Goal: Information Seeking & Learning: Learn about a topic

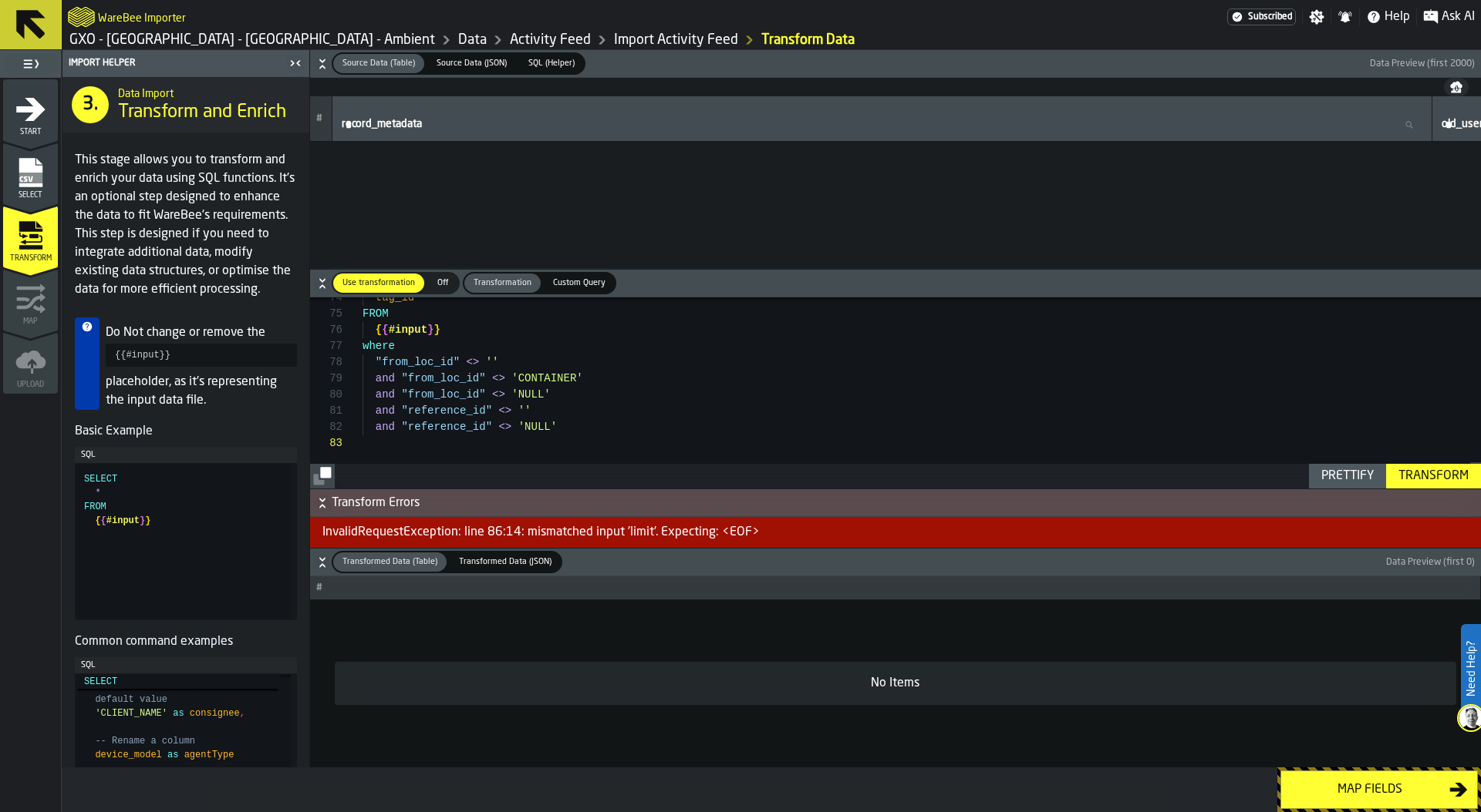
scroll to position [33, 0]
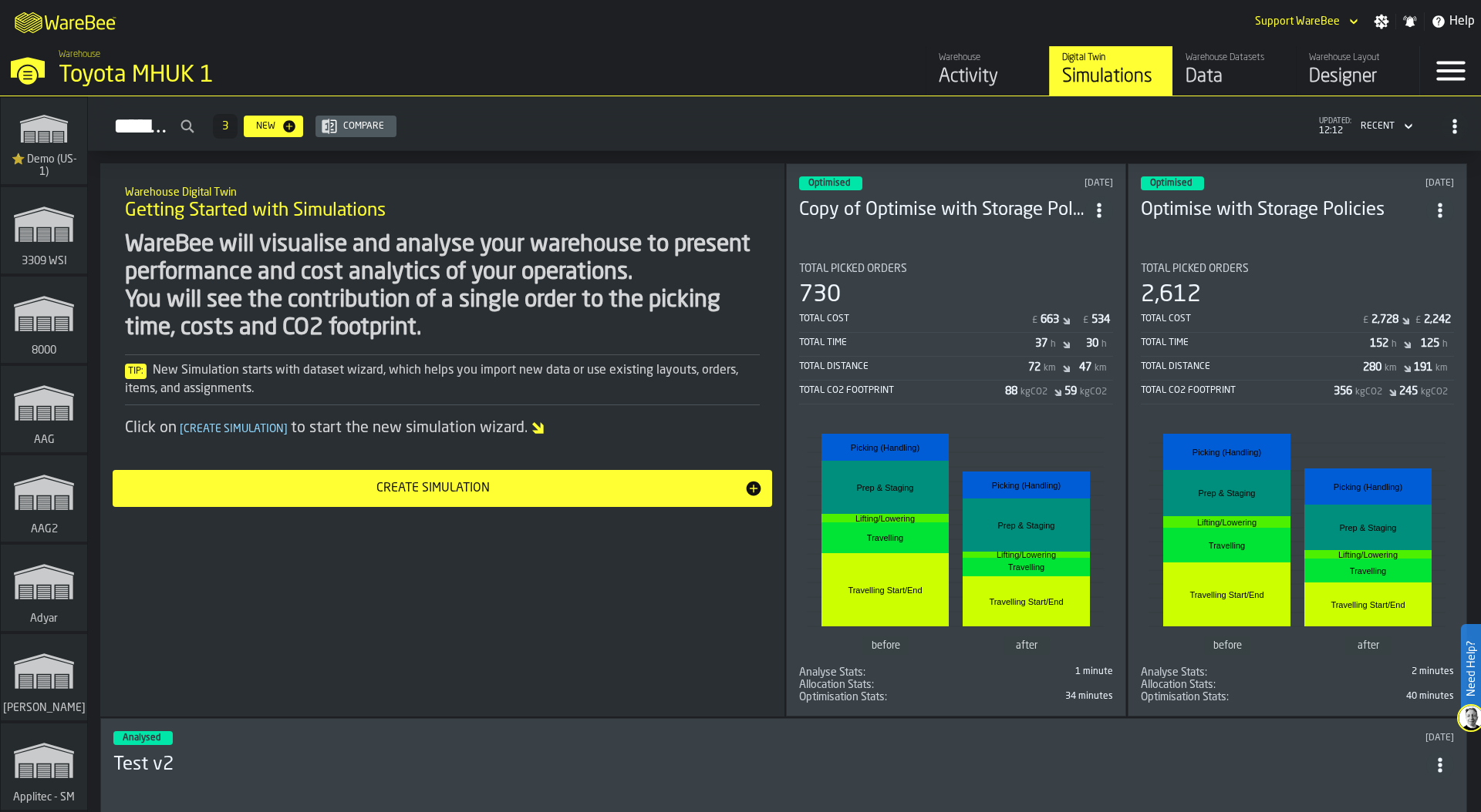
click at [299, 13] on div "M A K I N G W A R E H O U S E S M O R E EF F I C I E N T Support WareBee Settin…" at bounding box center [740, 22] width 1481 height 43
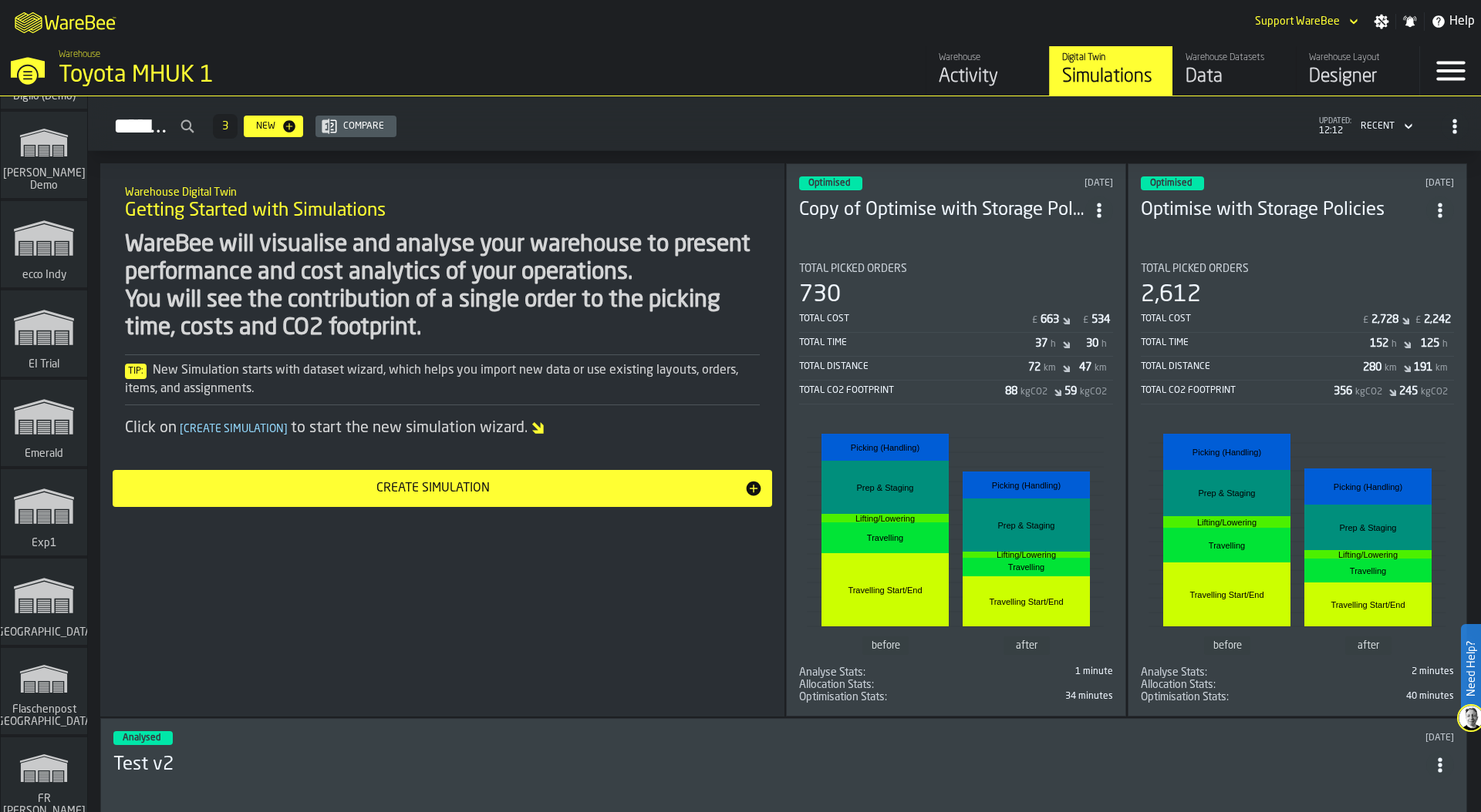
click at [50, 415] on polygon "link-to-/wh/i/576ff85d-1d82-4029-ae14-f0fa99bd4ee3/simulations" at bounding box center [43, 418] width 58 height 32
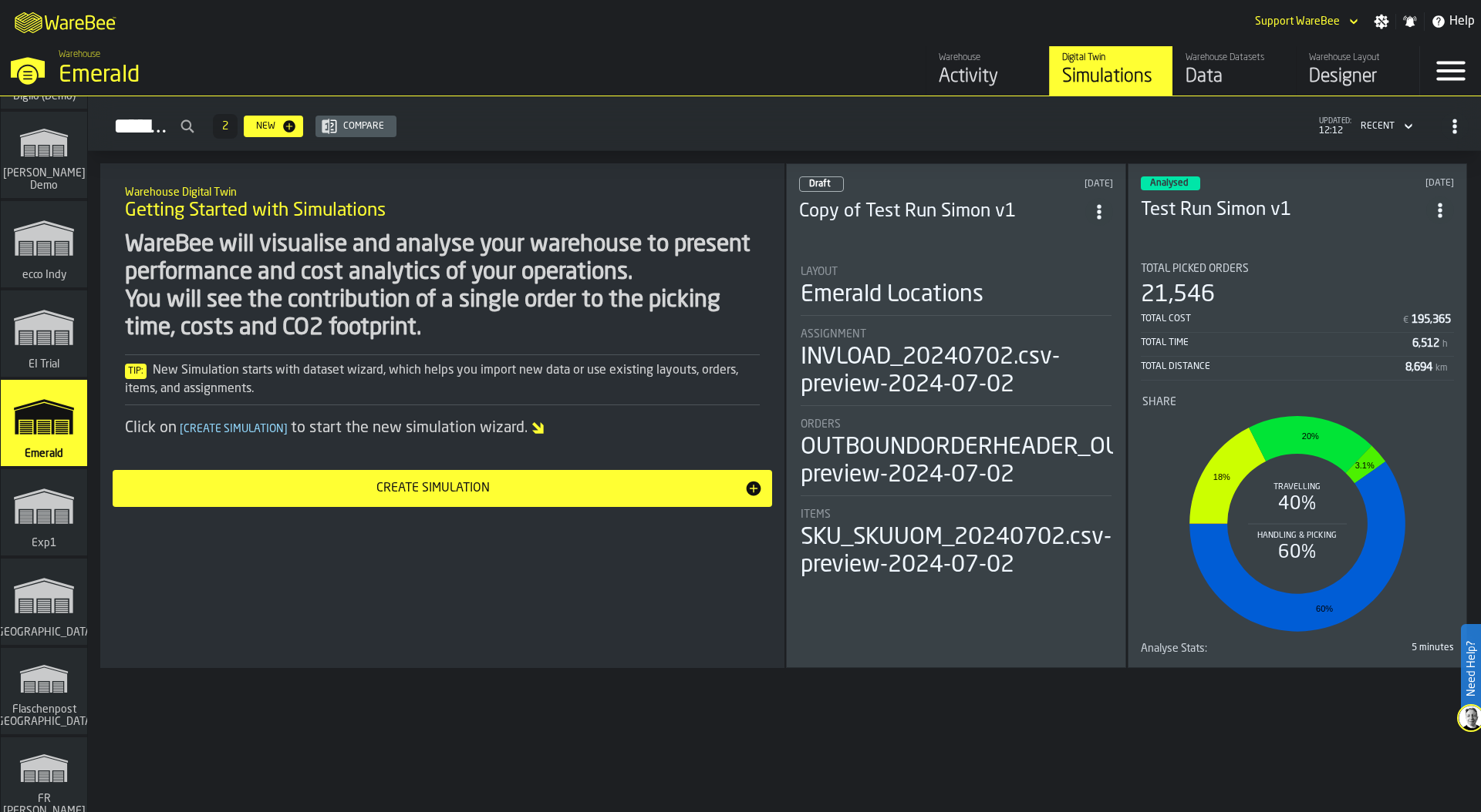
click at [1210, 76] on div "Data" at bounding box center [1235, 77] width 98 height 25
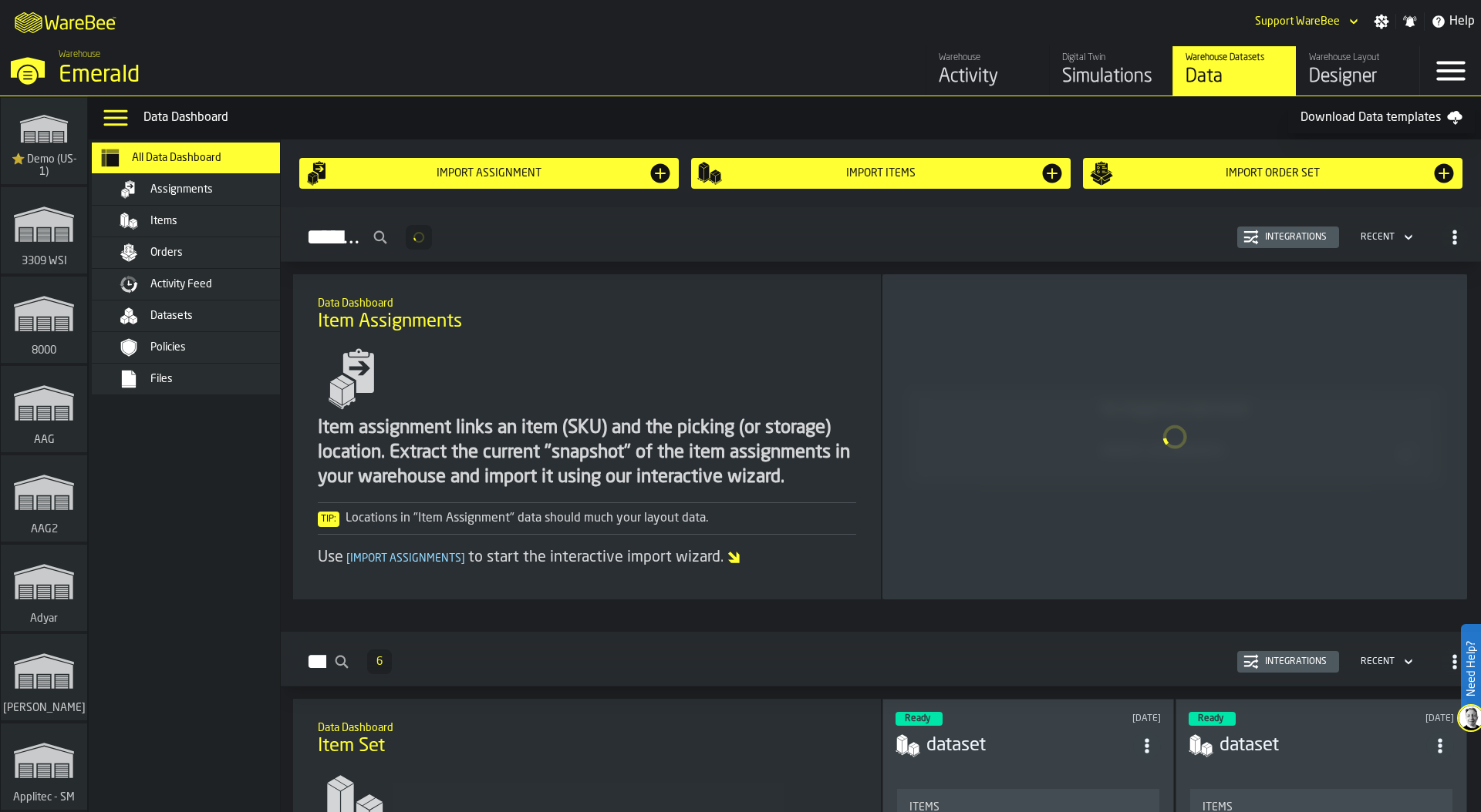
click at [221, 385] on div "Files" at bounding box center [226, 379] width 151 height 12
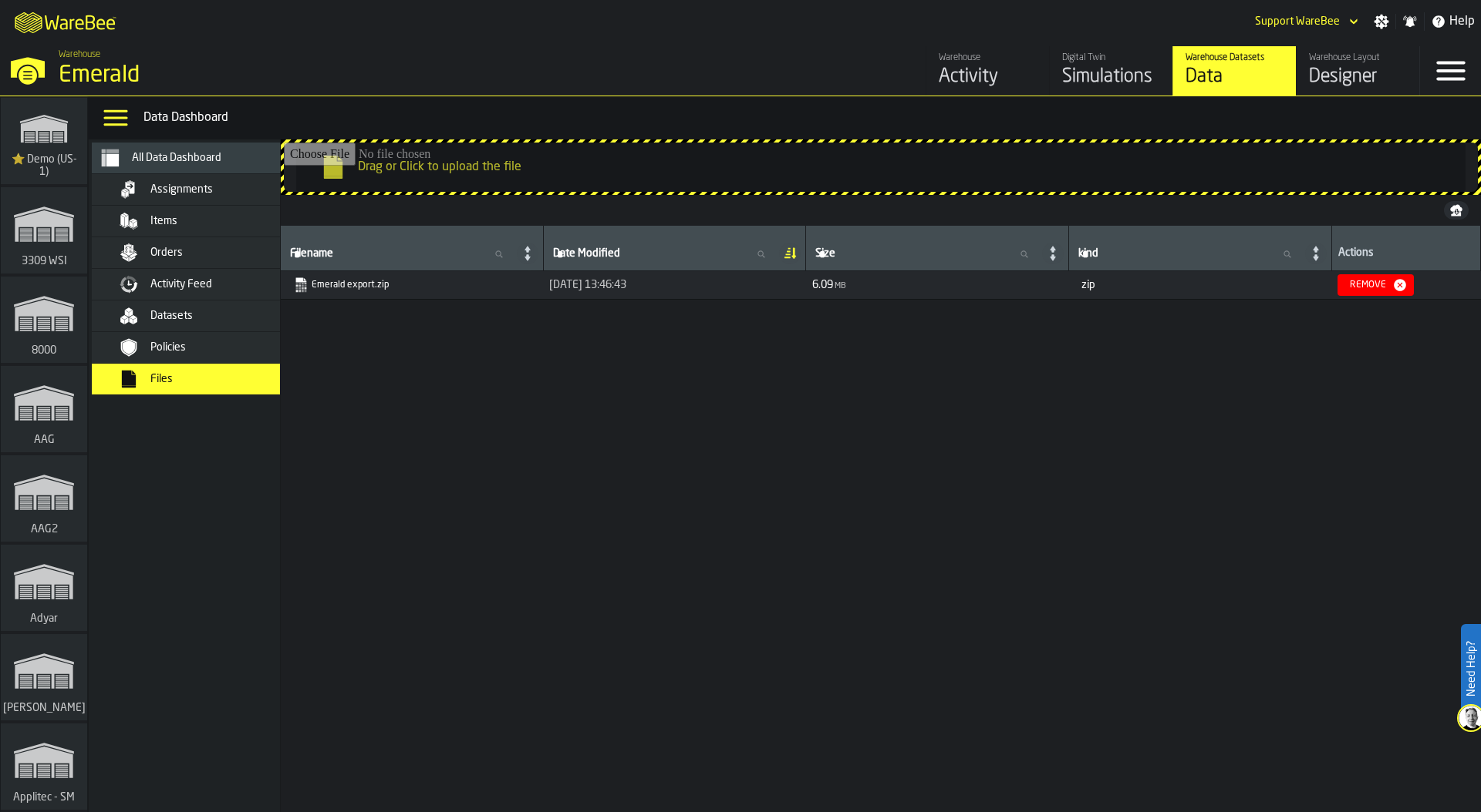
click at [721, 158] on input "Drag or Click to upload the file" at bounding box center [881, 167] width 1194 height 49
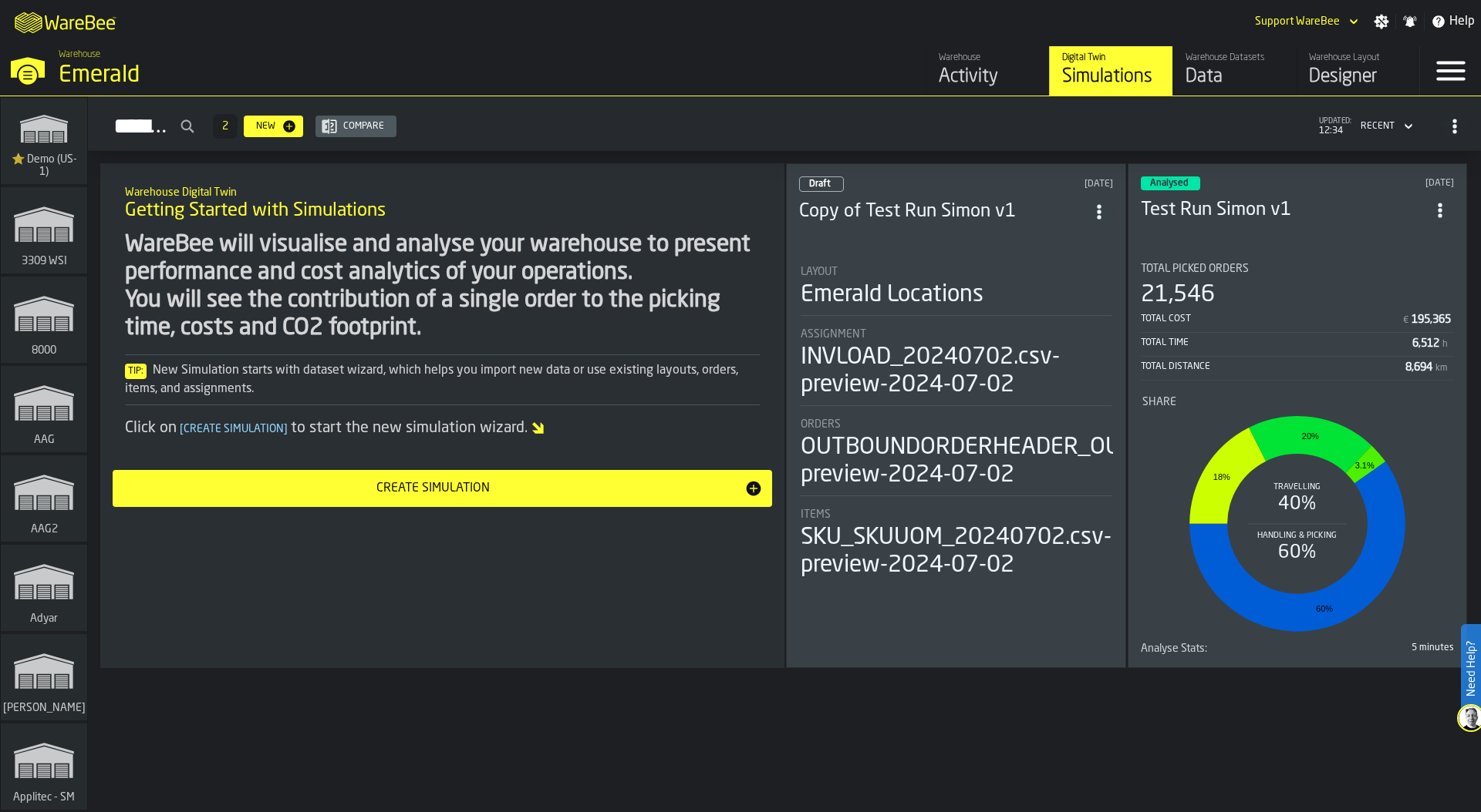
click at [557, 71] on div "Warehouse Emerald" at bounding box center [377, 69] width 650 height 53
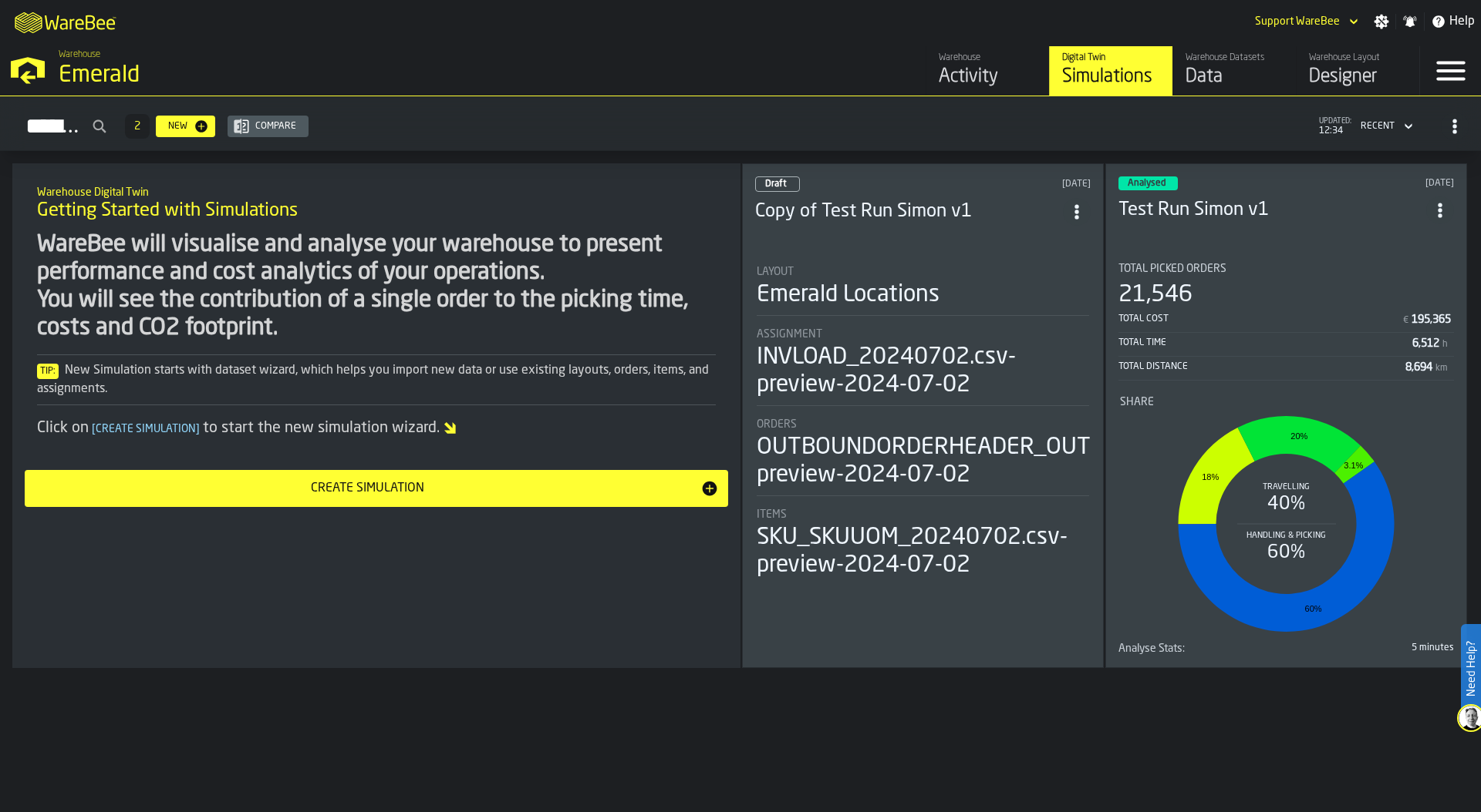
click at [550, 71] on div "Warehouse Emerald" at bounding box center [377, 69] width 650 height 53
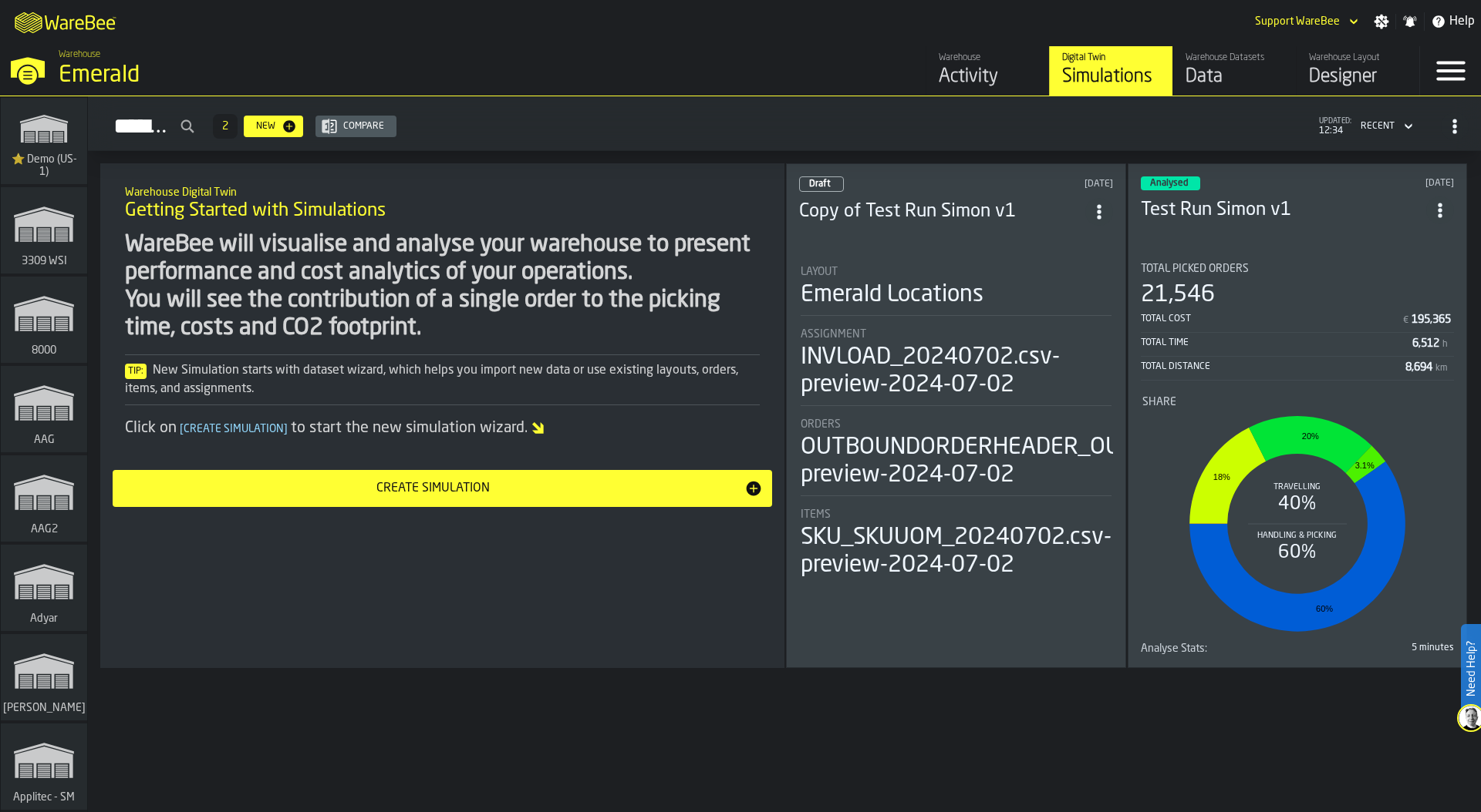
scroll to position [6053, 0]
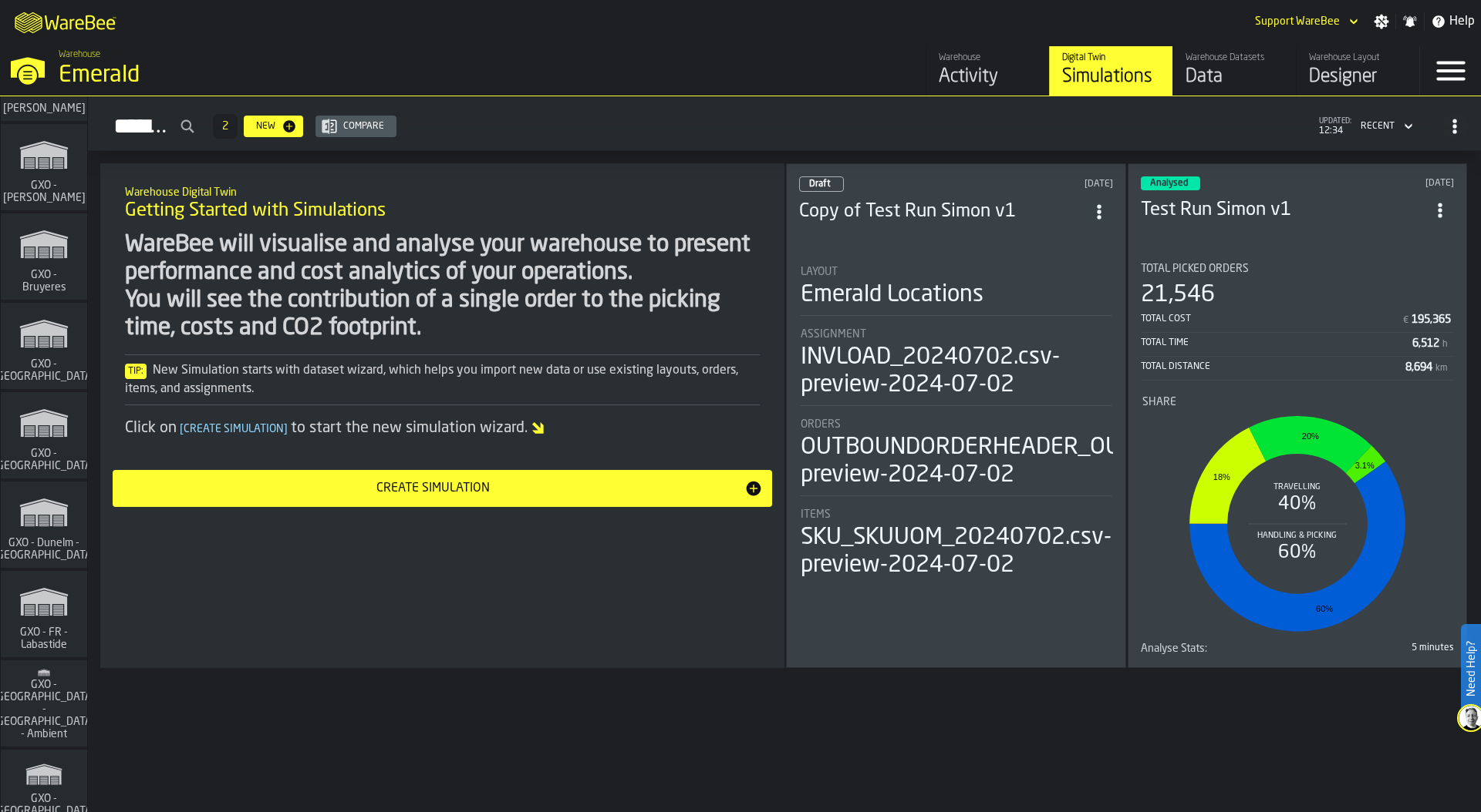
click at [65, 433] on icon "link-to-/wh/i/ae0cd702-8cb1-4091-b3be-0aee77957c79/simulations" at bounding box center [44, 423] width 74 height 49
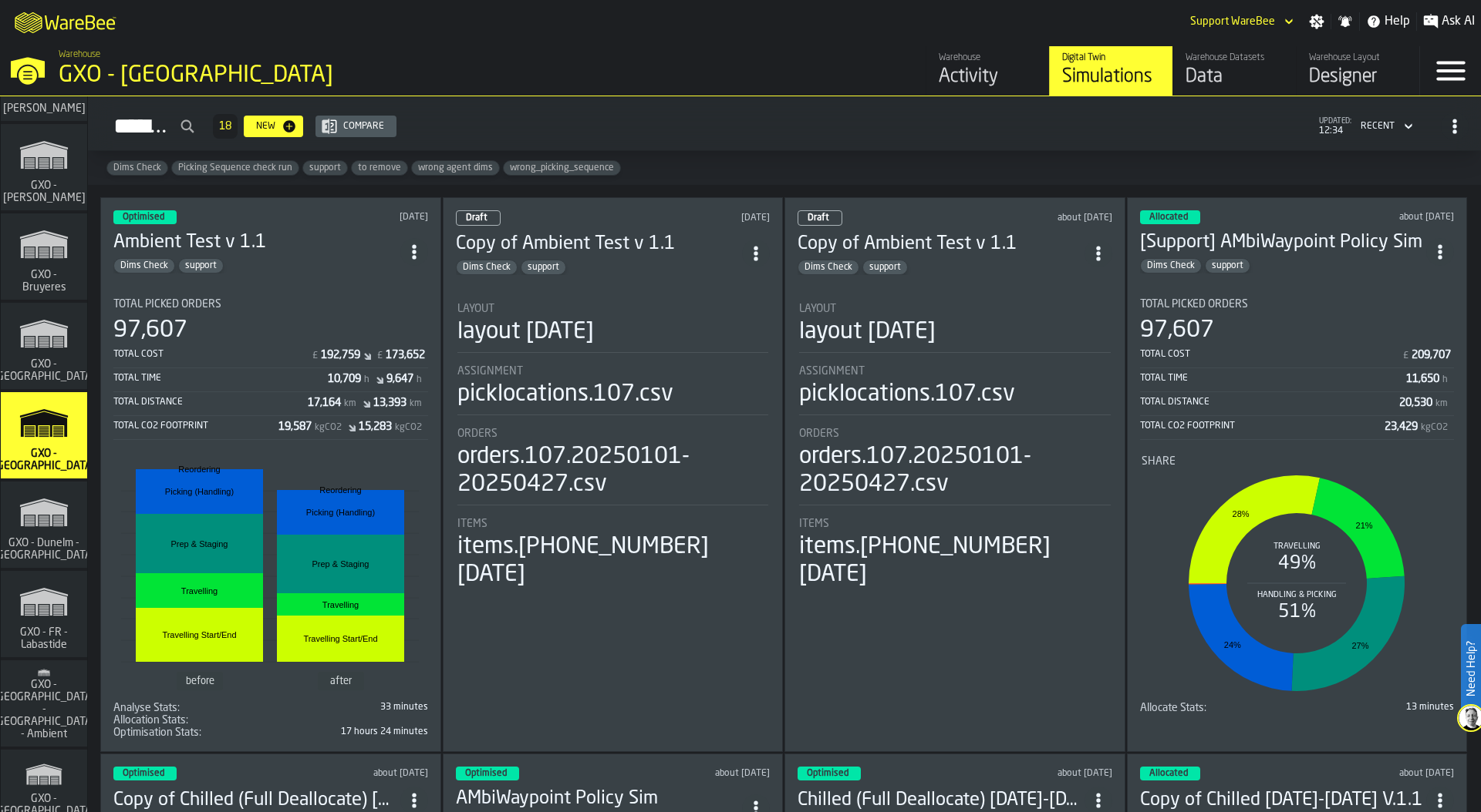
click at [1000, 82] on div "Activity" at bounding box center [987, 77] width 98 height 25
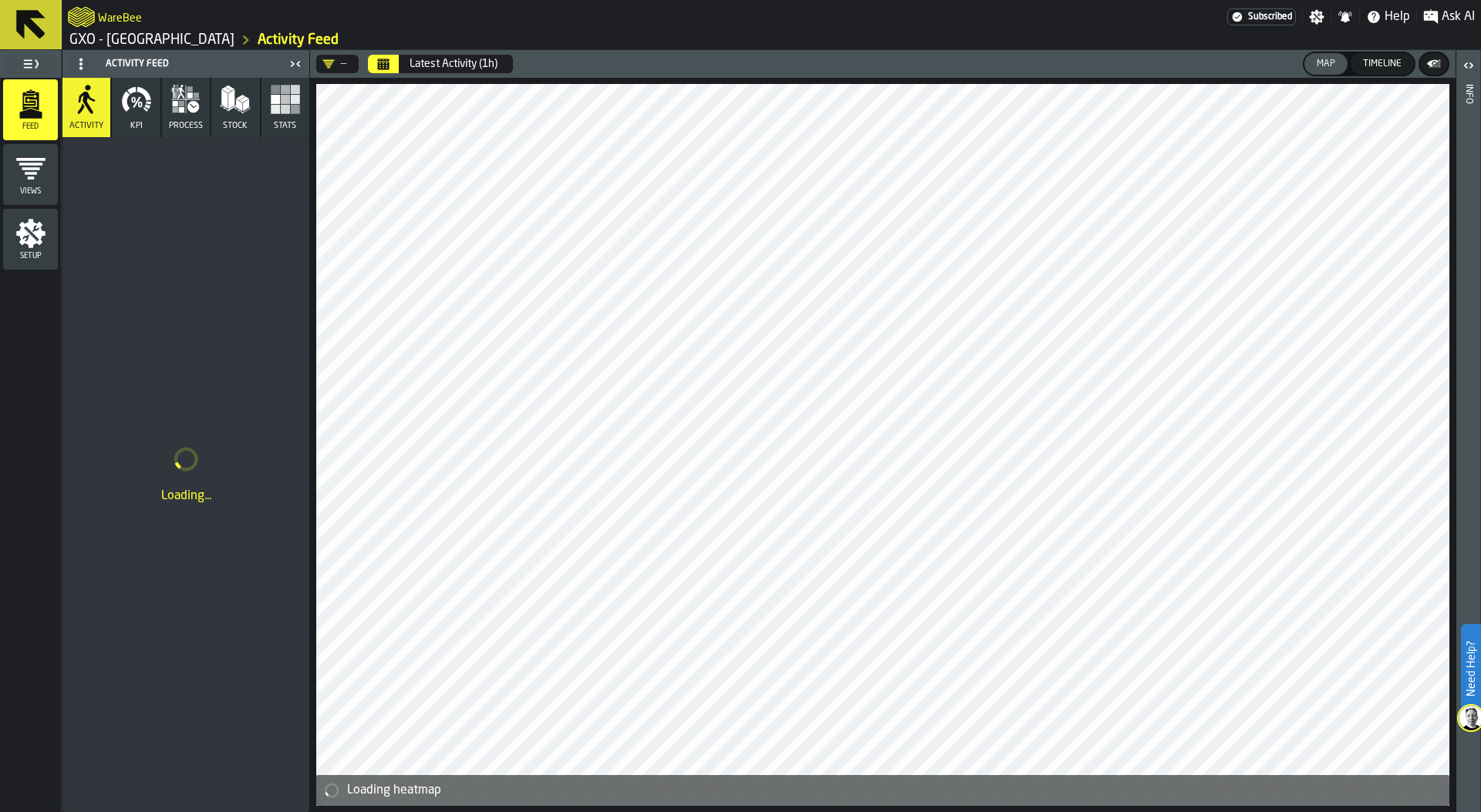
click at [561, 67] on header "— Latest Activity (1h) Map Timeline" at bounding box center [882, 64] width 1145 height 28
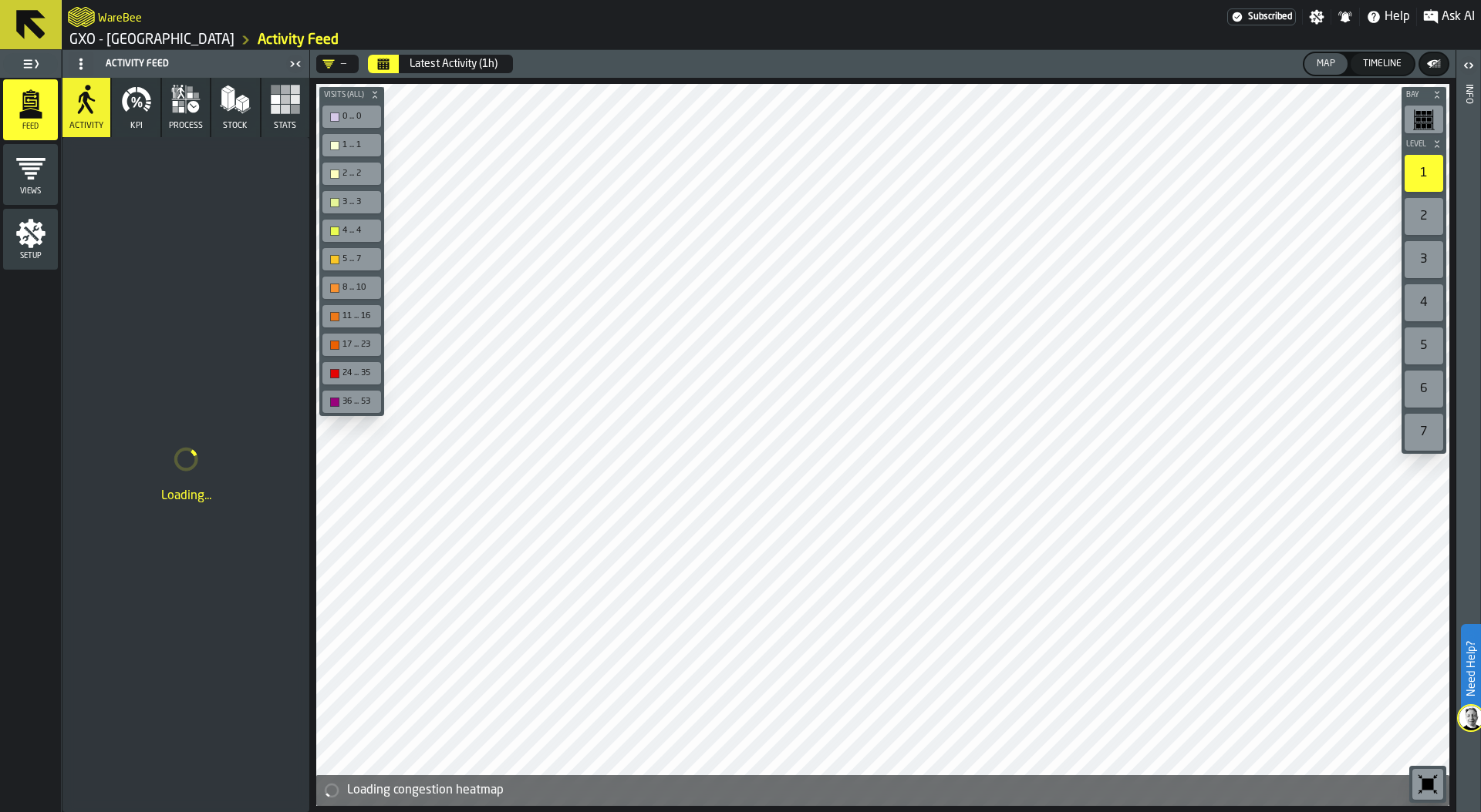
click at [143, 102] on icon "button" at bounding box center [137, 100] width 31 height 31
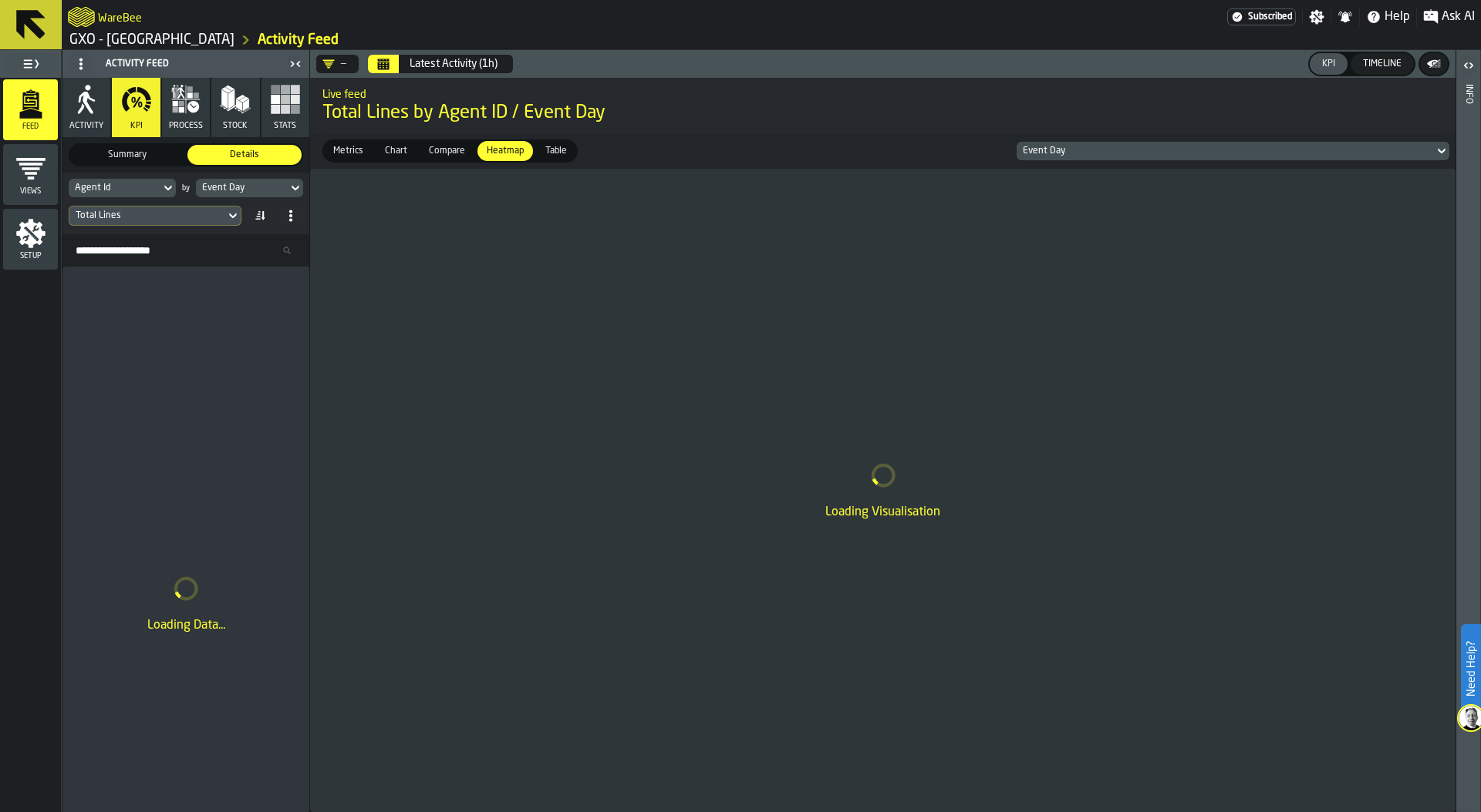
click at [383, 62] on icon "Calendar" at bounding box center [383, 65] width 11 height 8
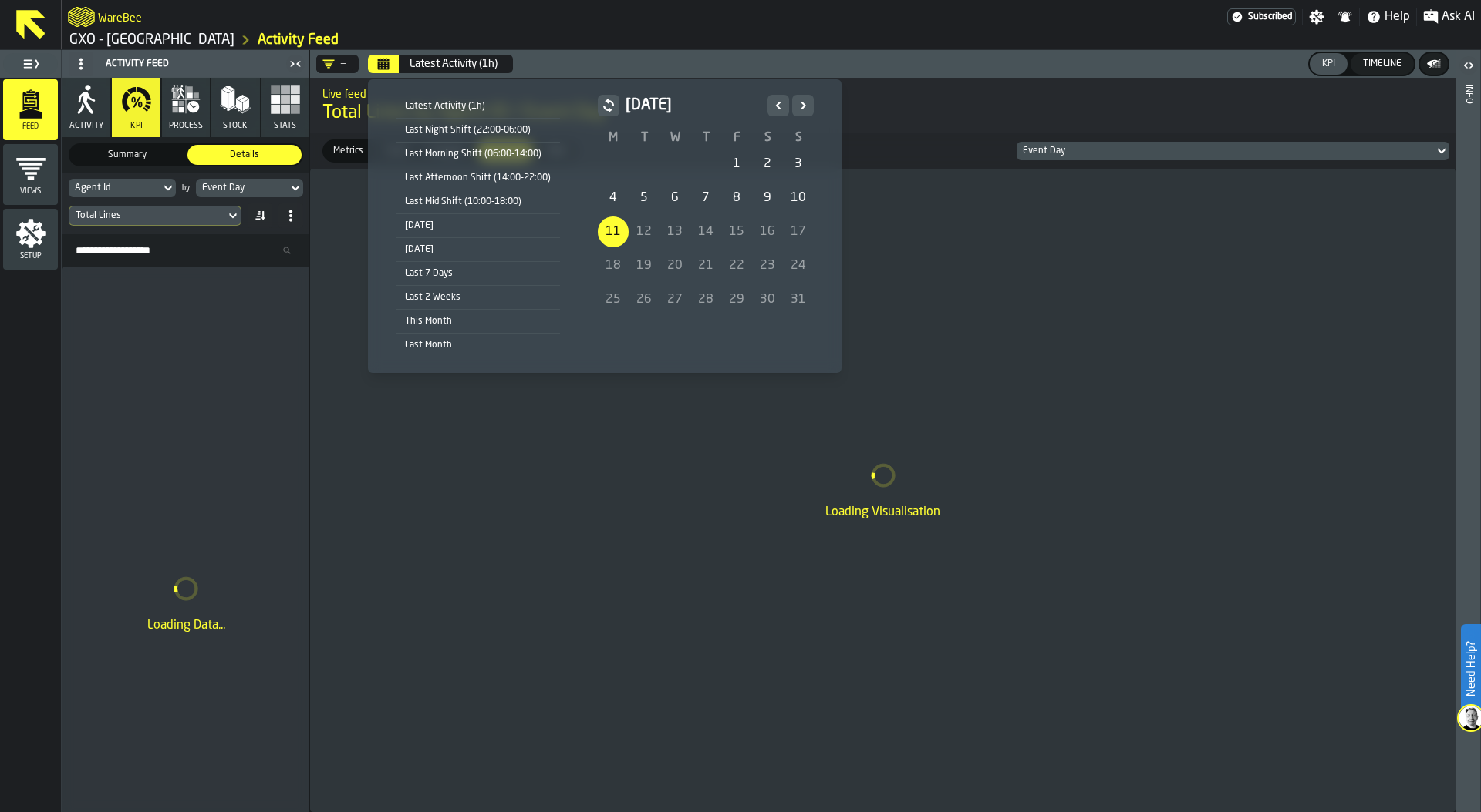
click at [736, 163] on div "1" at bounding box center [737, 164] width 31 height 31
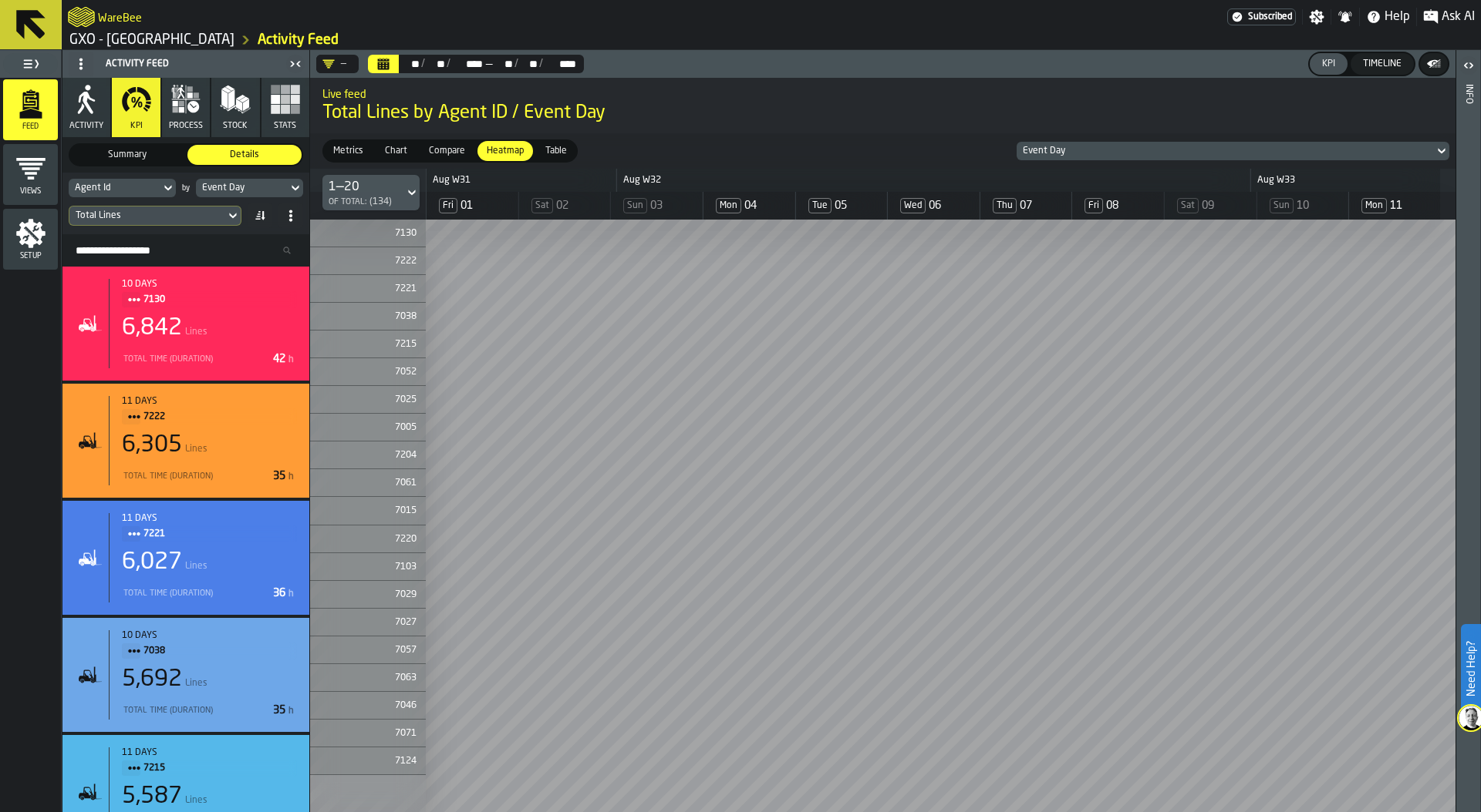
click at [345, 148] on span "Metrics" at bounding box center [348, 151] width 42 height 14
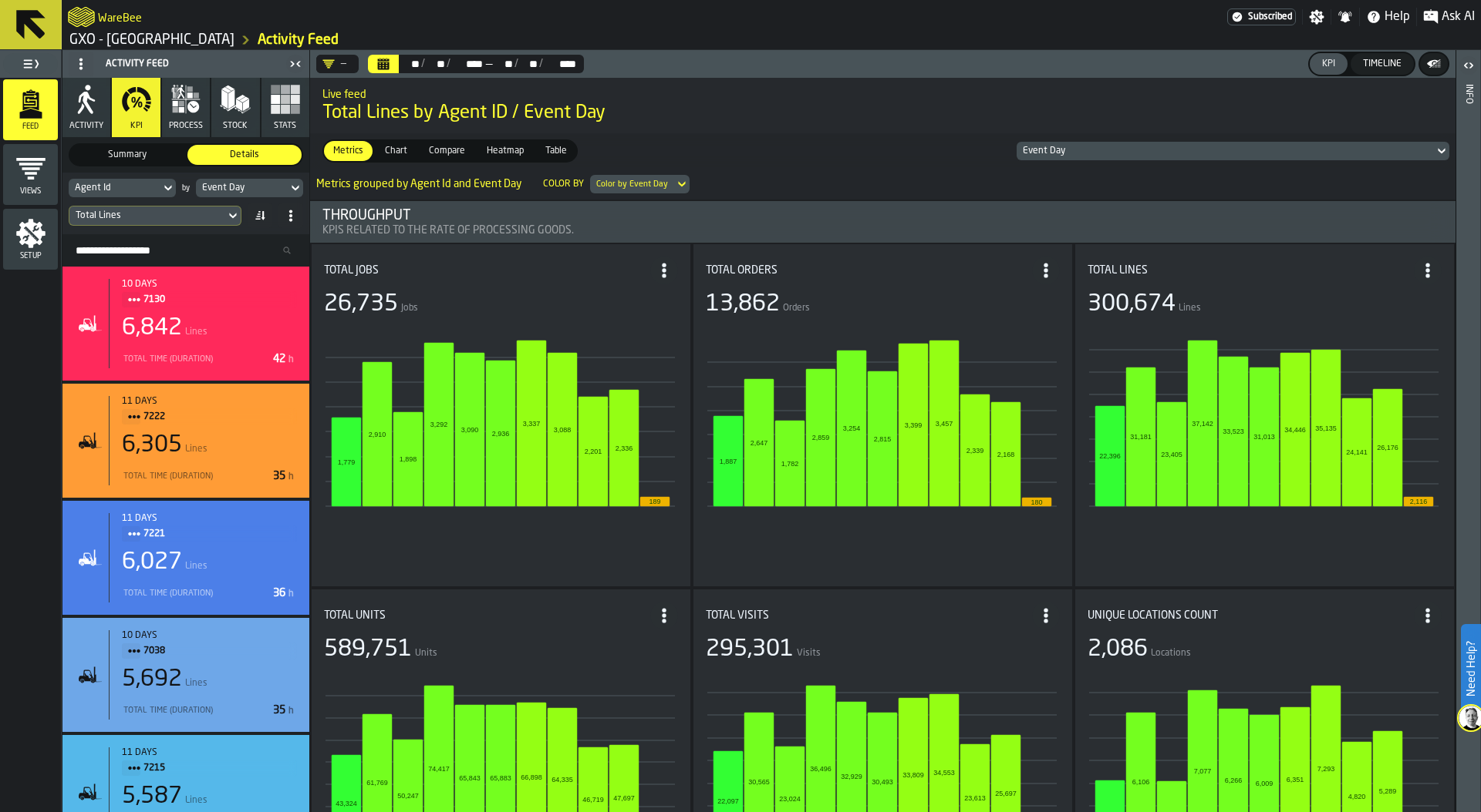
click at [505, 151] on span "Heatmap" at bounding box center [505, 151] width 49 height 14
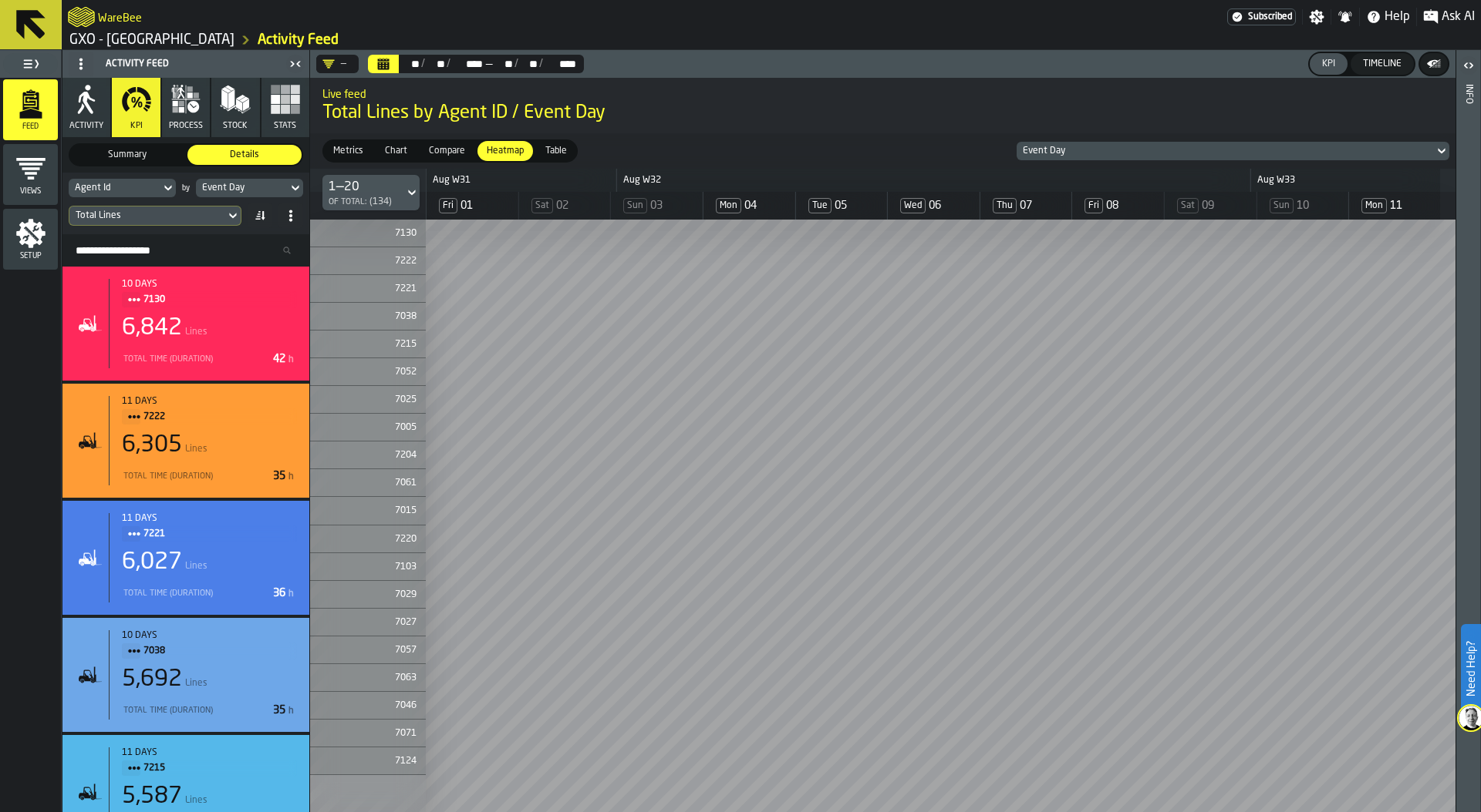
click at [254, 187] on div "Event Day" at bounding box center [242, 188] width 79 height 11
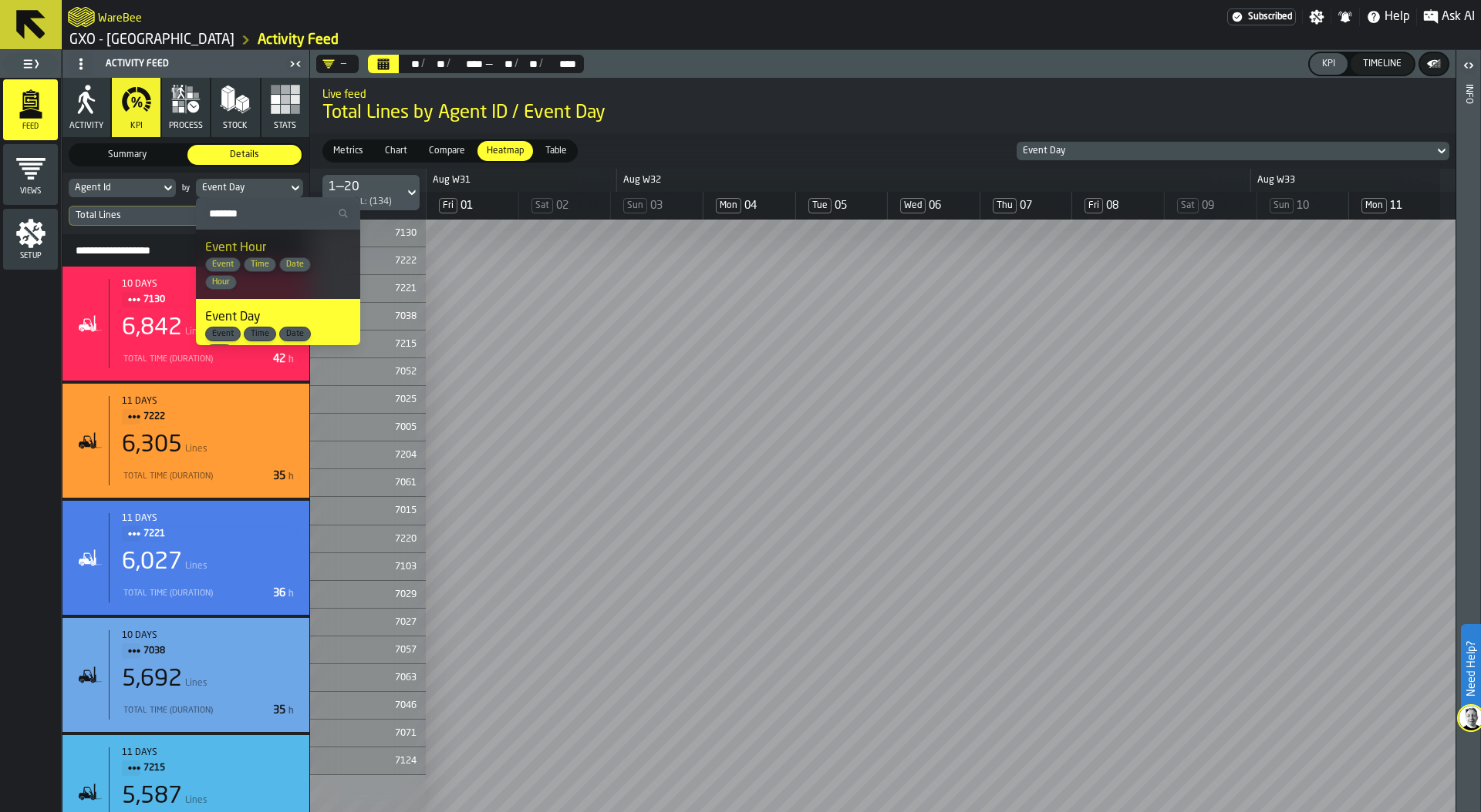
click at [952, 113] on span "Total Lines by Agent ID / Event Day" at bounding box center [882, 113] width 1121 height 25
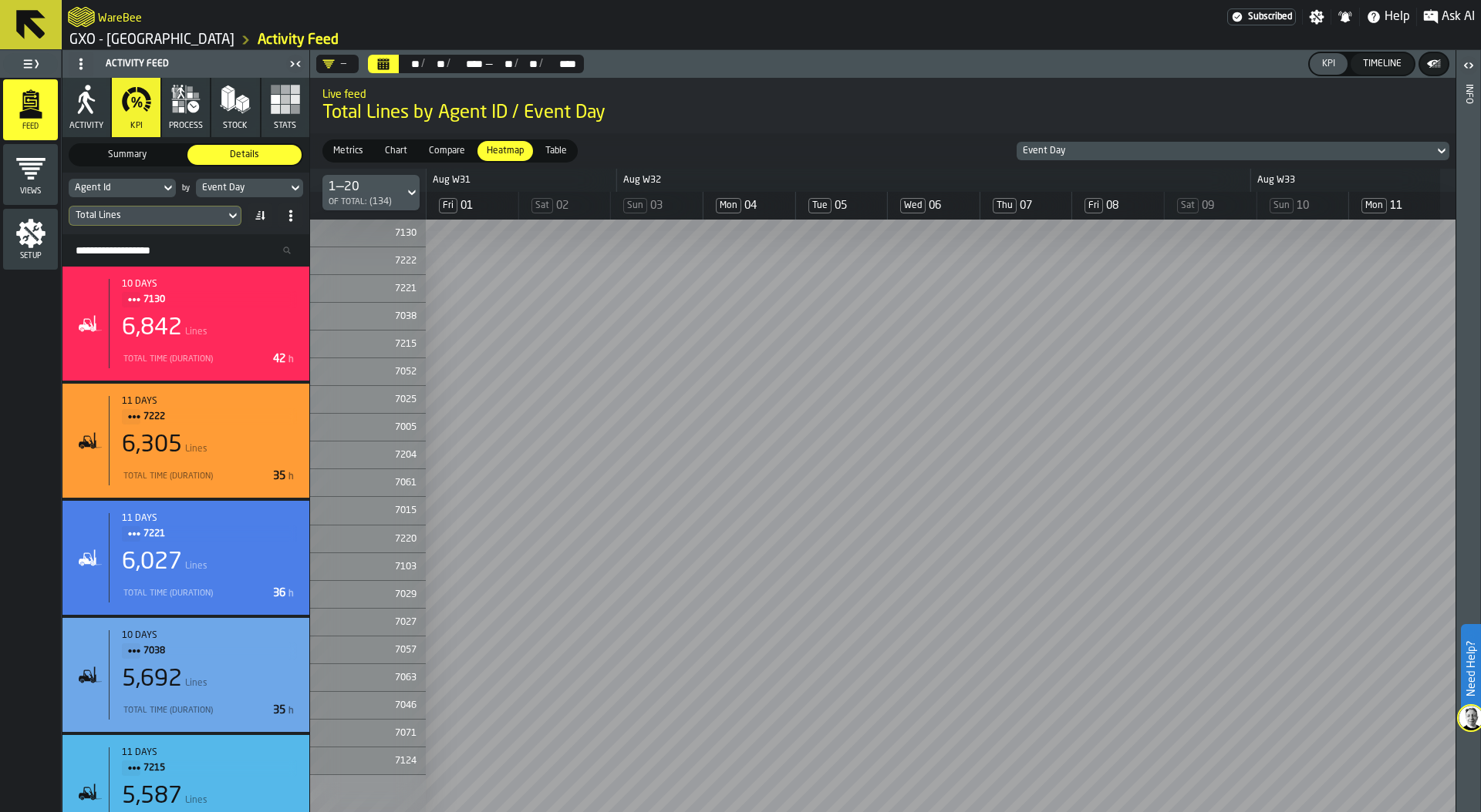
click at [1238, 151] on div "Event Day" at bounding box center [1225, 151] width 405 height 11
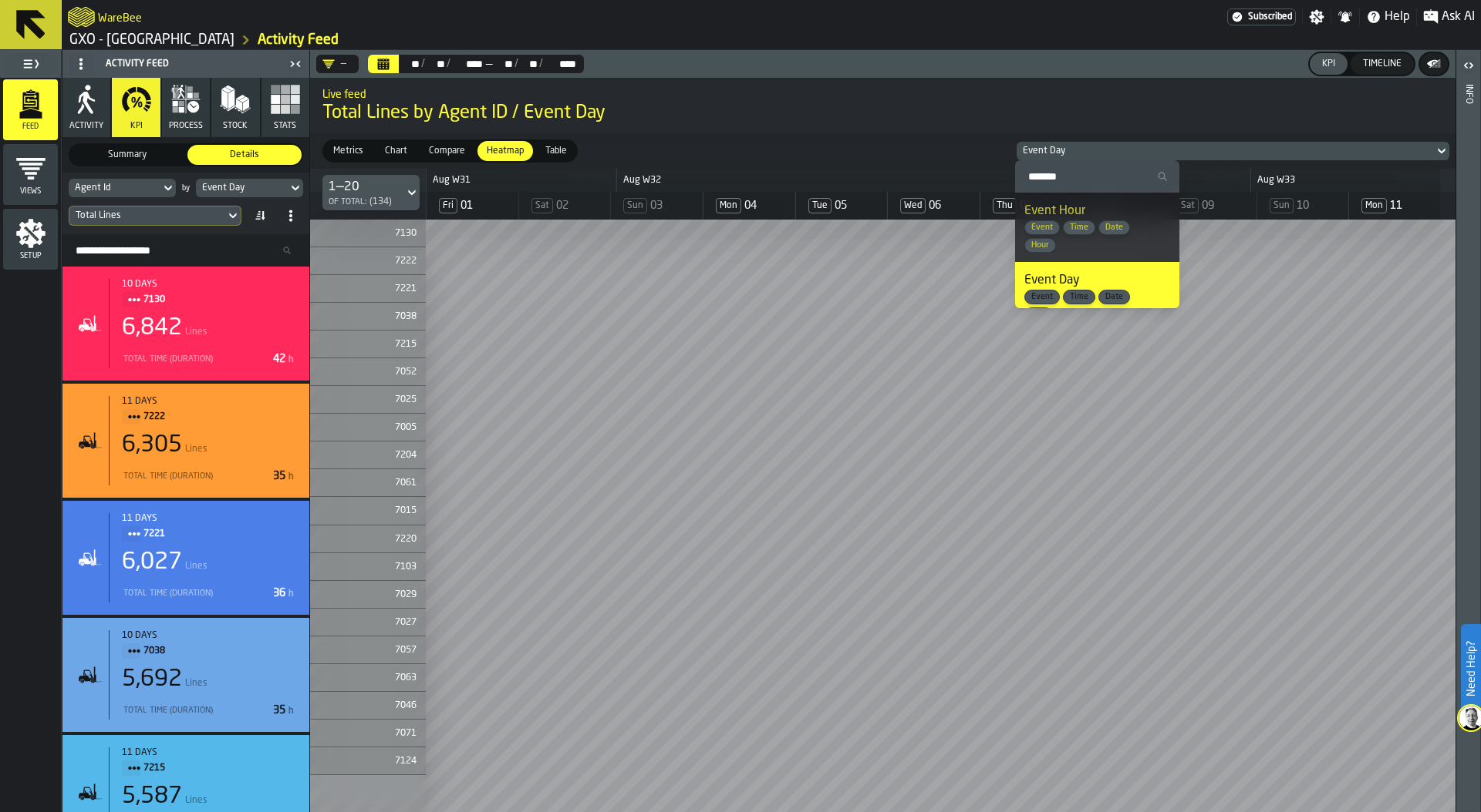
click at [1167, 227] on div "Event Hour Event Time Date Hour" at bounding box center [1097, 227] width 146 height 51
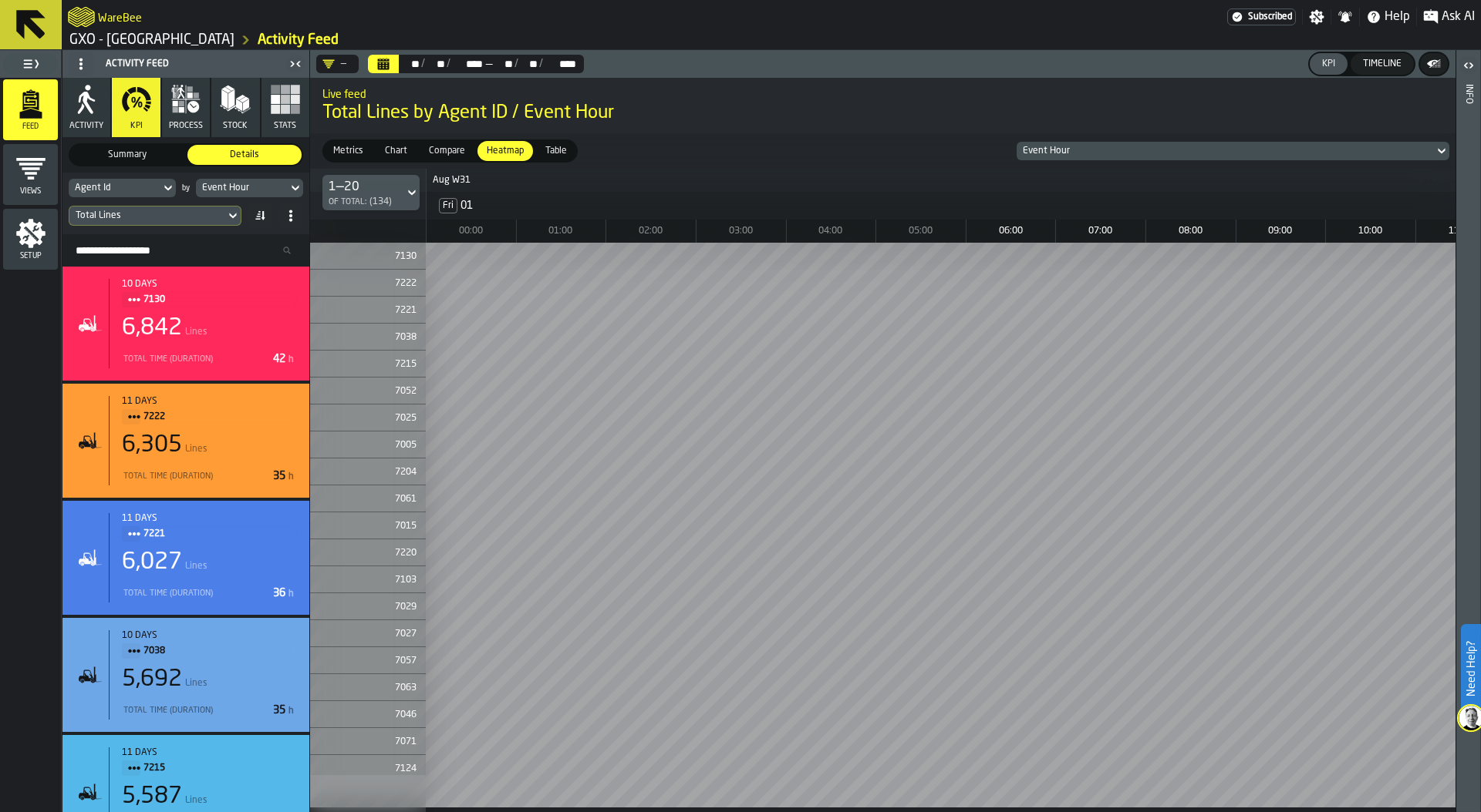
click at [1107, 149] on div "Event Hour" at bounding box center [1225, 151] width 405 height 11
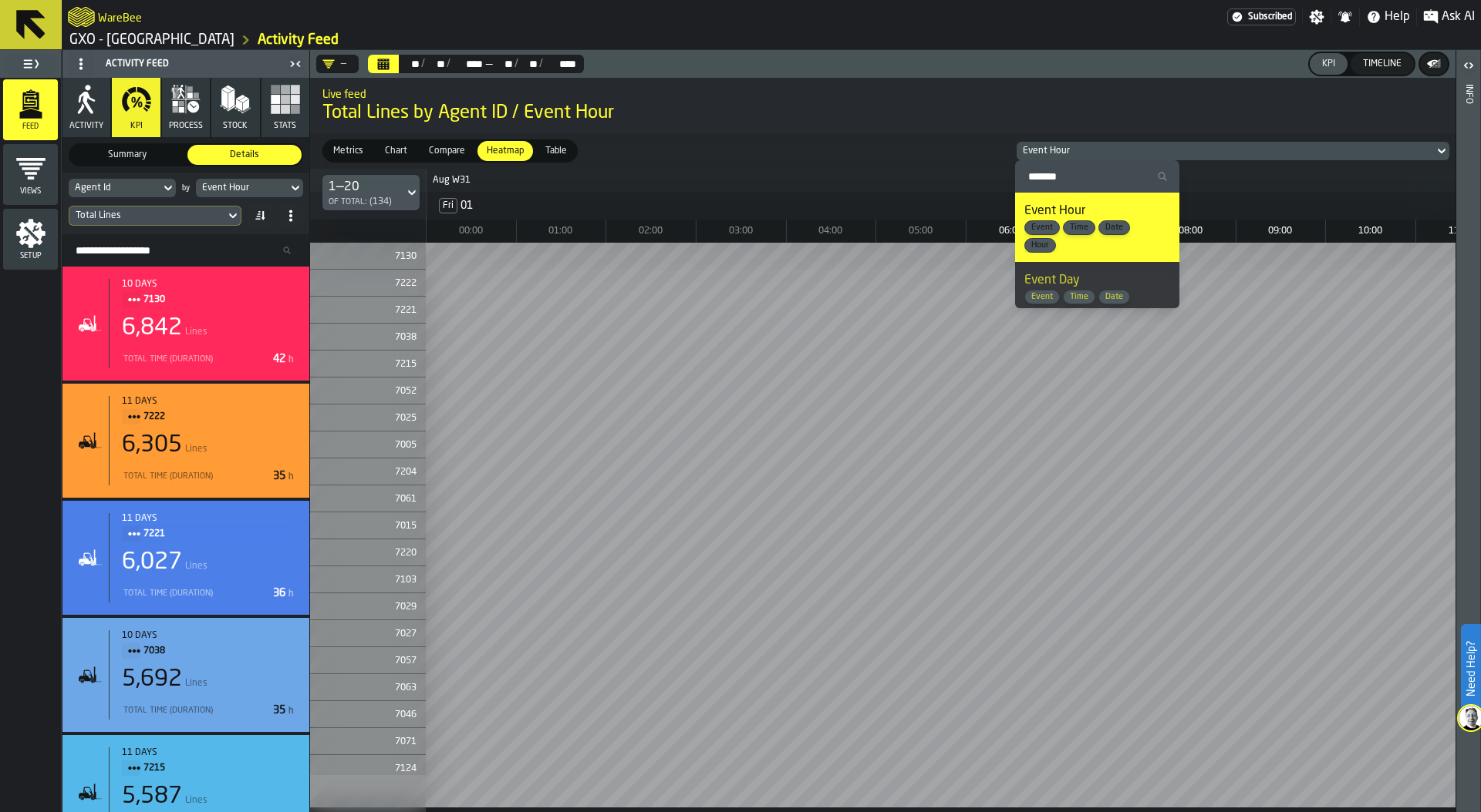
click at [1098, 288] on div "Event Day Event Time Date Day" at bounding box center [1097, 296] width 146 height 51
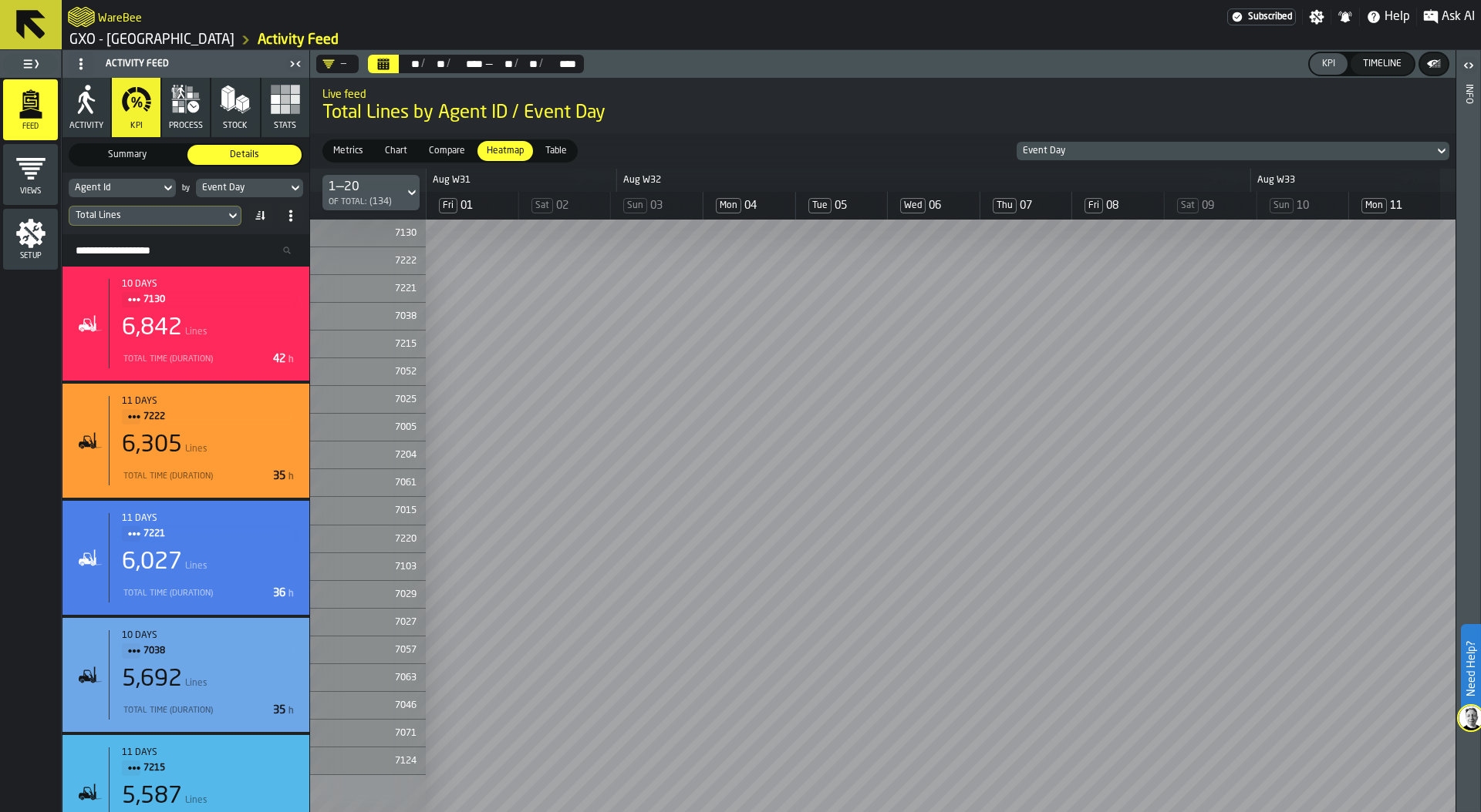
click at [1123, 147] on div "Event Day" at bounding box center [1225, 151] width 405 height 11
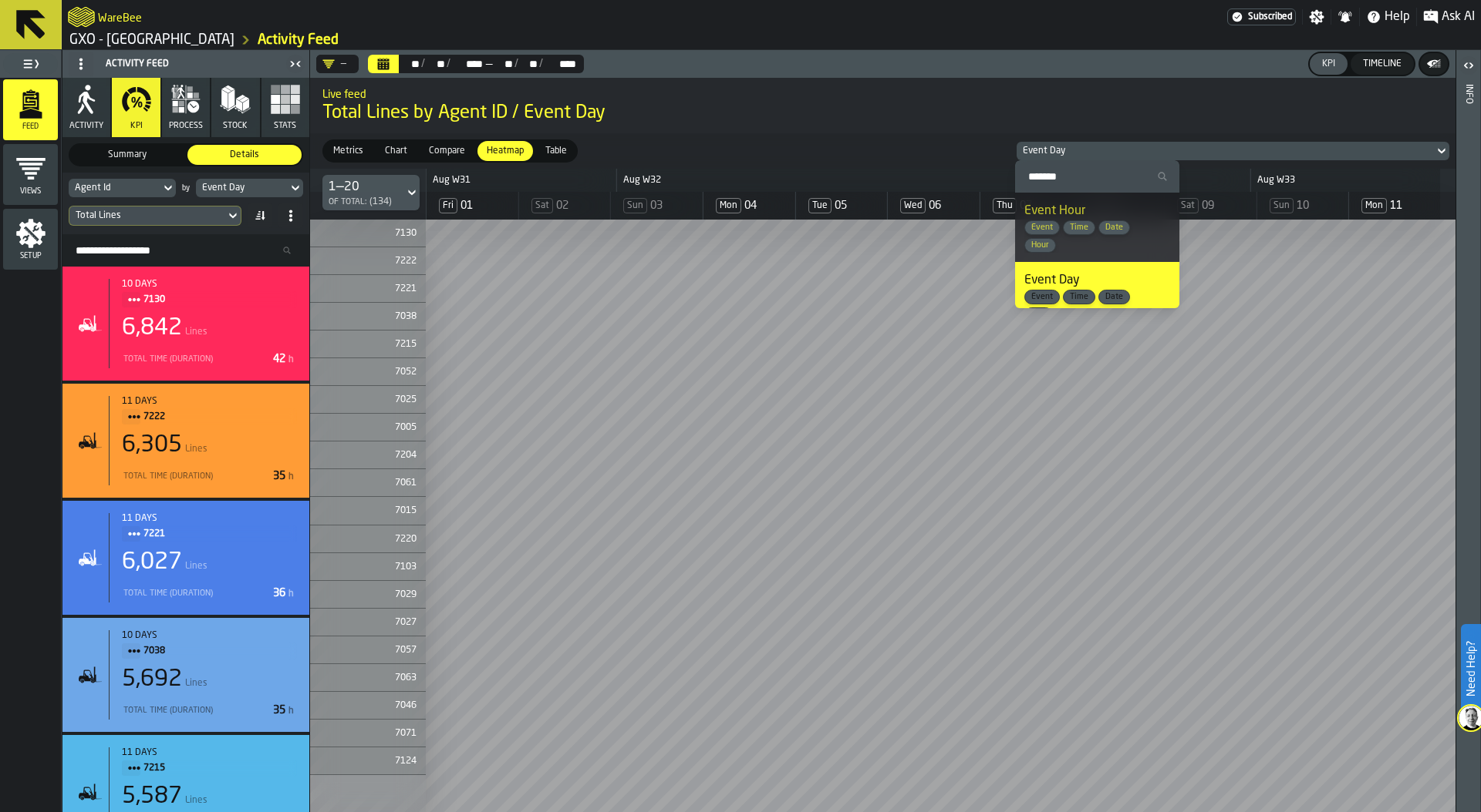
click at [1100, 233] on div "Date" at bounding box center [1114, 227] width 32 height 15
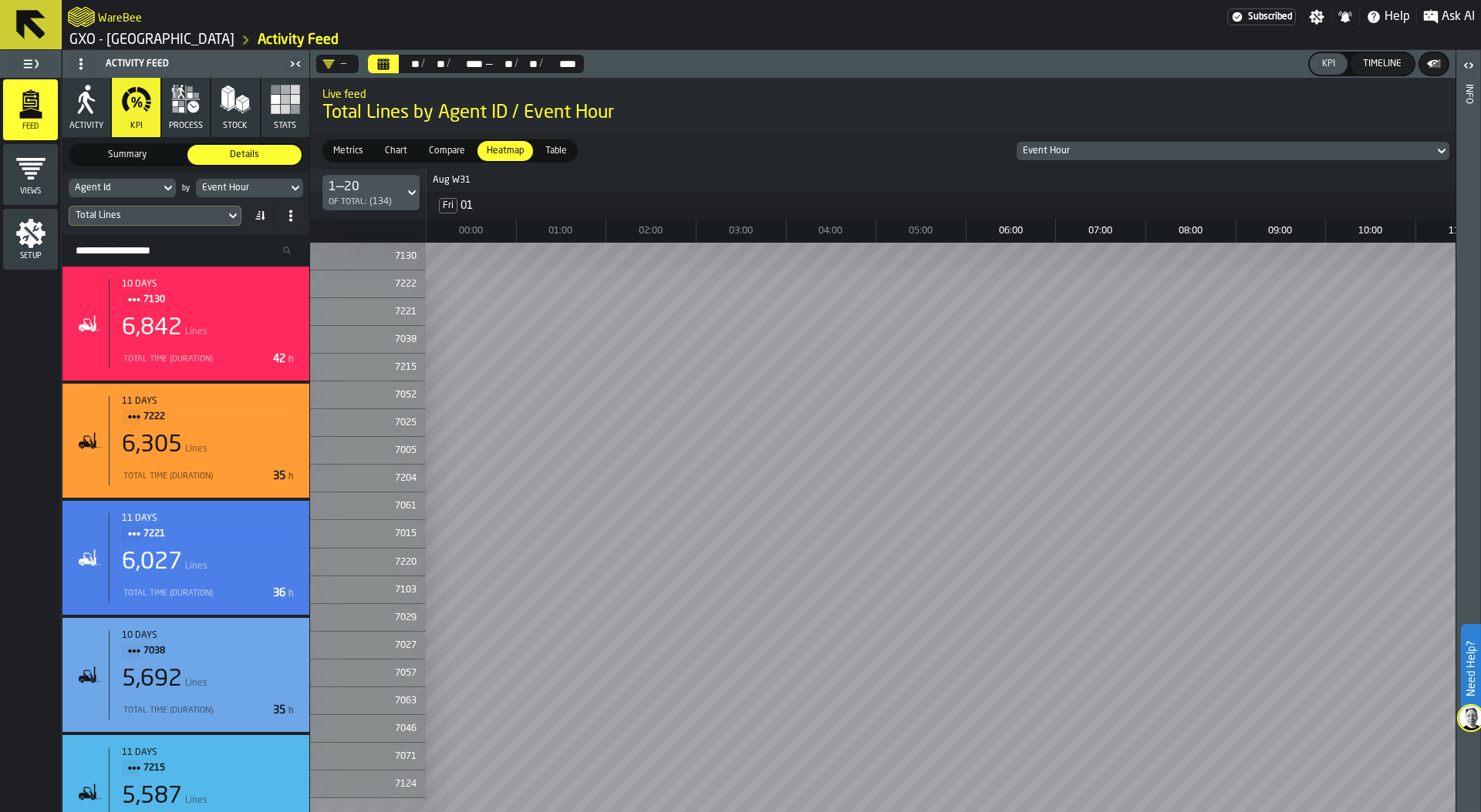
click at [180, 212] on div "Total Lines" at bounding box center [147, 215] width 143 height 11
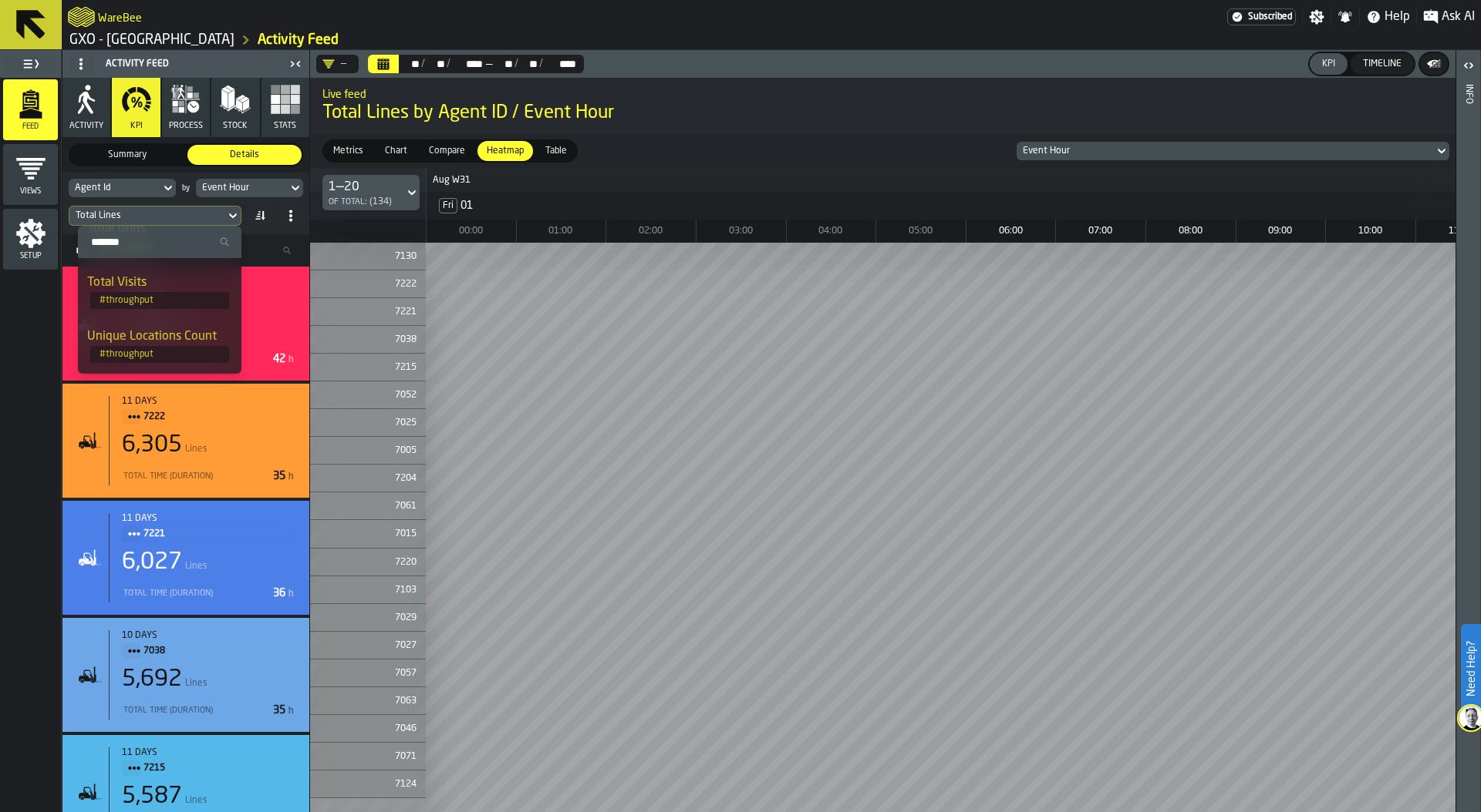
scroll to position [72, 0]
click at [125, 181] on div "Agent Id" at bounding box center [115, 189] width 92 height 17
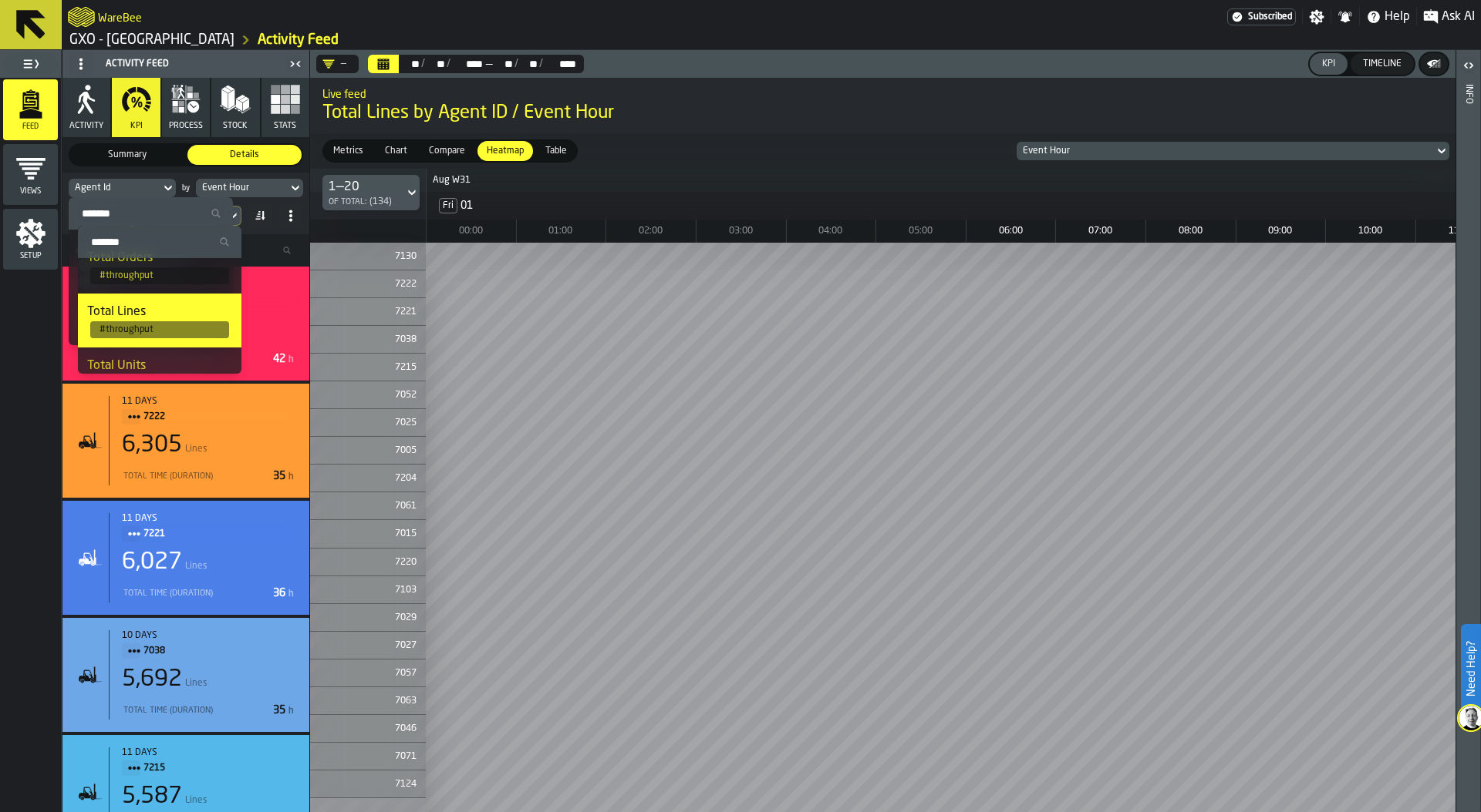
click at [125, 181] on div "Agent Id" at bounding box center [115, 189] width 92 height 17
click at [121, 233] on input "Search" at bounding box center [159, 241] width 151 height 20
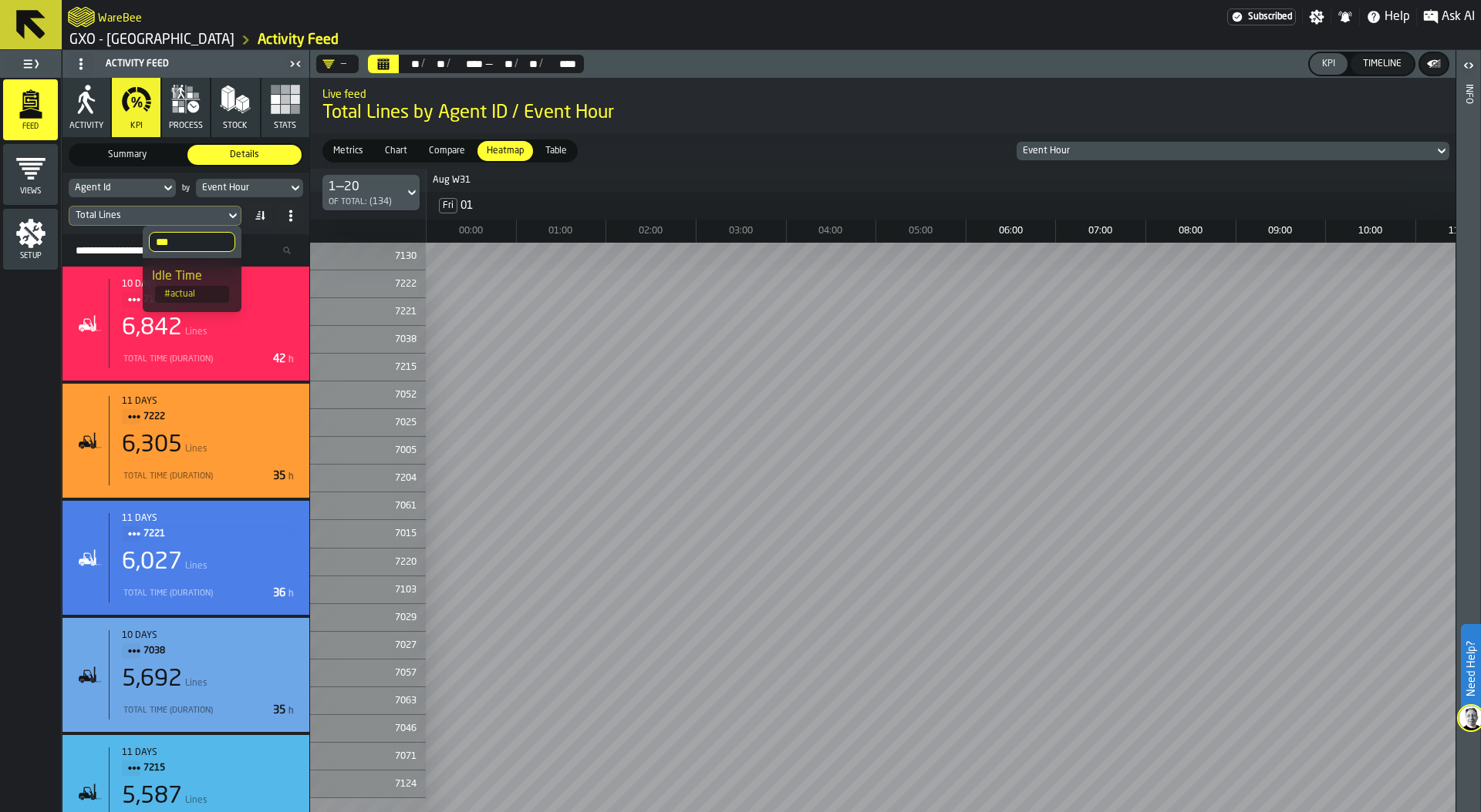
type input "***"
click at [188, 286] on span "# actual" at bounding box center [192, 294] width 74 height 17
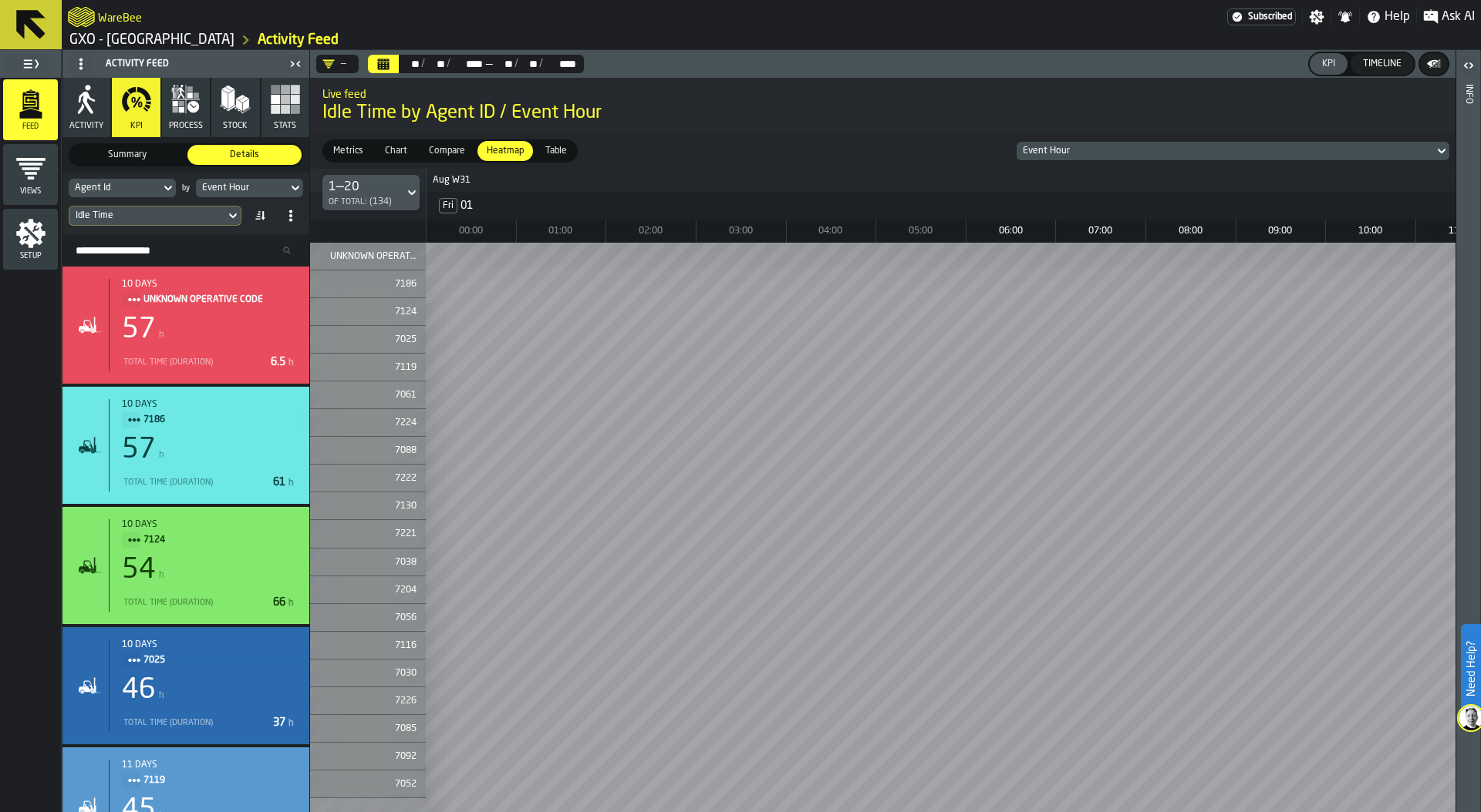
click at [184, 215] on div "Idle Time" at bounding box center [147, 215] width 143 height 11
click at [244, 187] on div "Event Hour" at bounding box center [242, 188] width 79 height 11
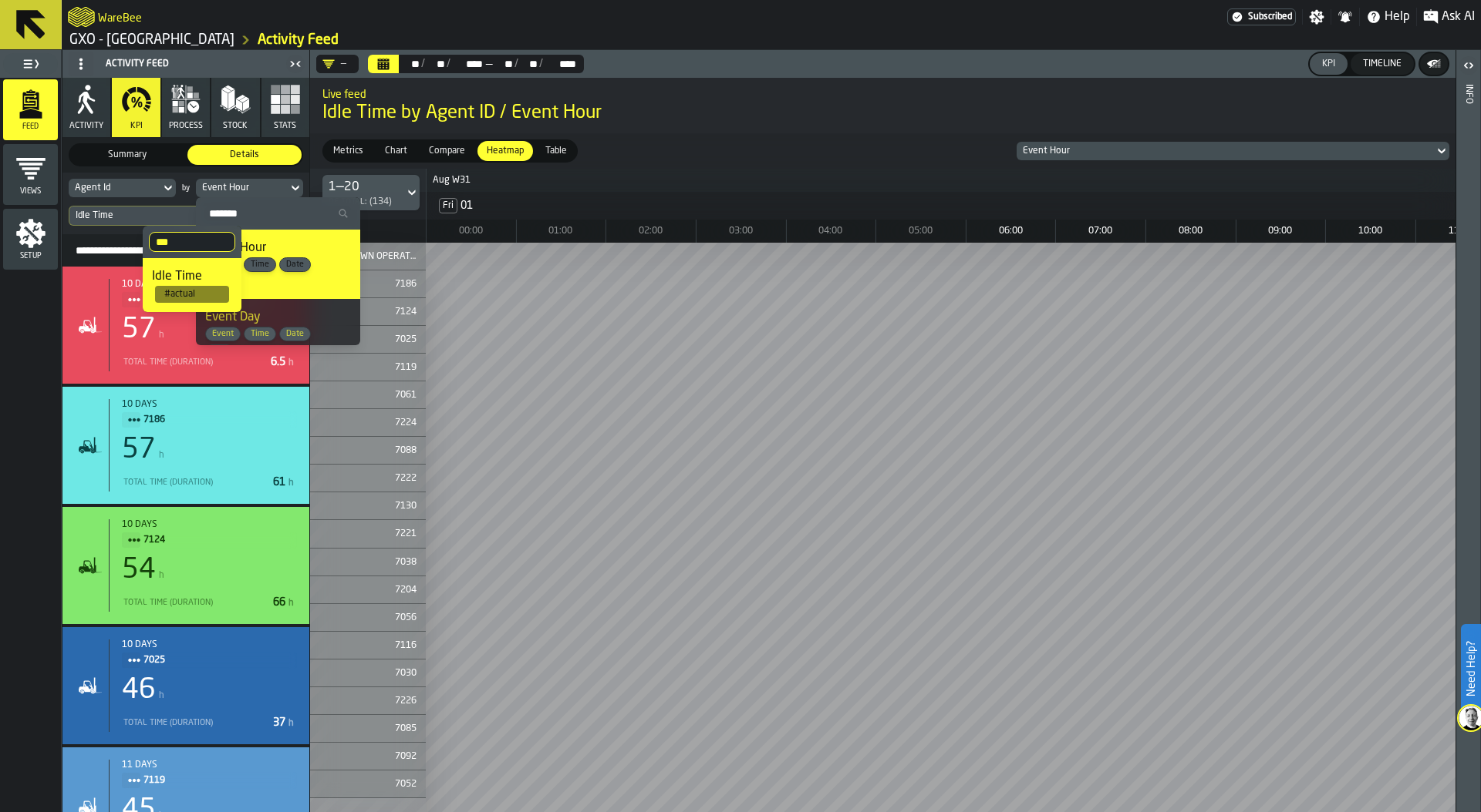
click at [222, 188] on div "Event Hour" at bounding box center [242, 188] width 79 height 11
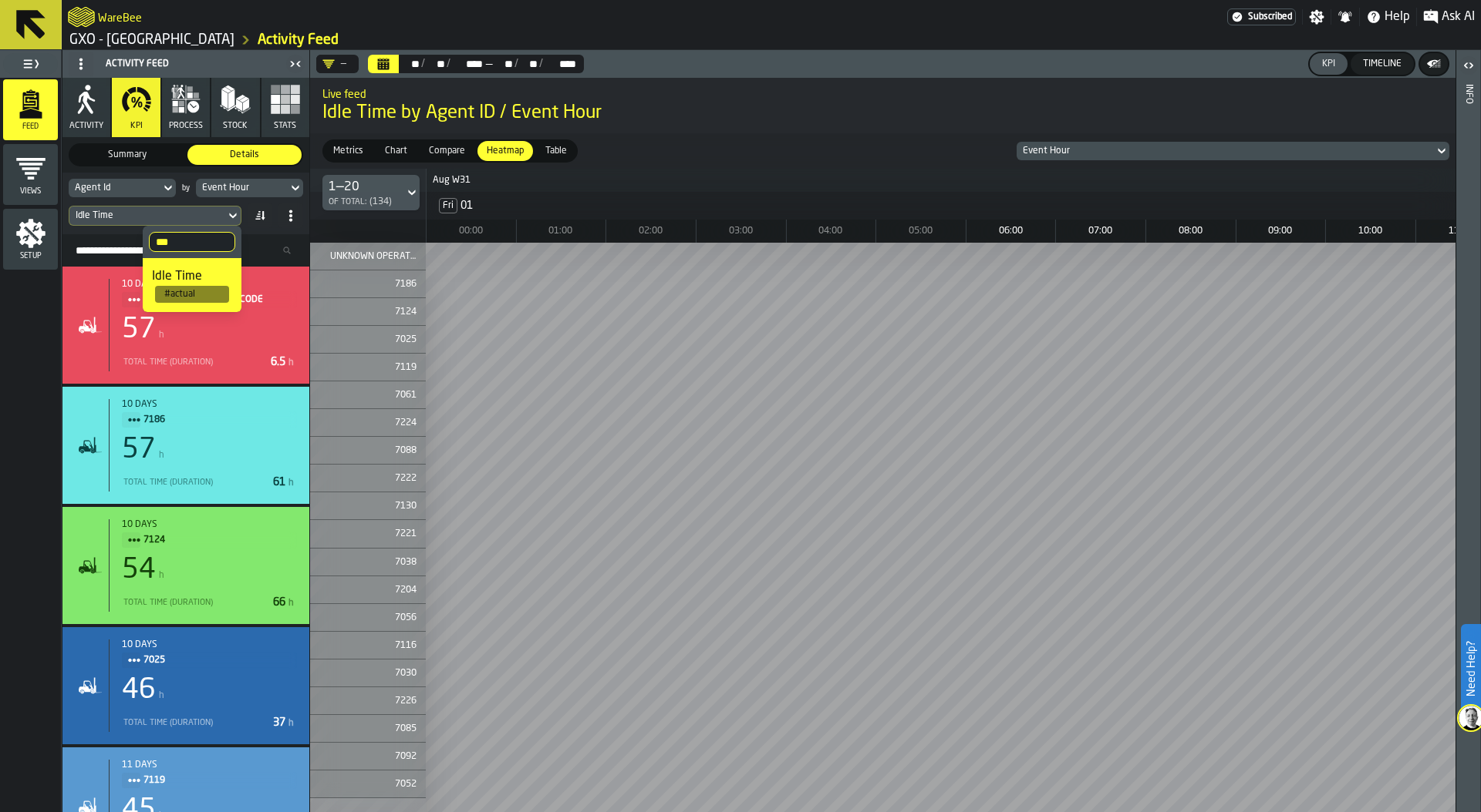
click at [153, 211] on div "Idle Time" at bounding box center [147, 215] width 143 height 11
click at [154, 212] on div "Idle Time" at bounding box center [147, 215] width 143 height 11
drag, startPoint x: 172, startPoint y: 239, endPoint x: 116, endPoint y: 239, distance: 56.0
click at [116, 239] on body "Need Help? WareBee Subscribed Settings Notifications Help Ask AI GXO - Costa - …" at bounding box center [740, 406] width 1481 height 812
click at [117, 209] on div "Idle Time" at bounding box center [147, 216] width 156 height 17
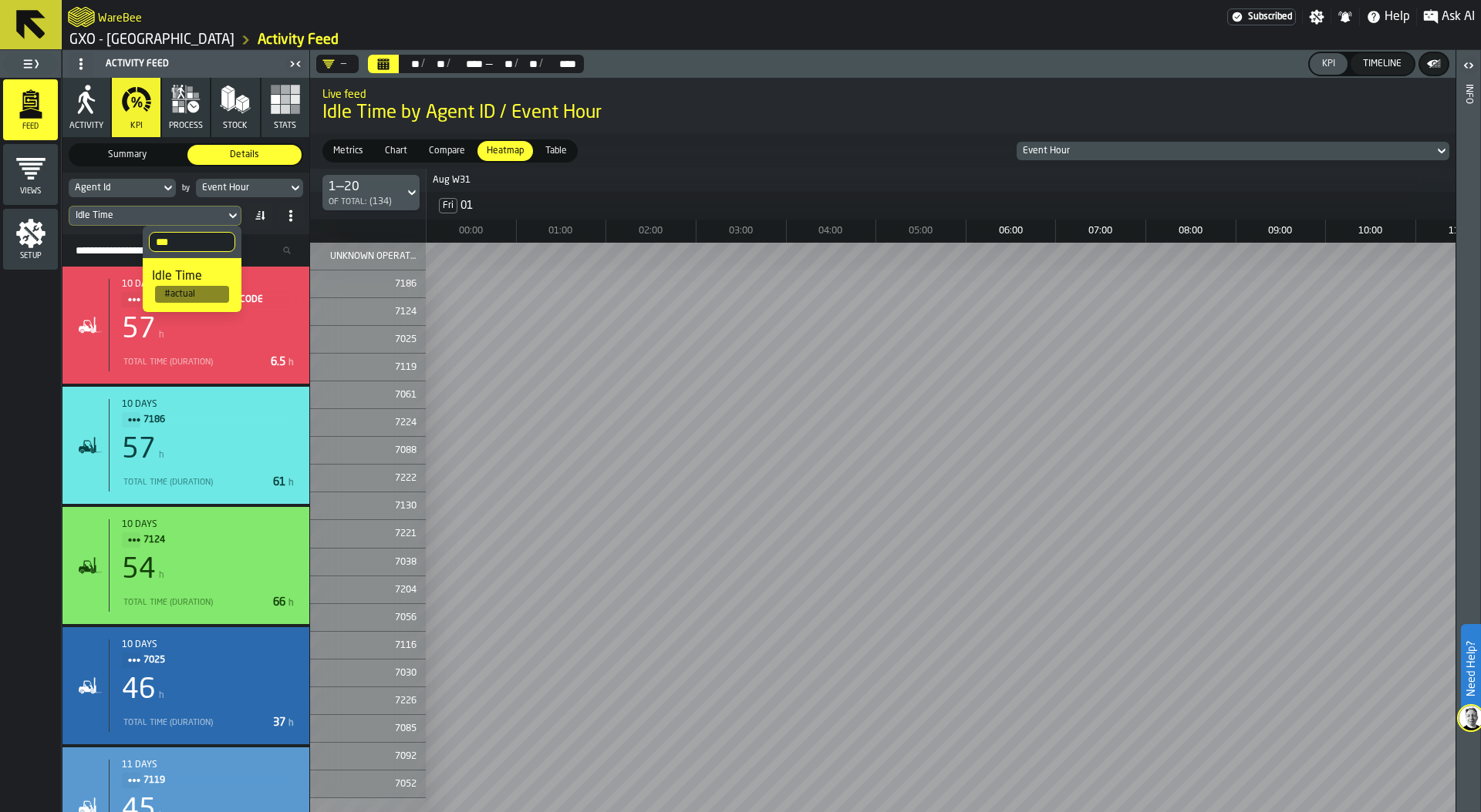
drag, startPoint x: 173, startPoint y: 239, endPoint x: 140, endPoint y: 239, distance: 33.0
click at [140, 239] on body "Need Help? WareBee Subscribed Settings Notifications Help Ask AI GXO - Costa - …" at bounding box center [740, 406] width 1481 height 812
click at [147, 217] on div "Idle Time" at bounding box center [147, 215] width 143 height 11
click at [227, 246] on input "***" at bounding box center [192, 241] width 86 height 20
click at [221, 239] on input "***" at bounding box center [192, 241] width 86 height 20
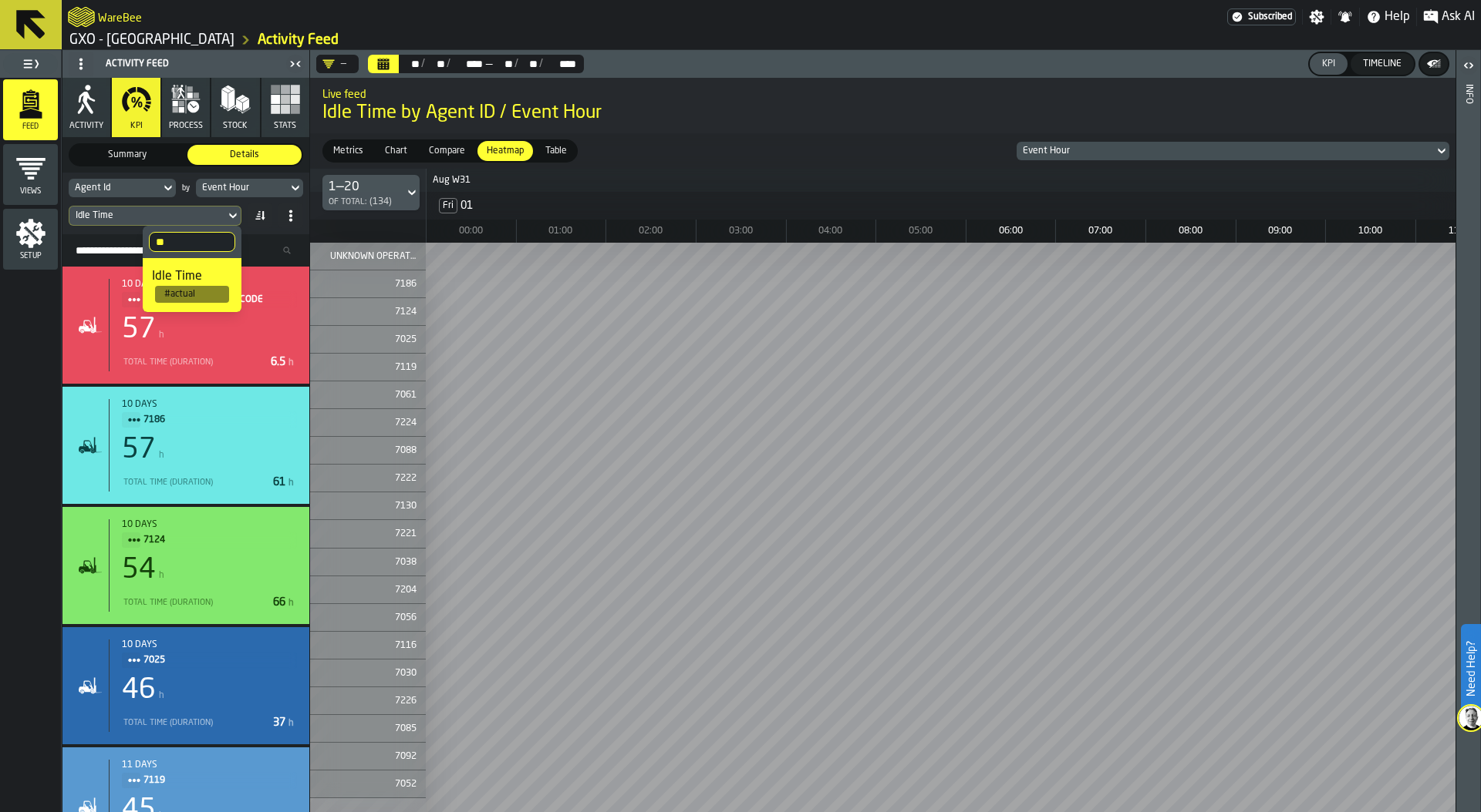
type input "***"
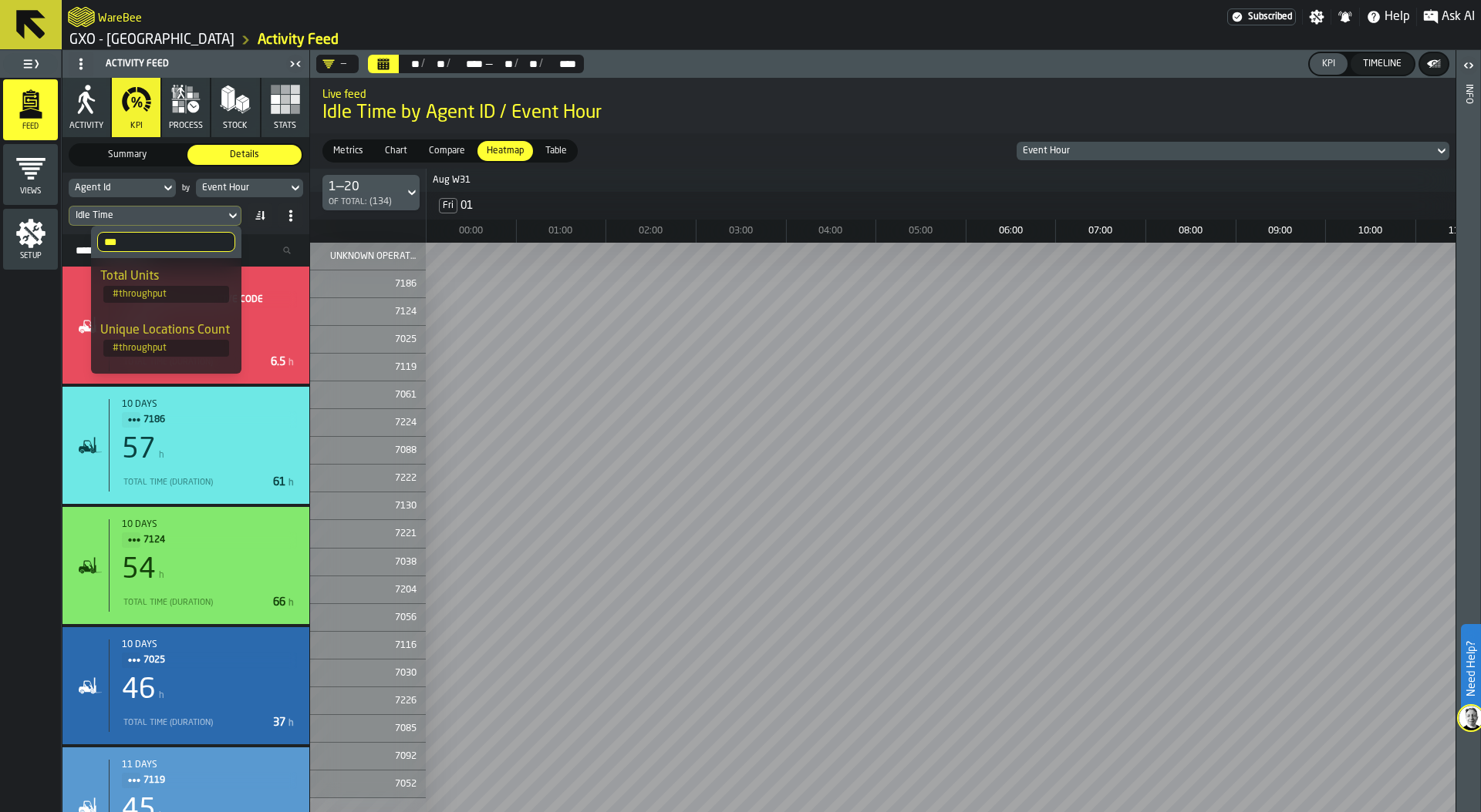
click at [155, 276] on div "Total Units" at bounding box center [165, 276] width 132 height 18
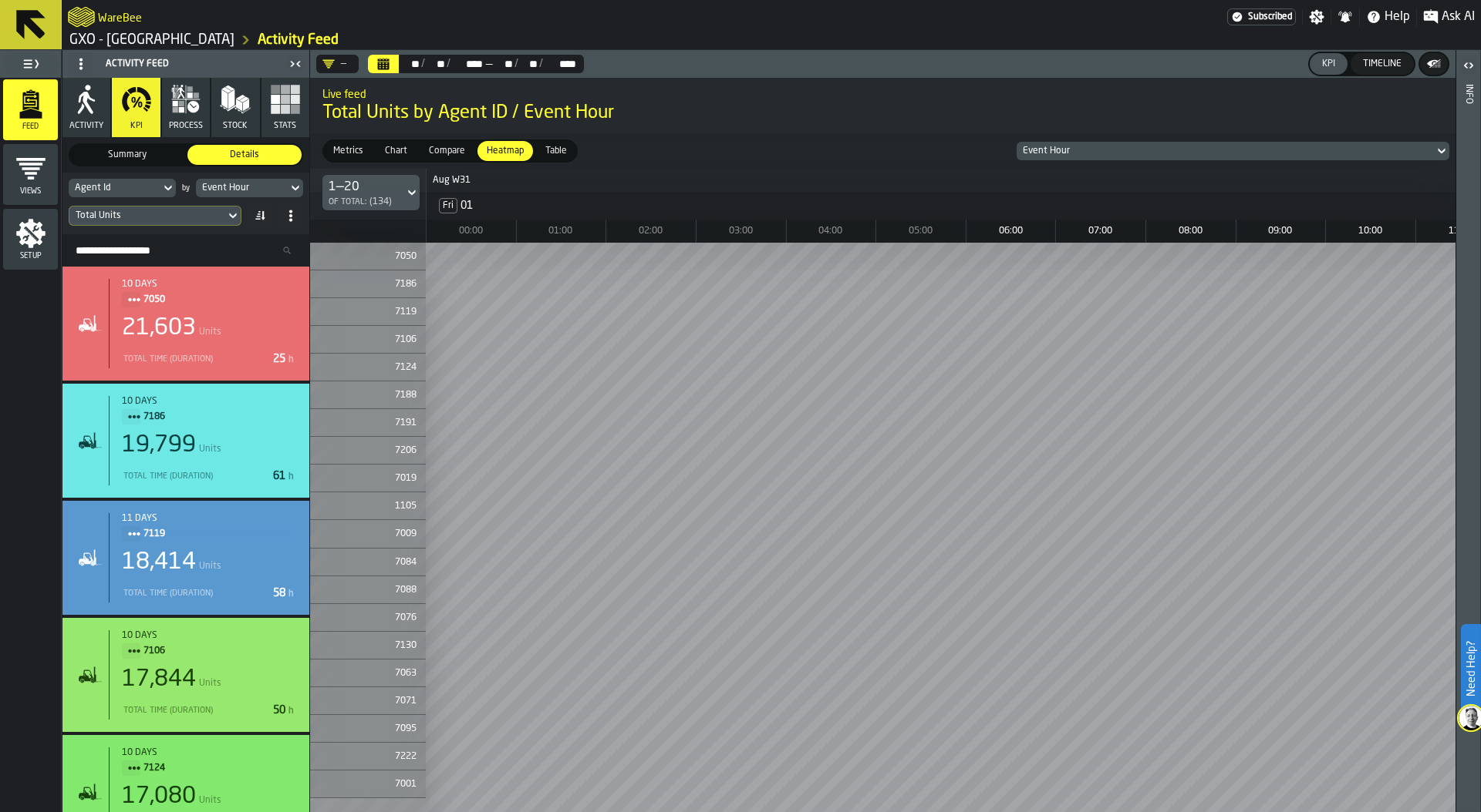
click at [272, 187] on div "Event Hour" at bounding box center [242, 188] width 79 height 11
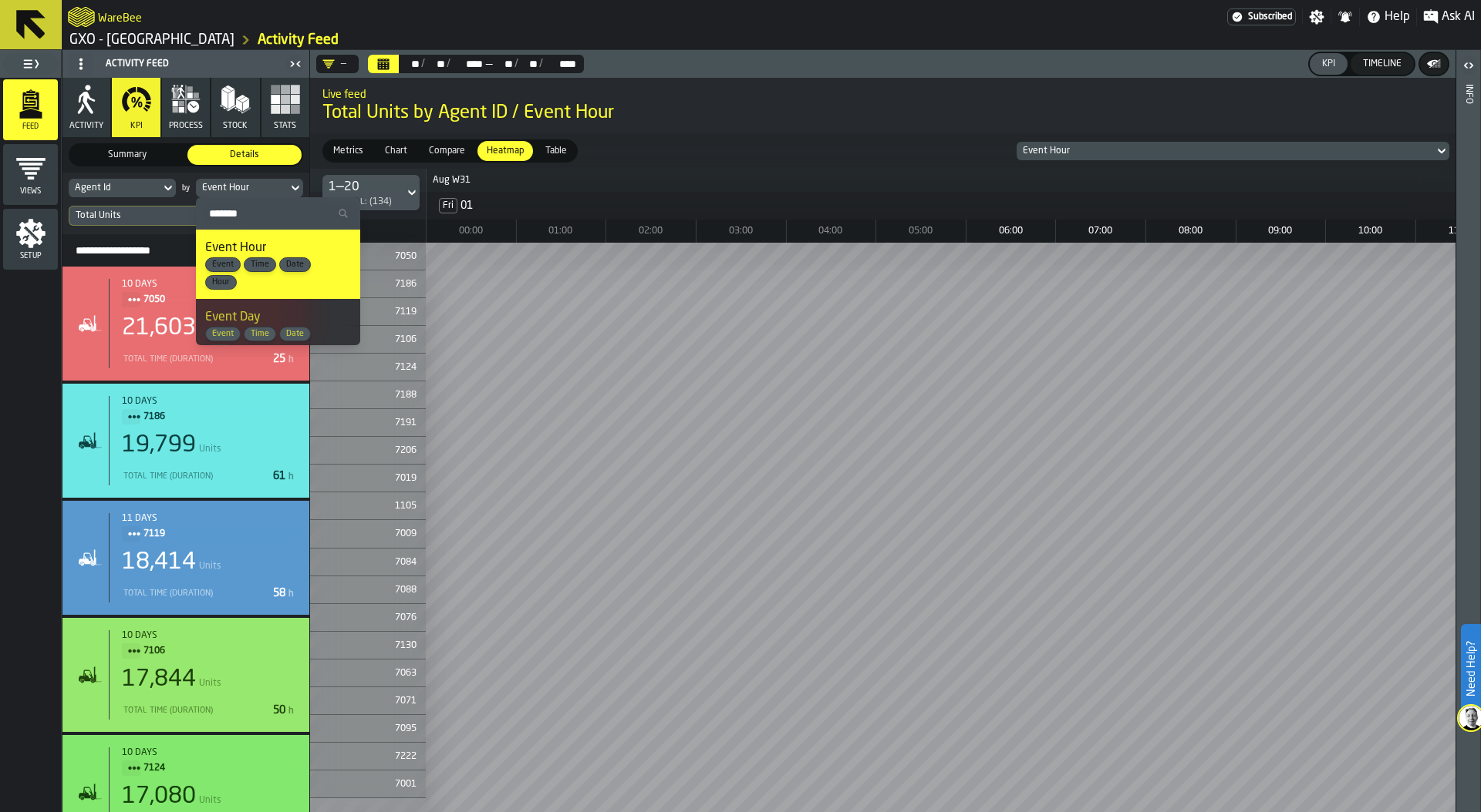
click at [266, 209] on input "Search" at bounding box center [278, 213] width 152 height 20
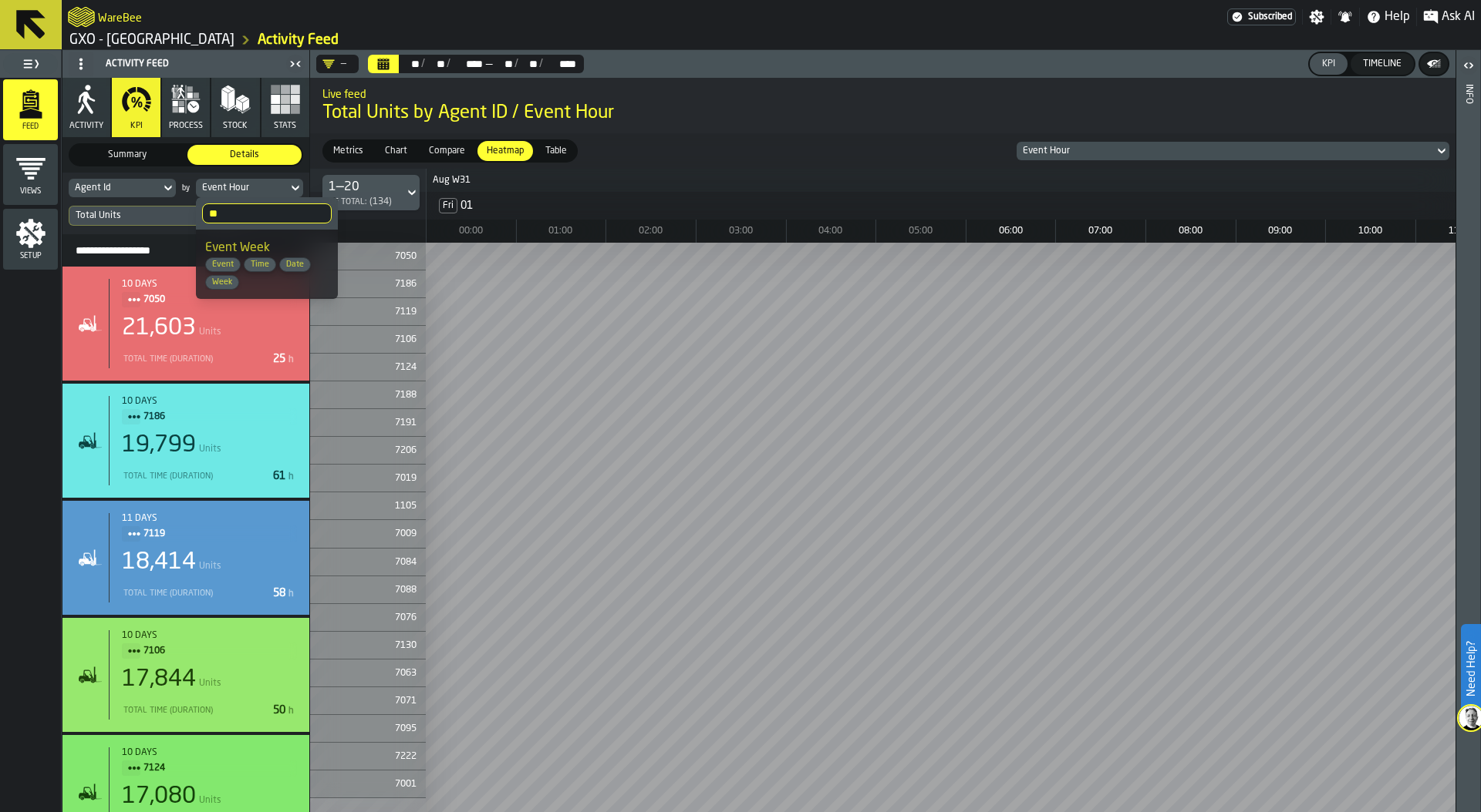
type input "**"
click at [271, 257] on div "Time" at bounding box center [260, 264] width 33 height 15
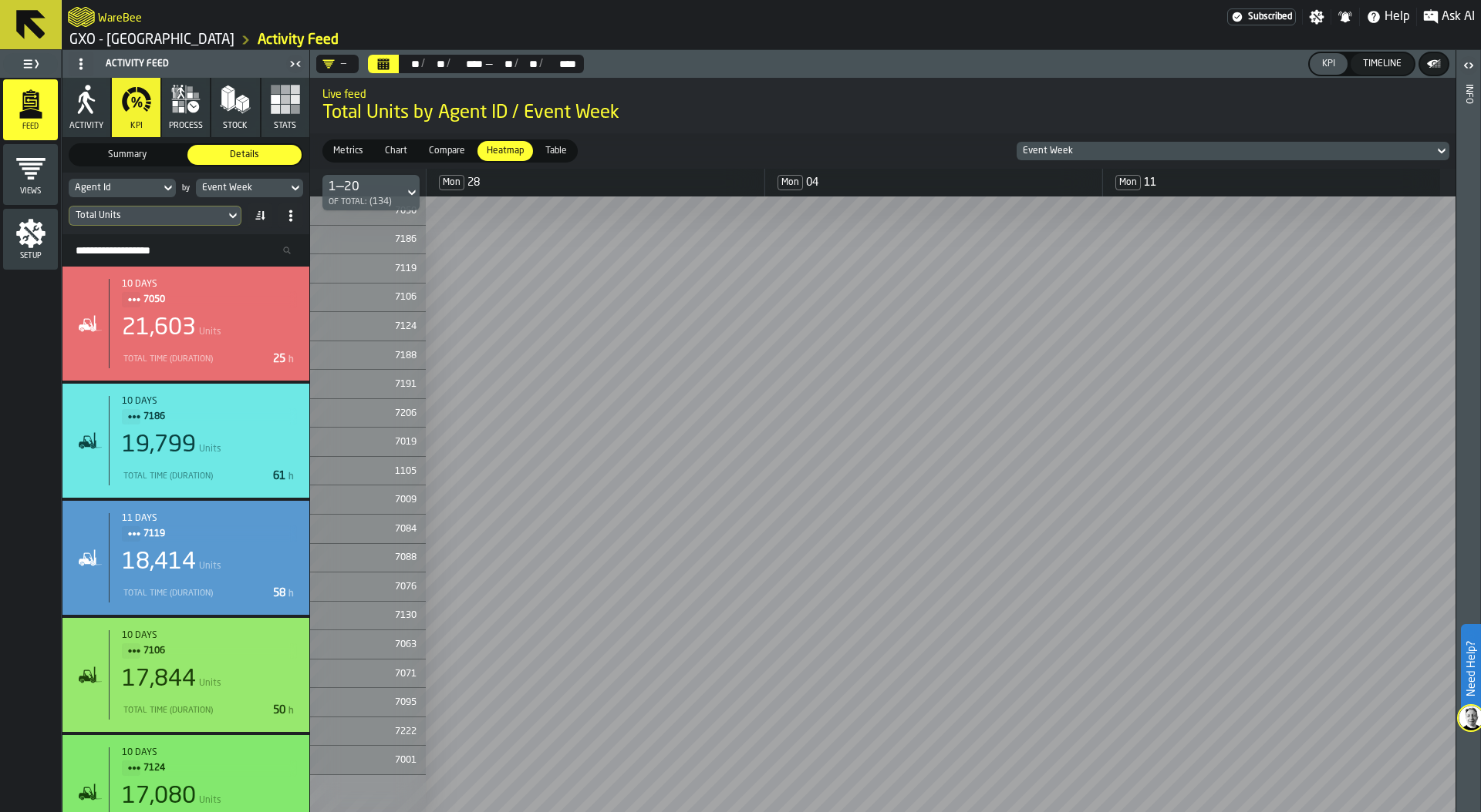
click at [168, 218] on div "Total Units" at bounding box center [147, 215] width 143 height 11
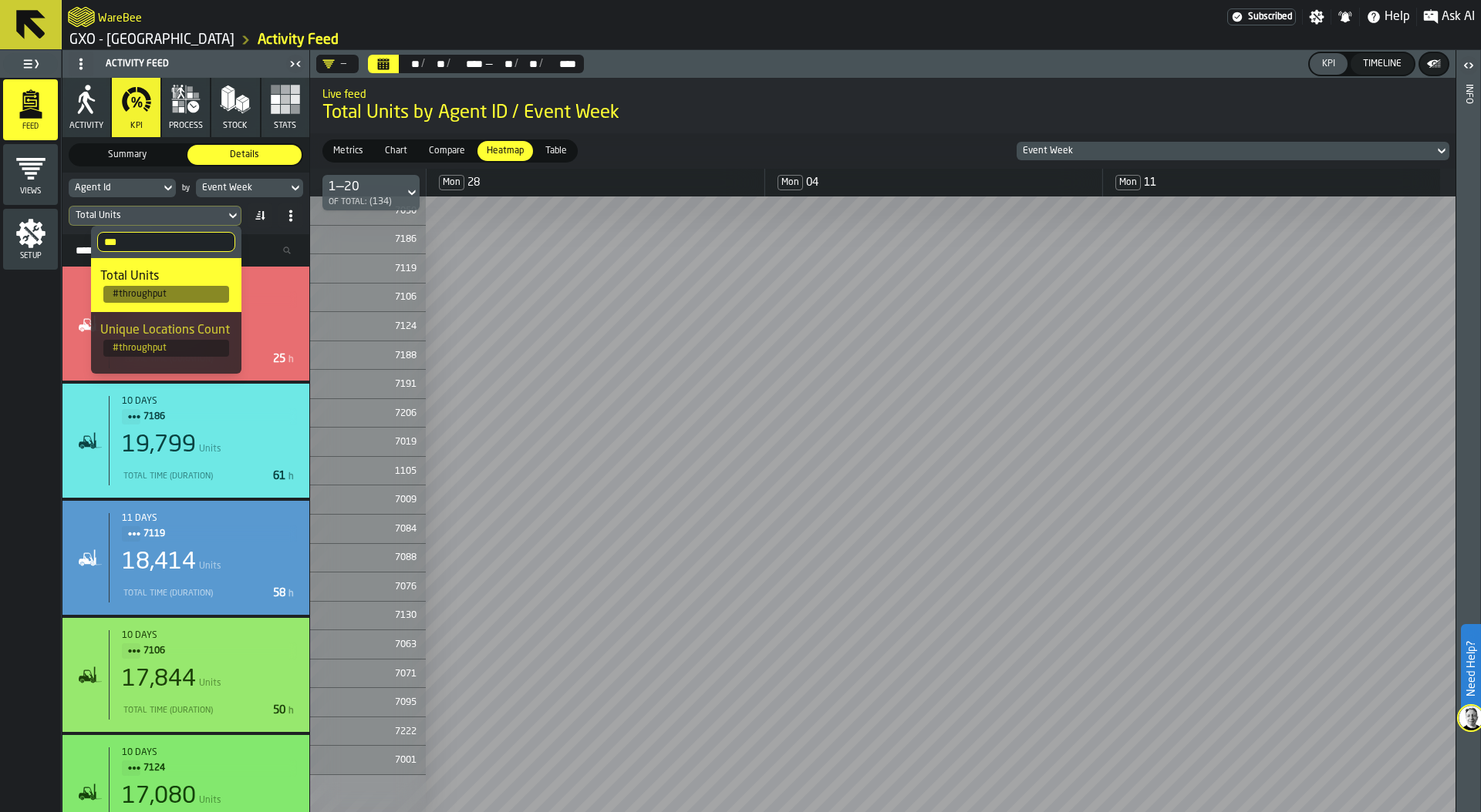
drag, startPoint x: 151, startPoint y: 242, endPoint x: 72, endPoint y: 242, distance: 79.0
click at [71, 242] on body "Need Help? WareBee Subscribed Settings Notifications Help Ask AI GXO - Costa - …" at bounding box center [740, 406] width 1481 height 812
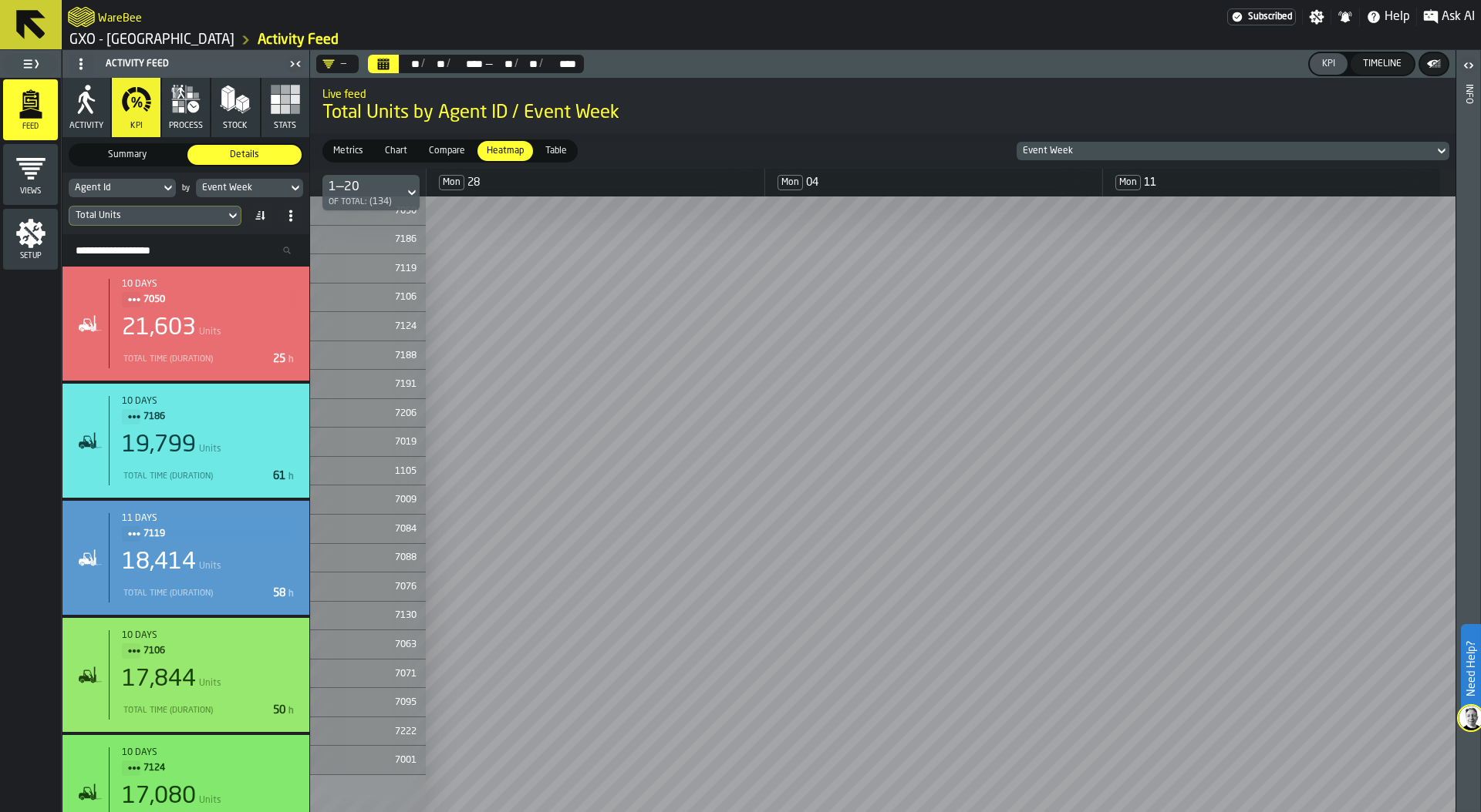
click at [109, 214] on div "Total Units" at bounding box center [147, 215] width 143 height 11
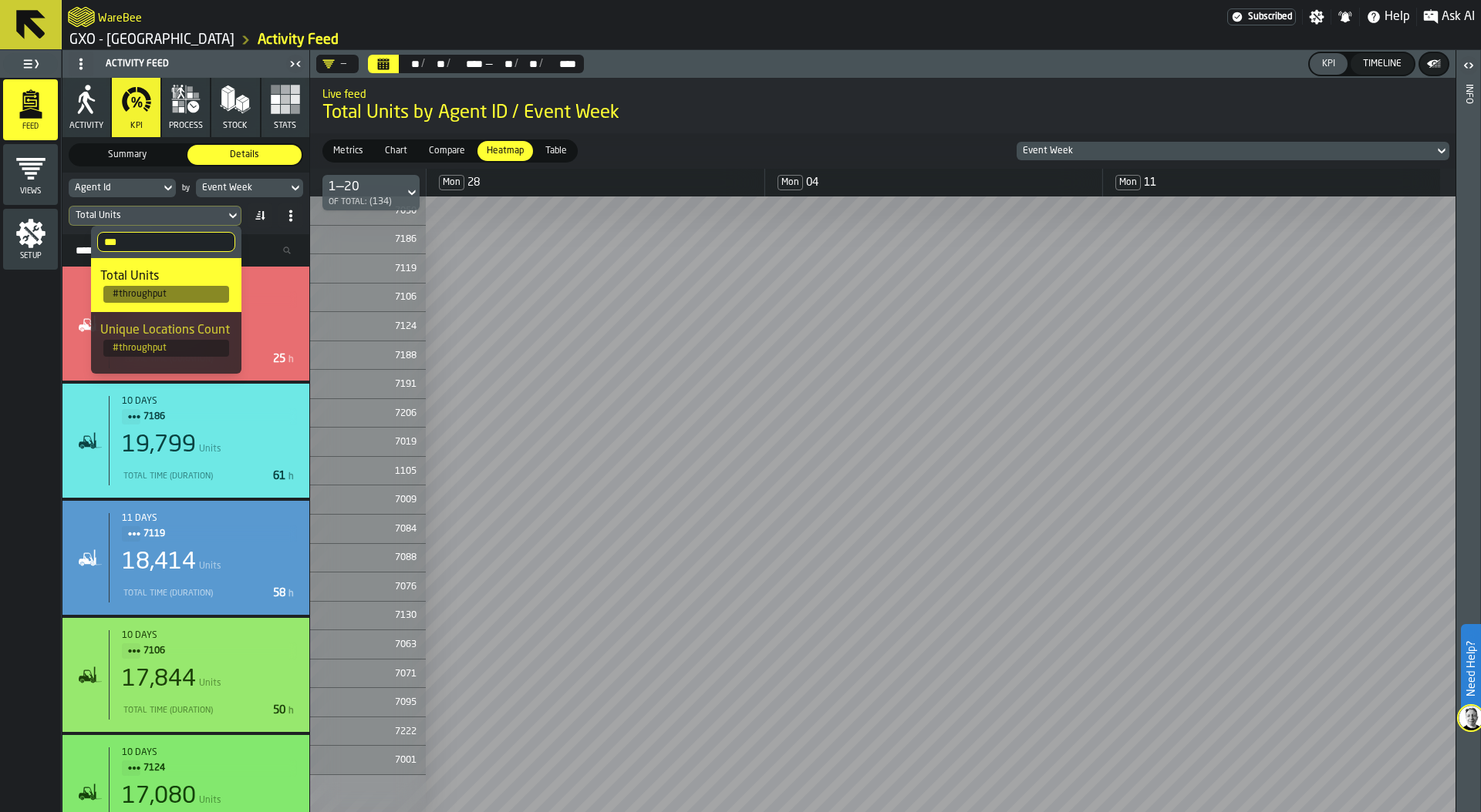
click at [211, 243] on input "***" at bounding box center [166, 241] width 138 height 20
click at [217, 243] on input "***" at bounding box center [166, 241] width 138 height 20
click at [190, 242] on input "Search" at bounding box center [166, 241] width 138 height 20
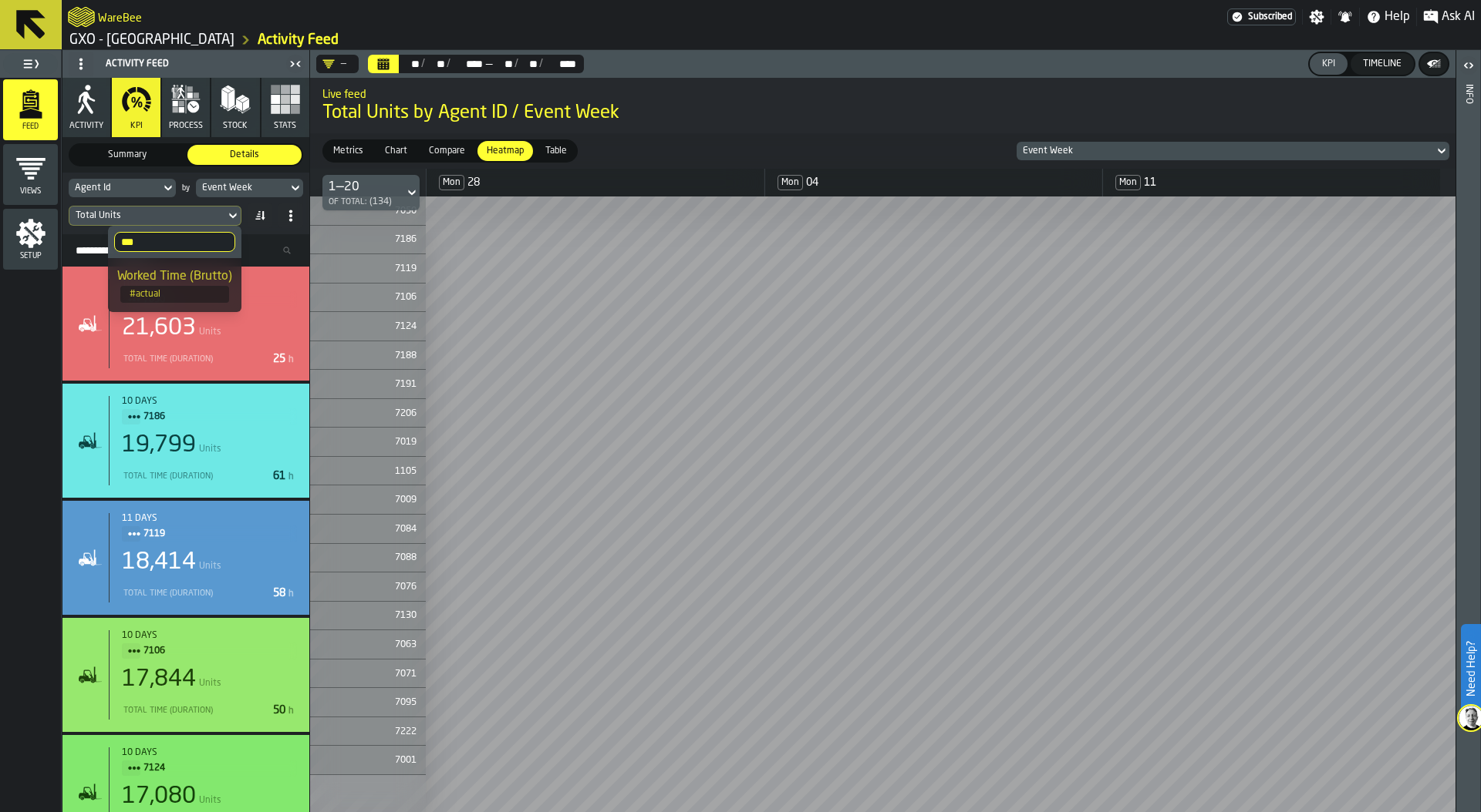
type input "***"
click at [188, 281] on div "Worked Time (Brutto)" at bounding box center [174, 276] width 115 height 18
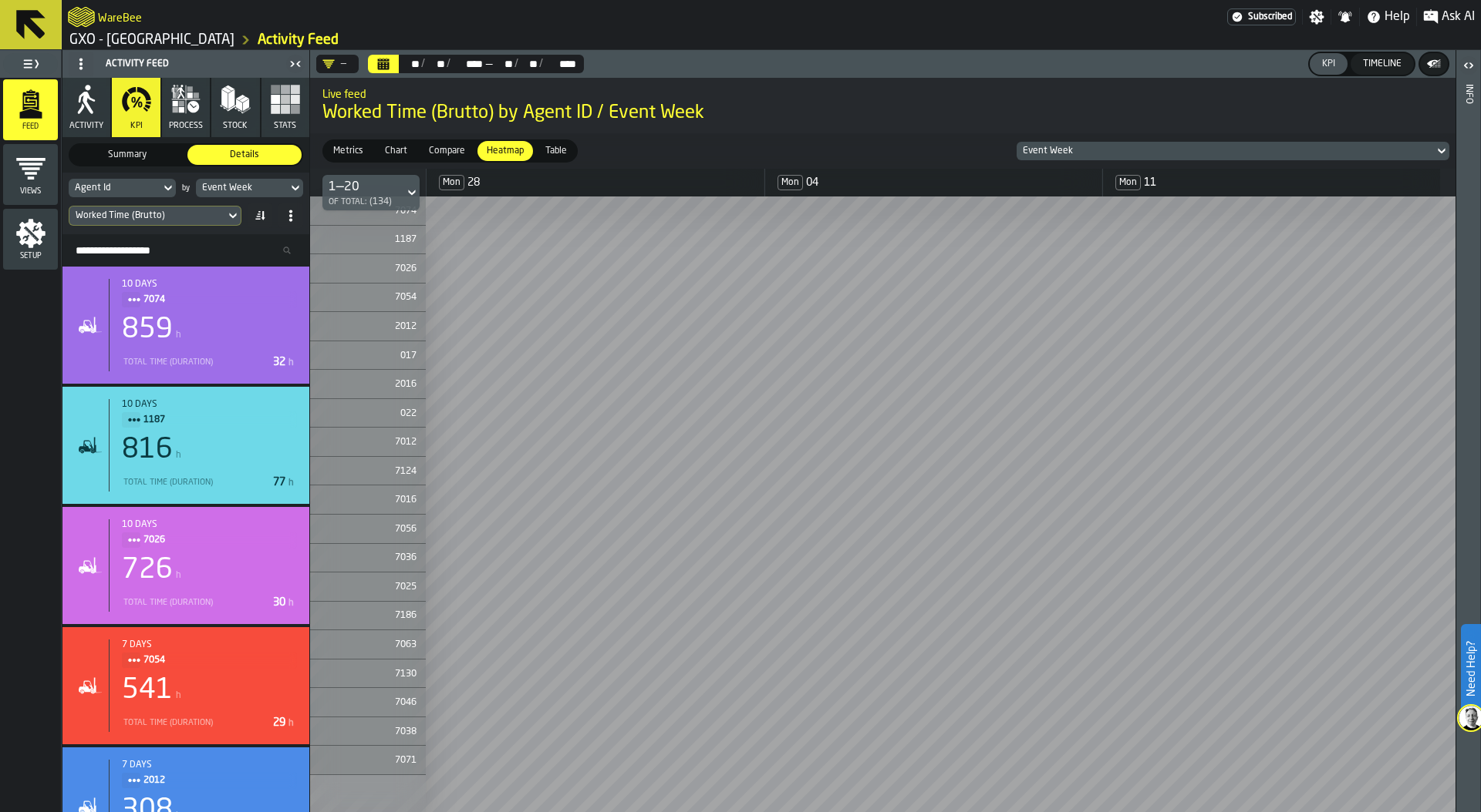
click at [378, 56] on button "Calendar" at bounding box center [383, 64] width 31 height 18
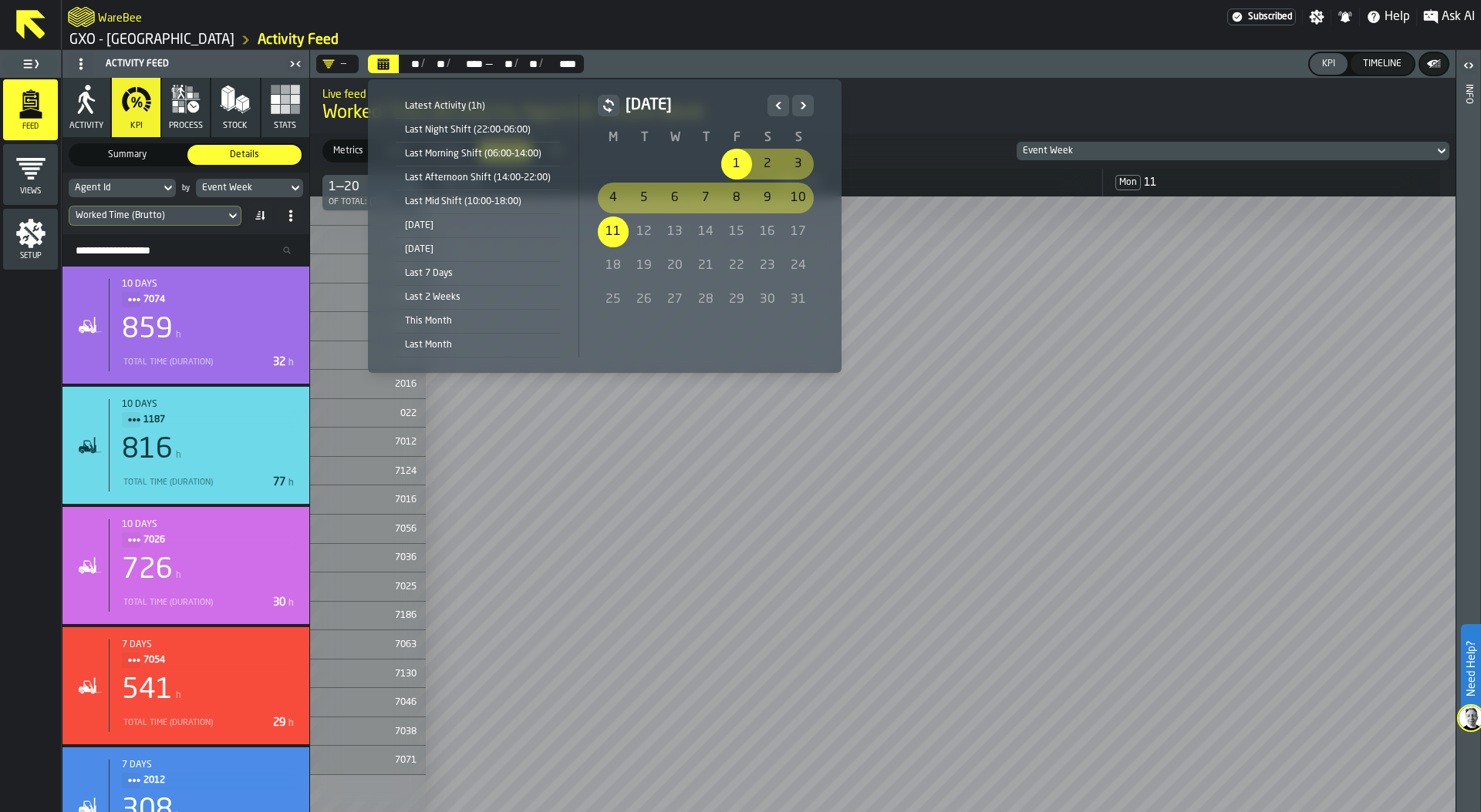
click at [776, 101] on icon "Previous" at bounding box center [778, 105] width 16 height 18
click at [800, 99] on icon "Next" at bounding box center [803, 105] width 16 height 18
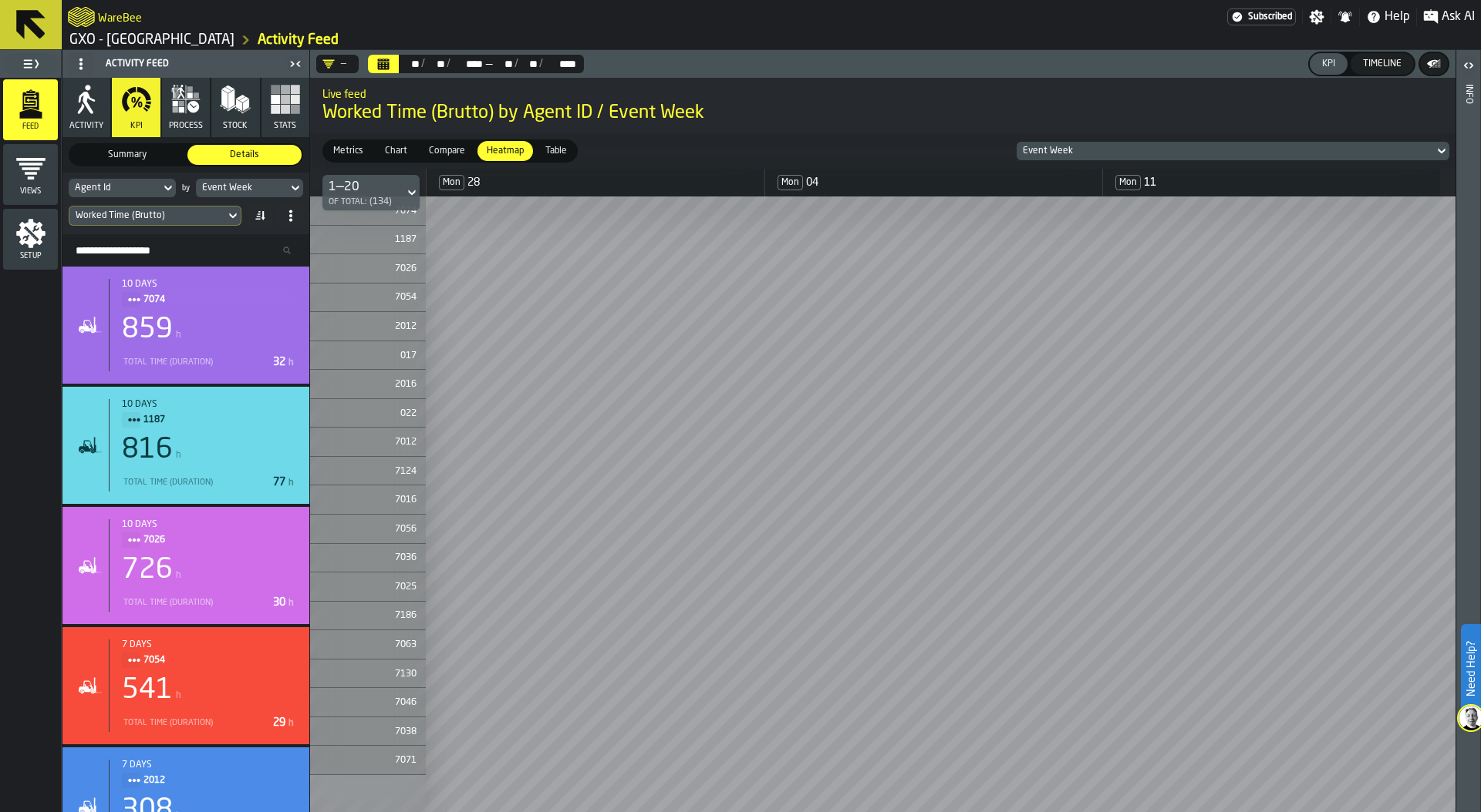
click at [352, 145] on span "Metrics" at bounding box center [348, 151] width 42 height 14
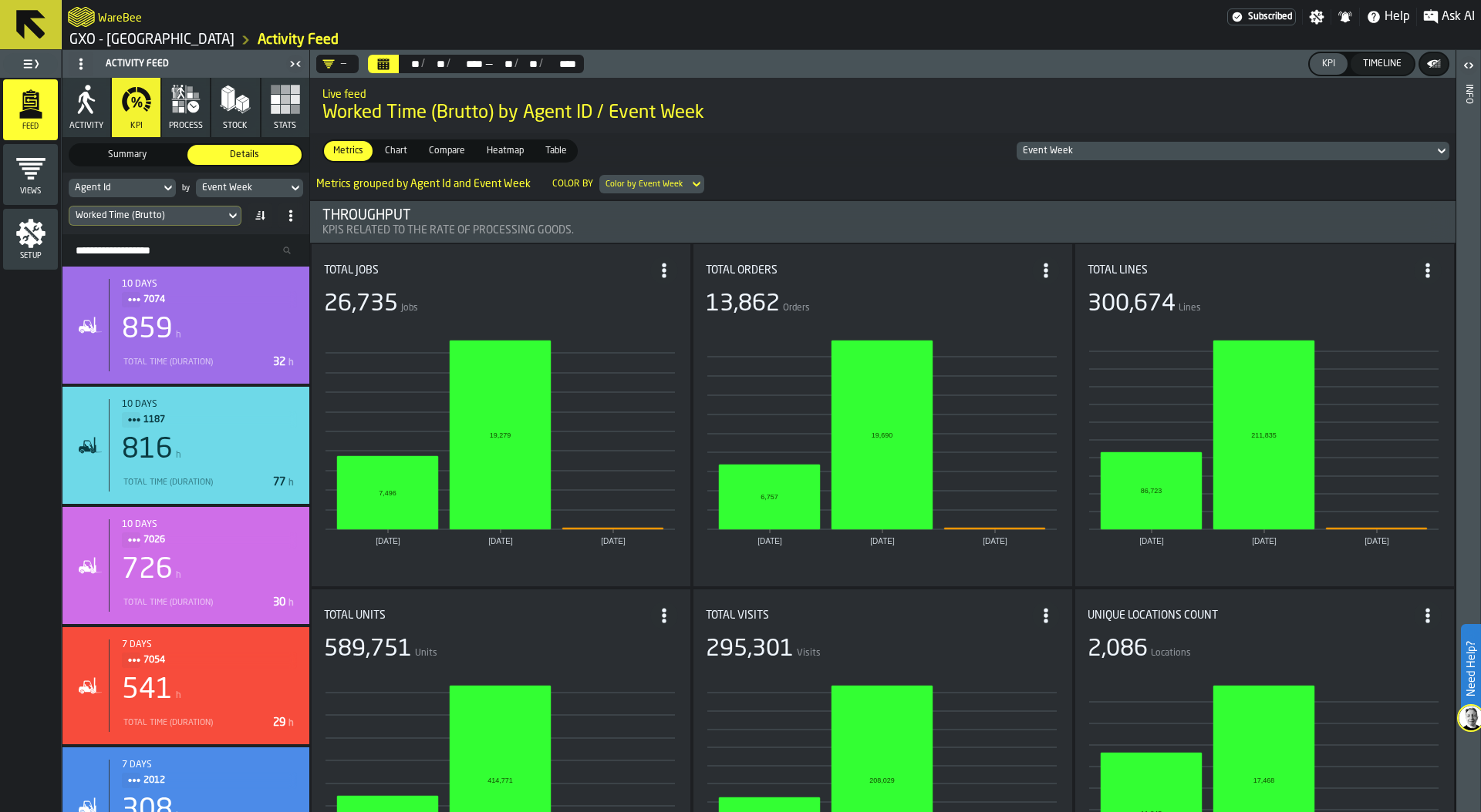
click at [401, 152] on span "Chart" at bounding box center [395, 151] width 34 height 14
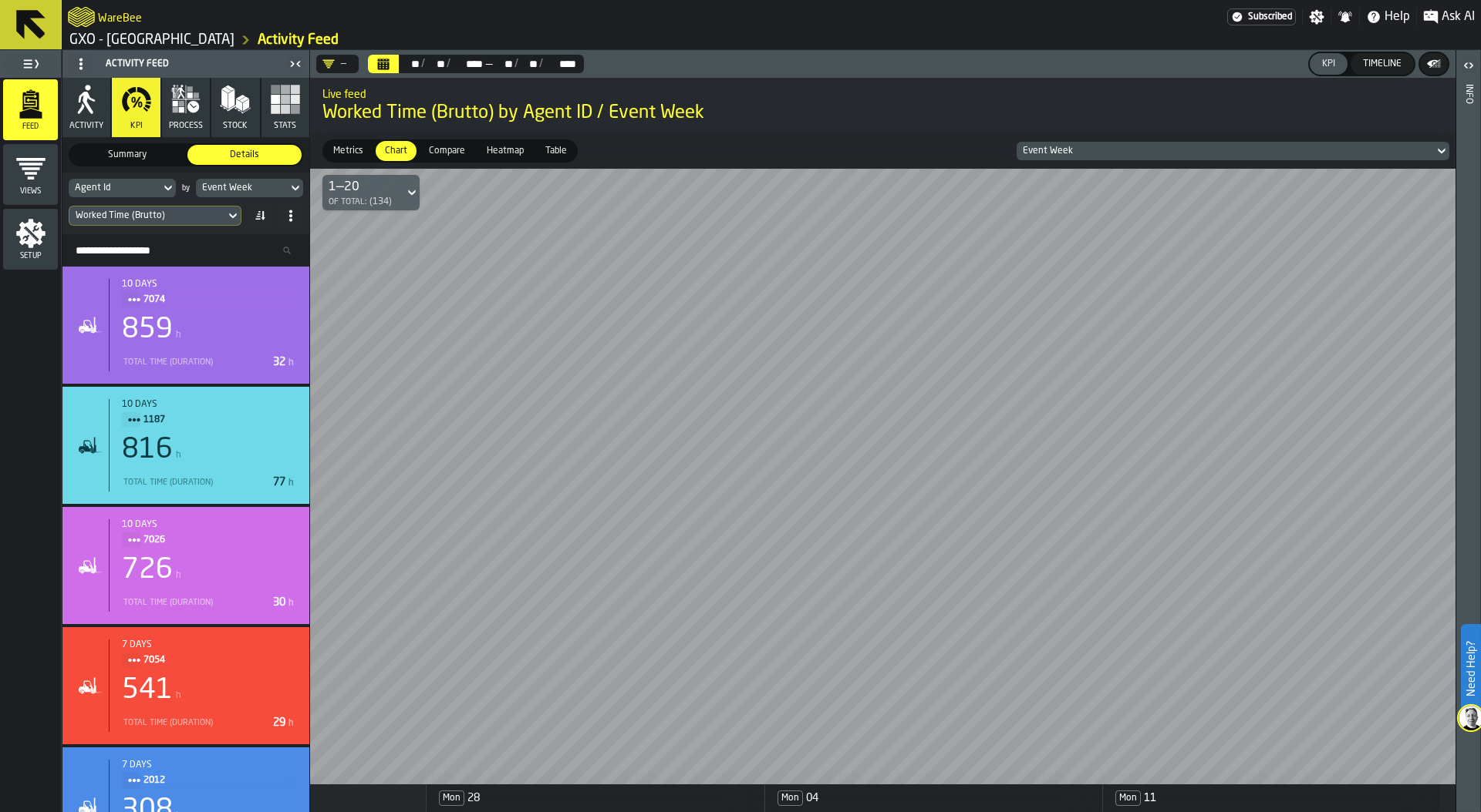
click at [455, 147] on span "Compare" at bounding box center [446, 151] width 48 height 14
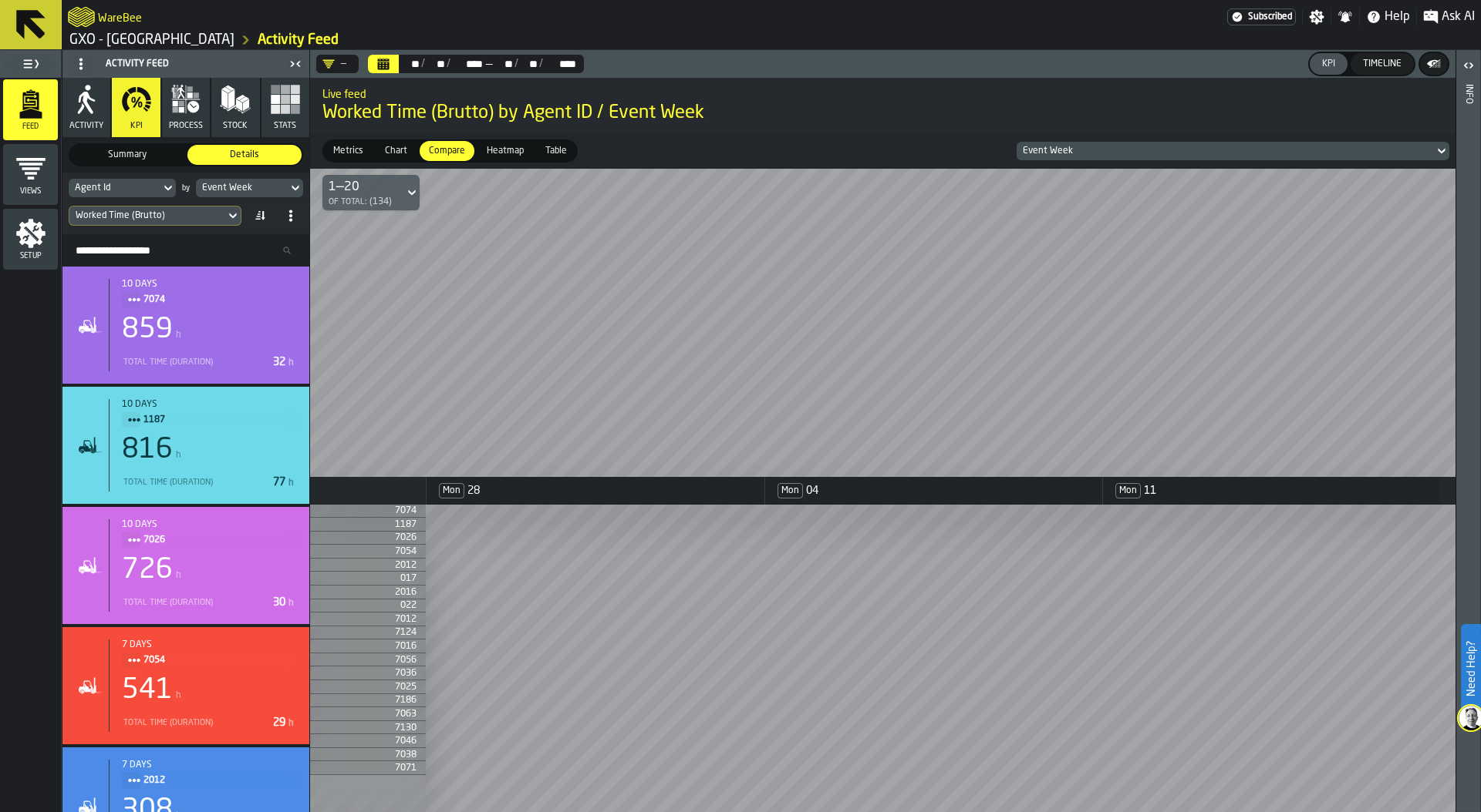
click at [508, 150] on span "Heatmap" at bounding box center [505, 151] width 49 height 14
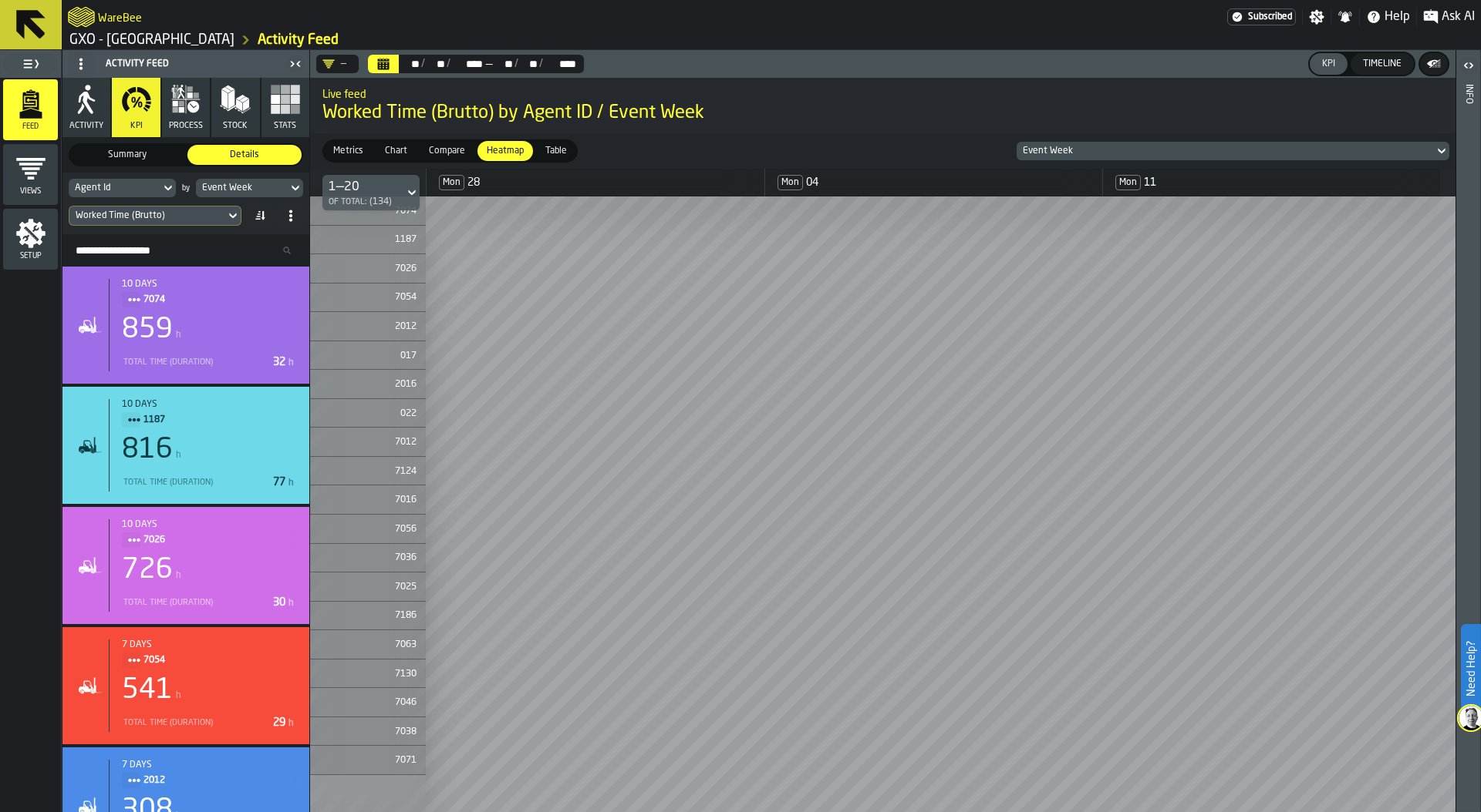
click at [258, 220] on icon at bounding box center [259, 215] width 12 height 12
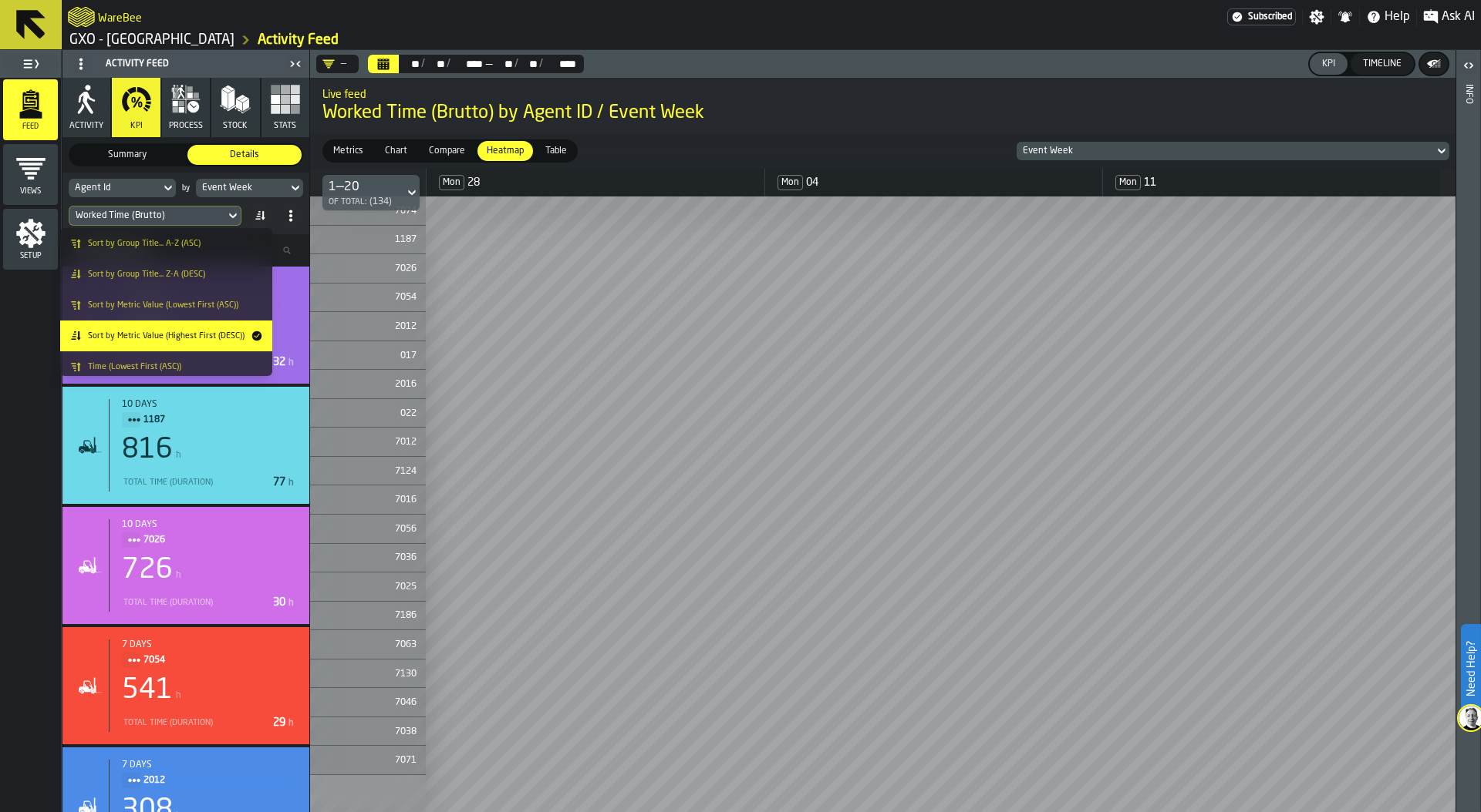
click at [278, 223] on span at bounding box center [290, 215] width 25 height 25
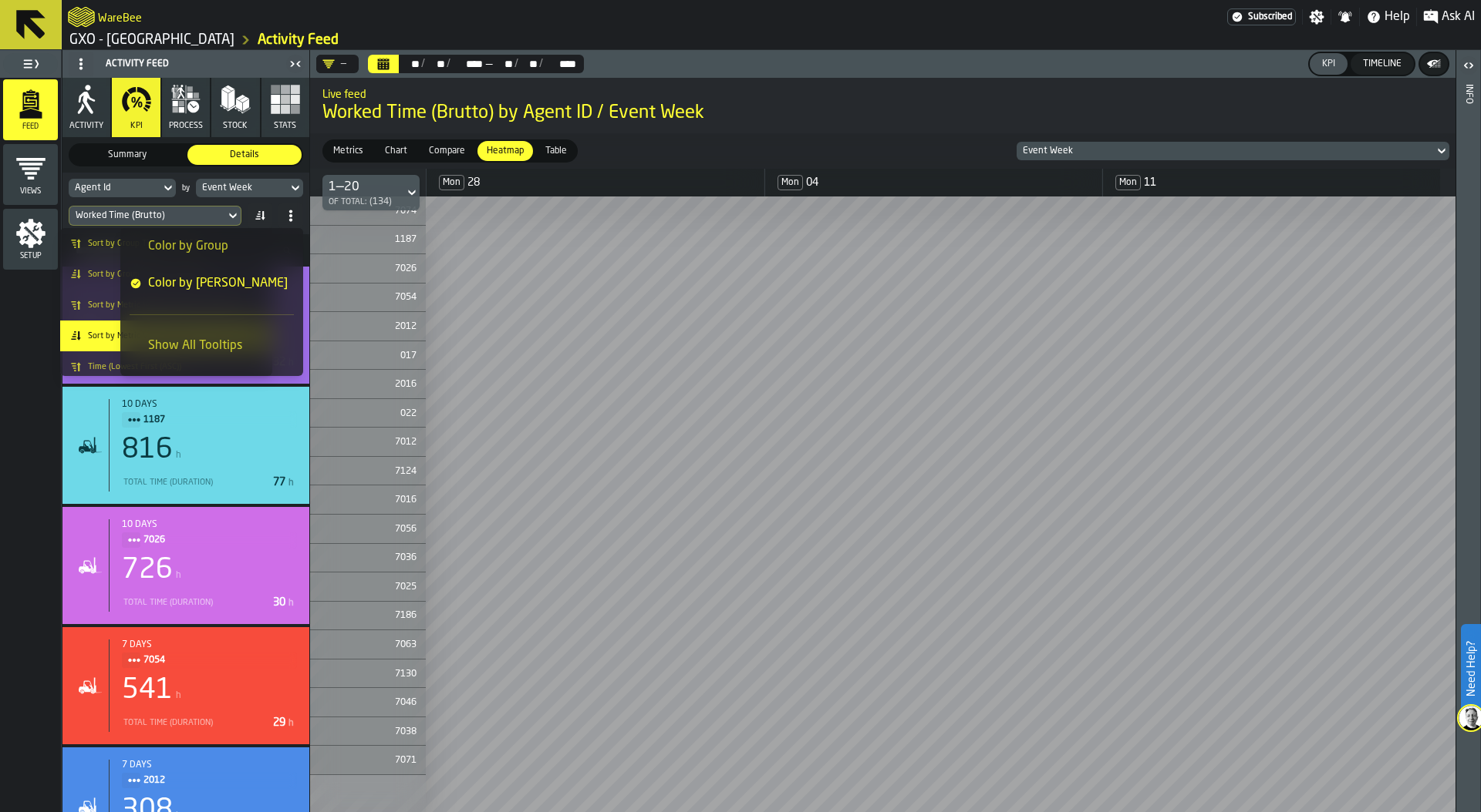
click at [78, 338] on icon "dropdown-item" at bounding box center [79, 336] width 3 height 9
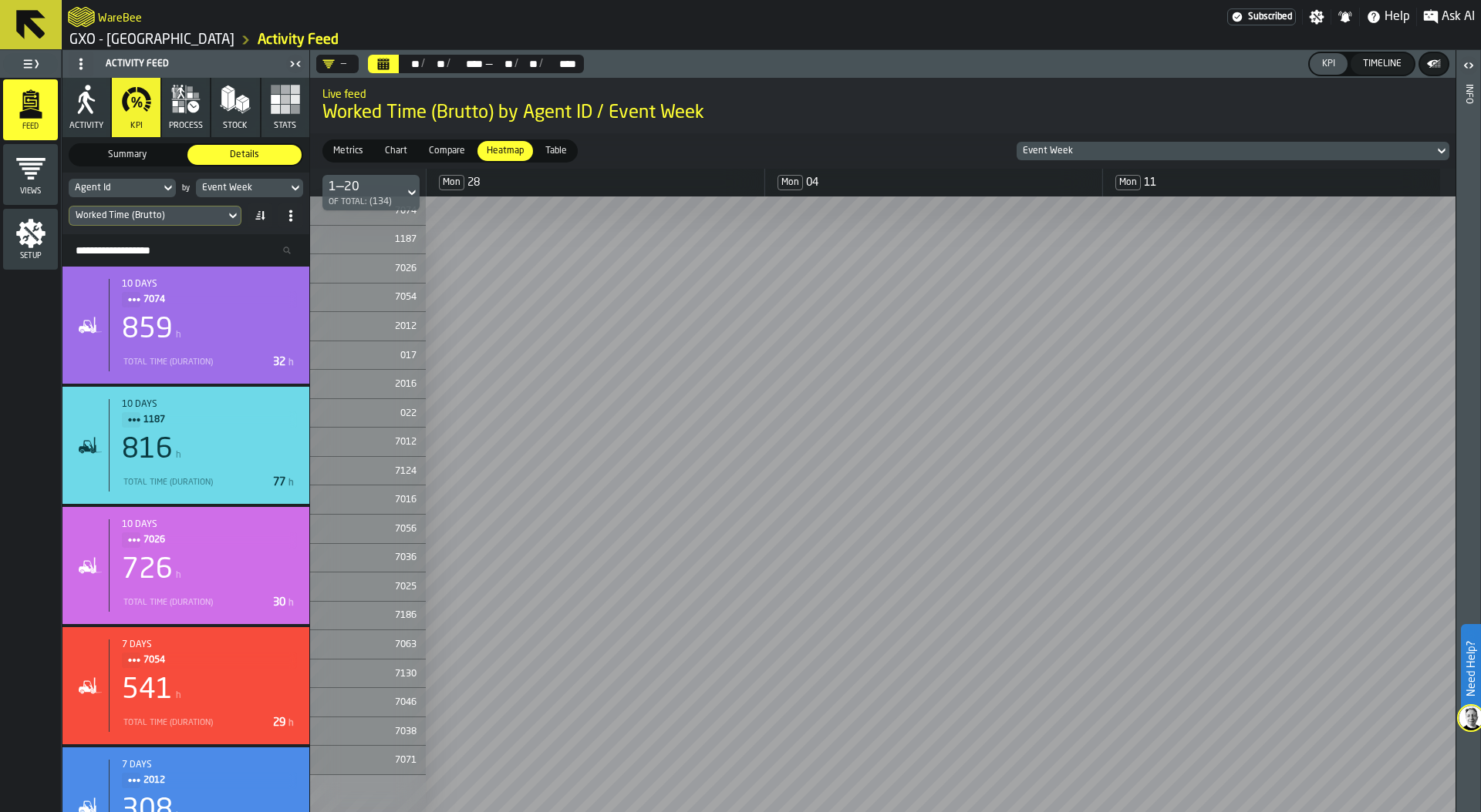
click at [179, 111] on icon "button" at bounding box center [182, 109] width 5 height 5
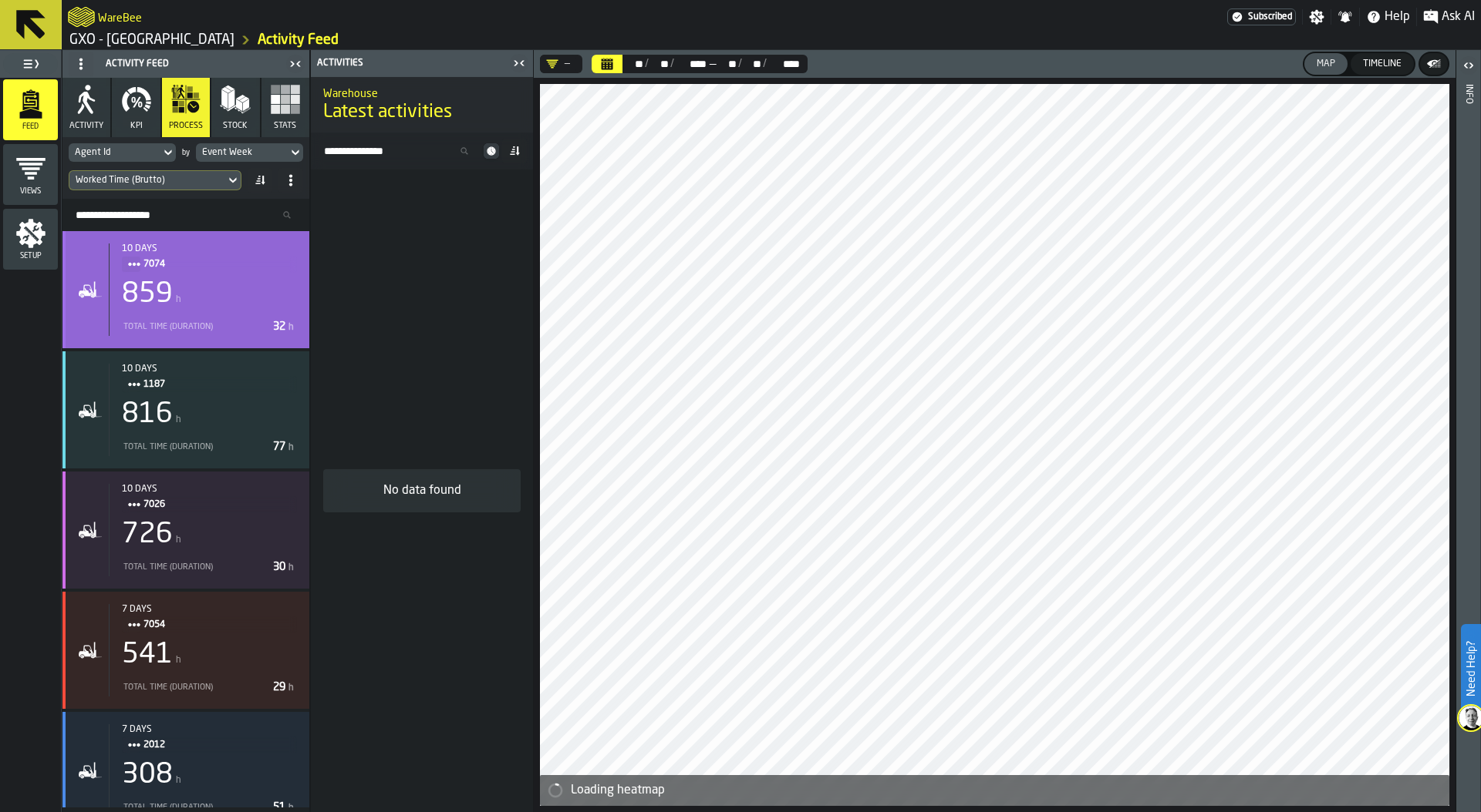
click at [234, 297] on div "859 h" at bounding box center [208, 294] width 175 height 31
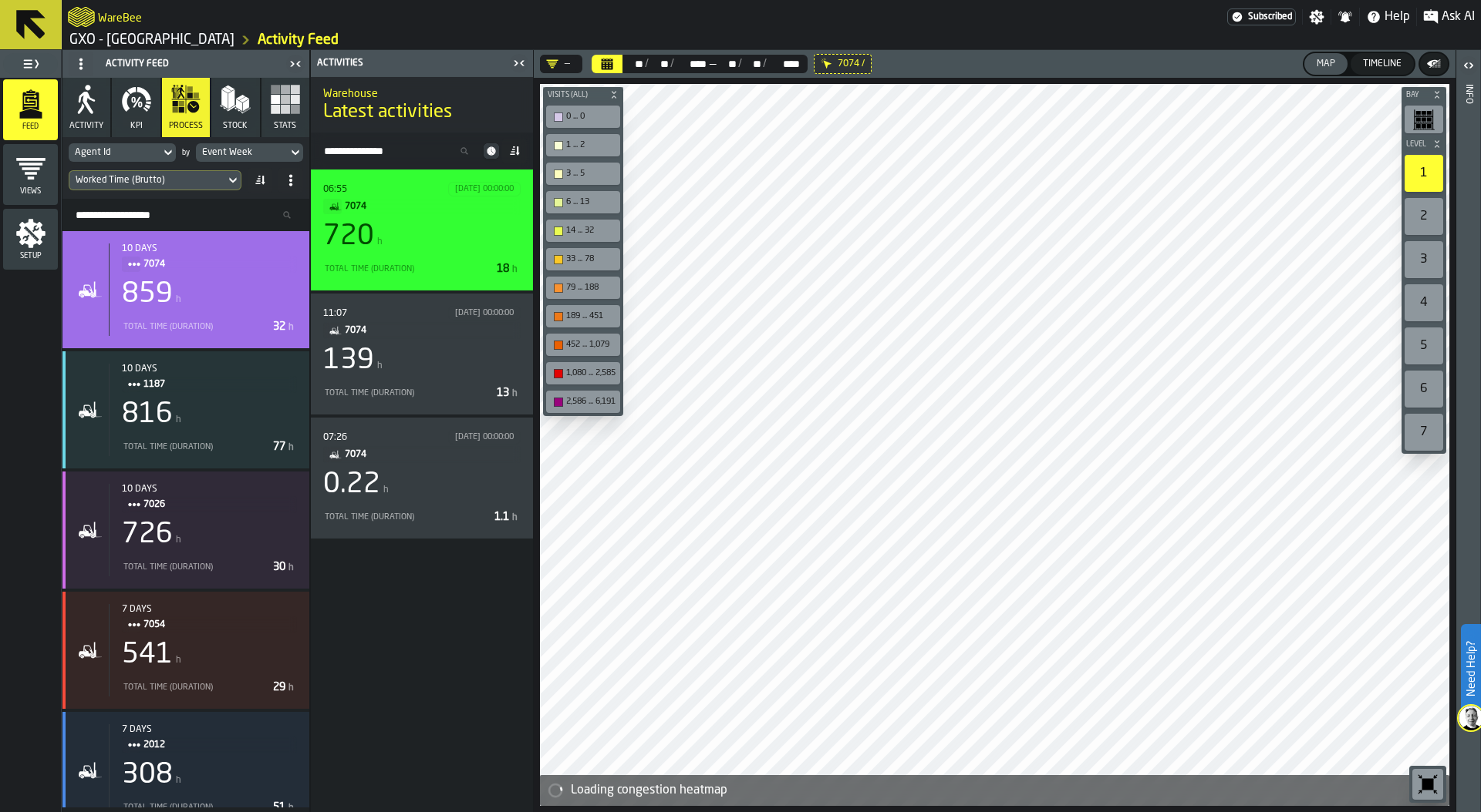
click at [436, 254] on div "06:55 04/08/2025, 00:00:00 7074 720 h Total Time (Duration) 18 h" at bounding box center [421, 230] width 197 height 96
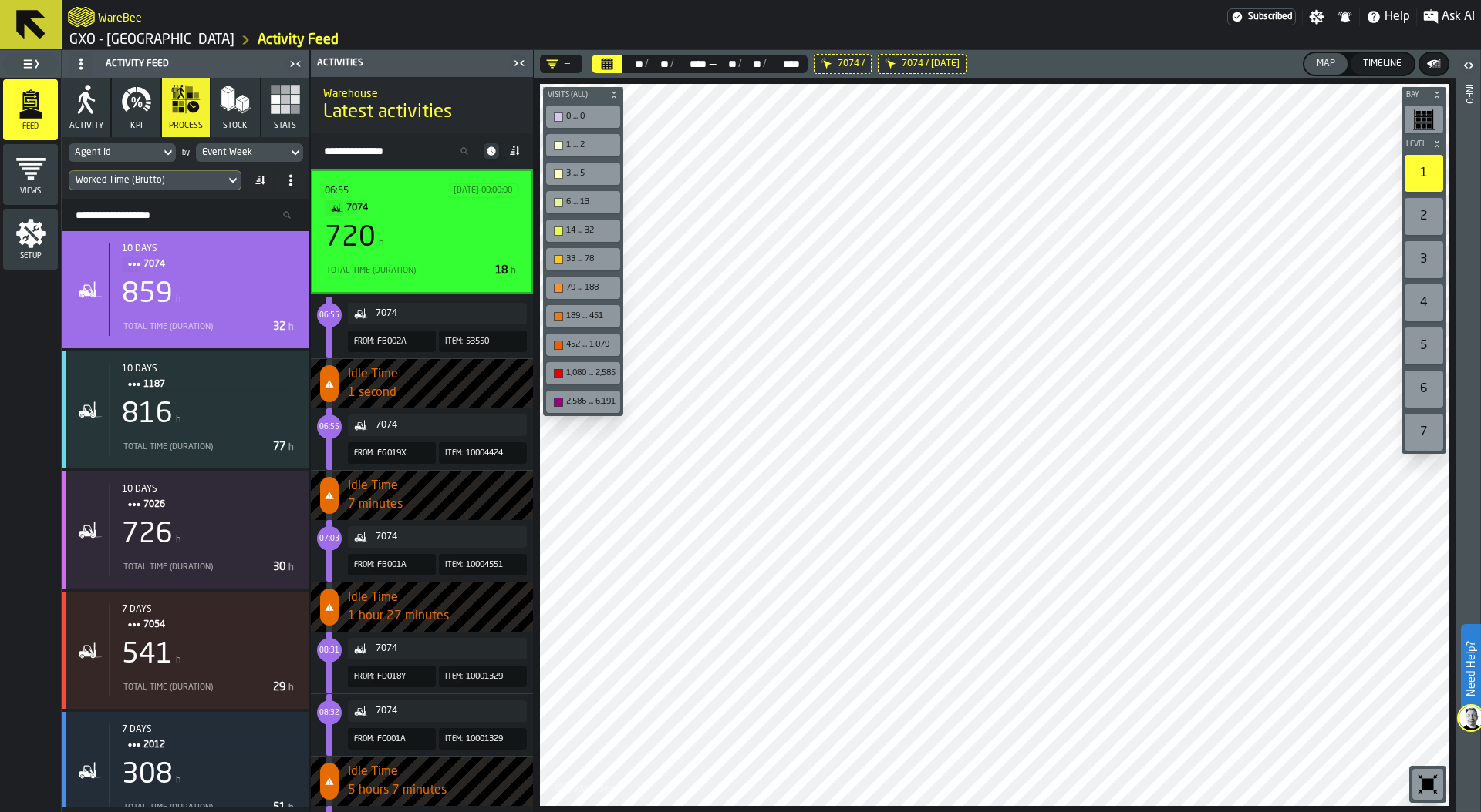
click at [129, 155] on div "Agent Id" at bounding box center [115, 152] width 79 height 11
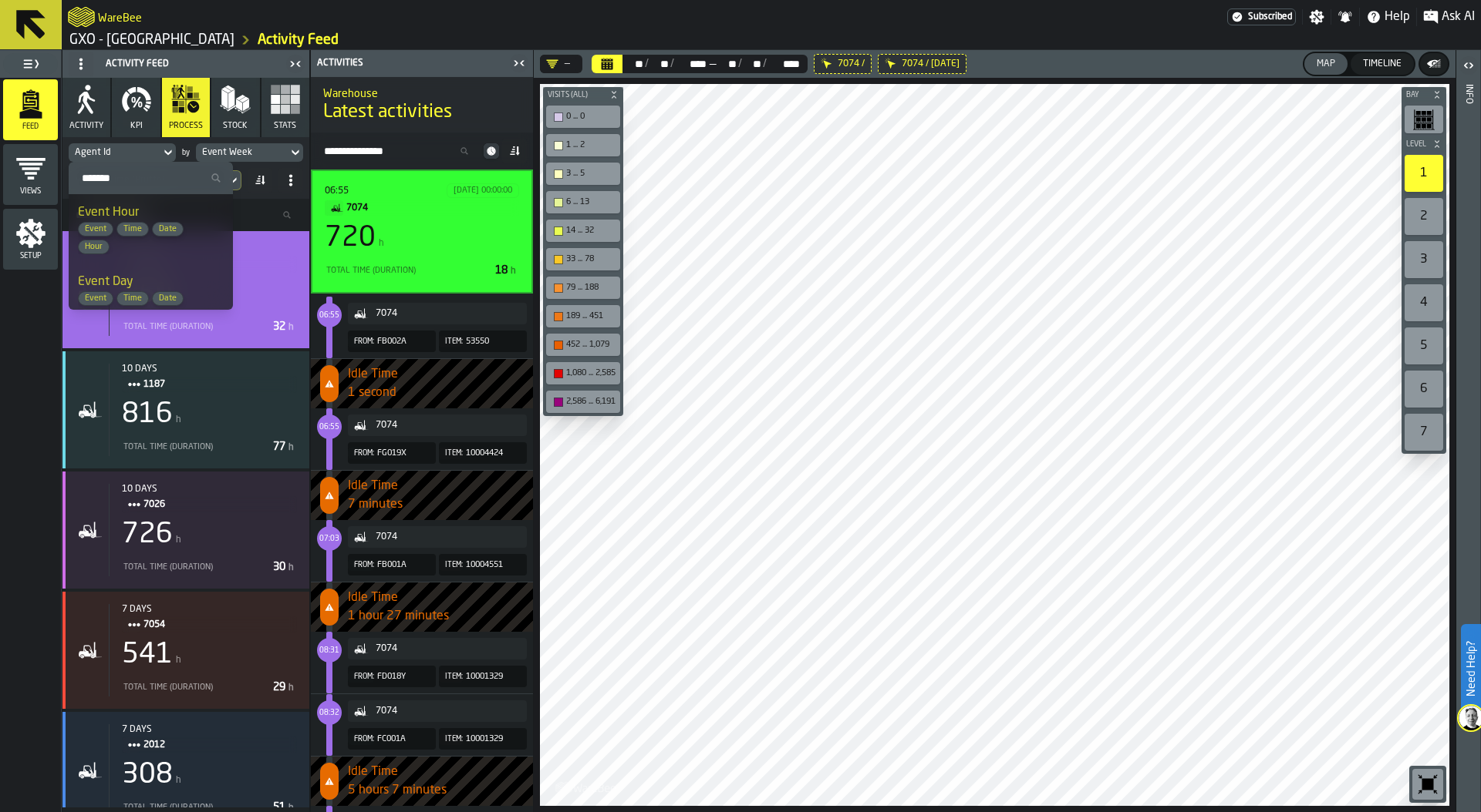
click at [268, 152] on div "Event Week" at bounding box center [242, 152] width 79 height 11
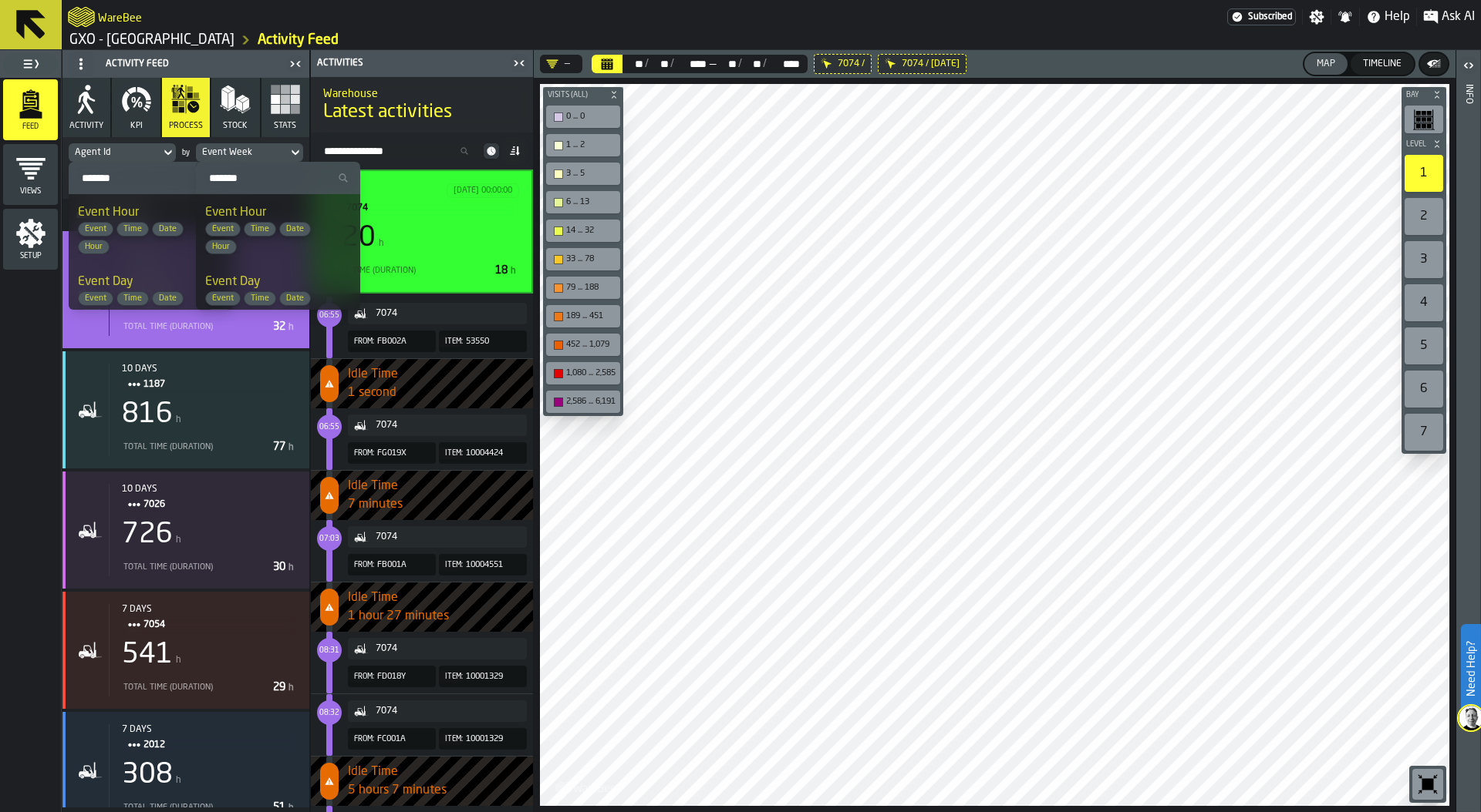
click at [268, 152] on div "Event Week" at bounding box center [242, 152] width 79 height 11
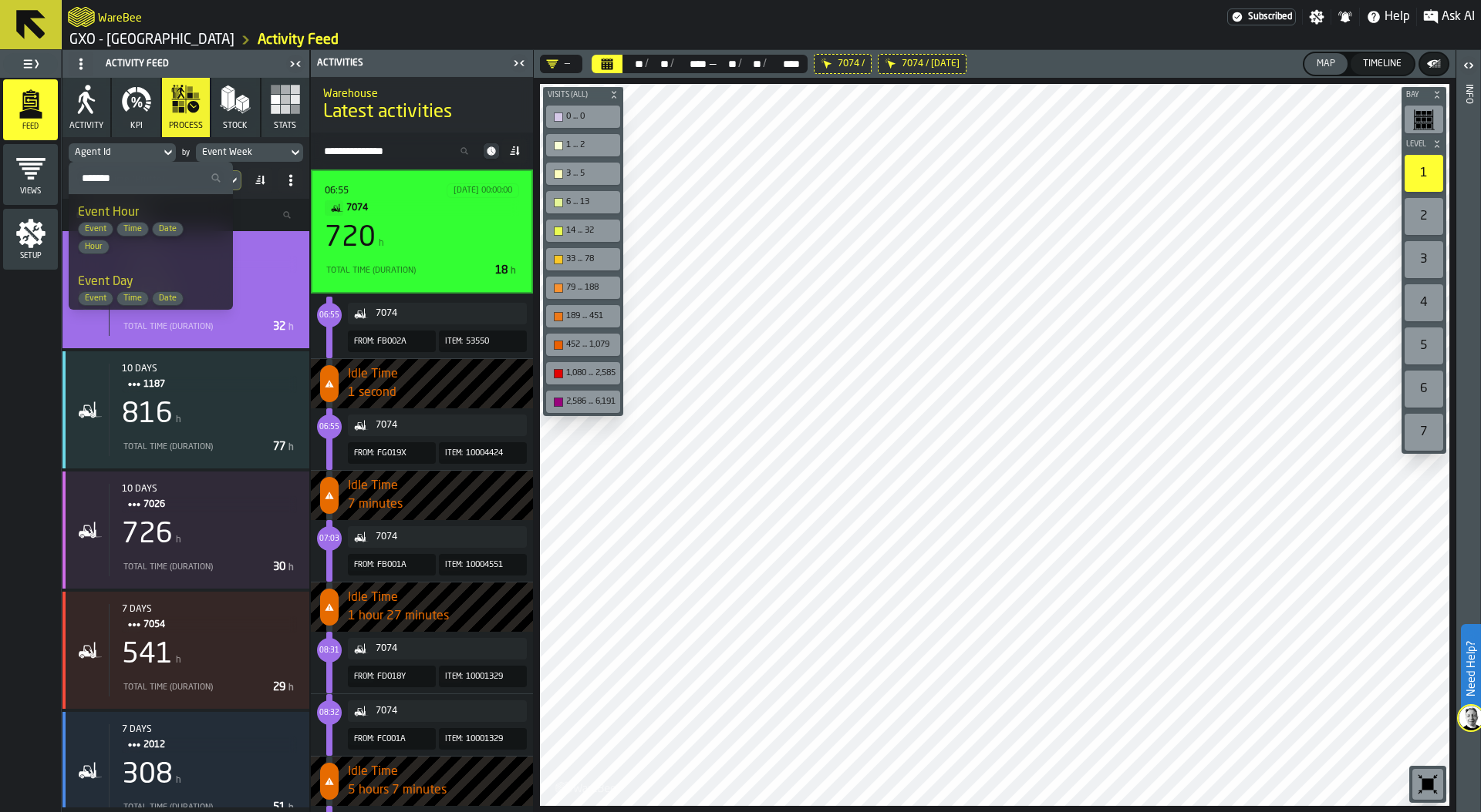
click at [123, 171] on input "Search" at bounding box center [151, 177] width 152 height 20
click at [161, 150] on icon at bounding box center [168, 152] width 16 height 18
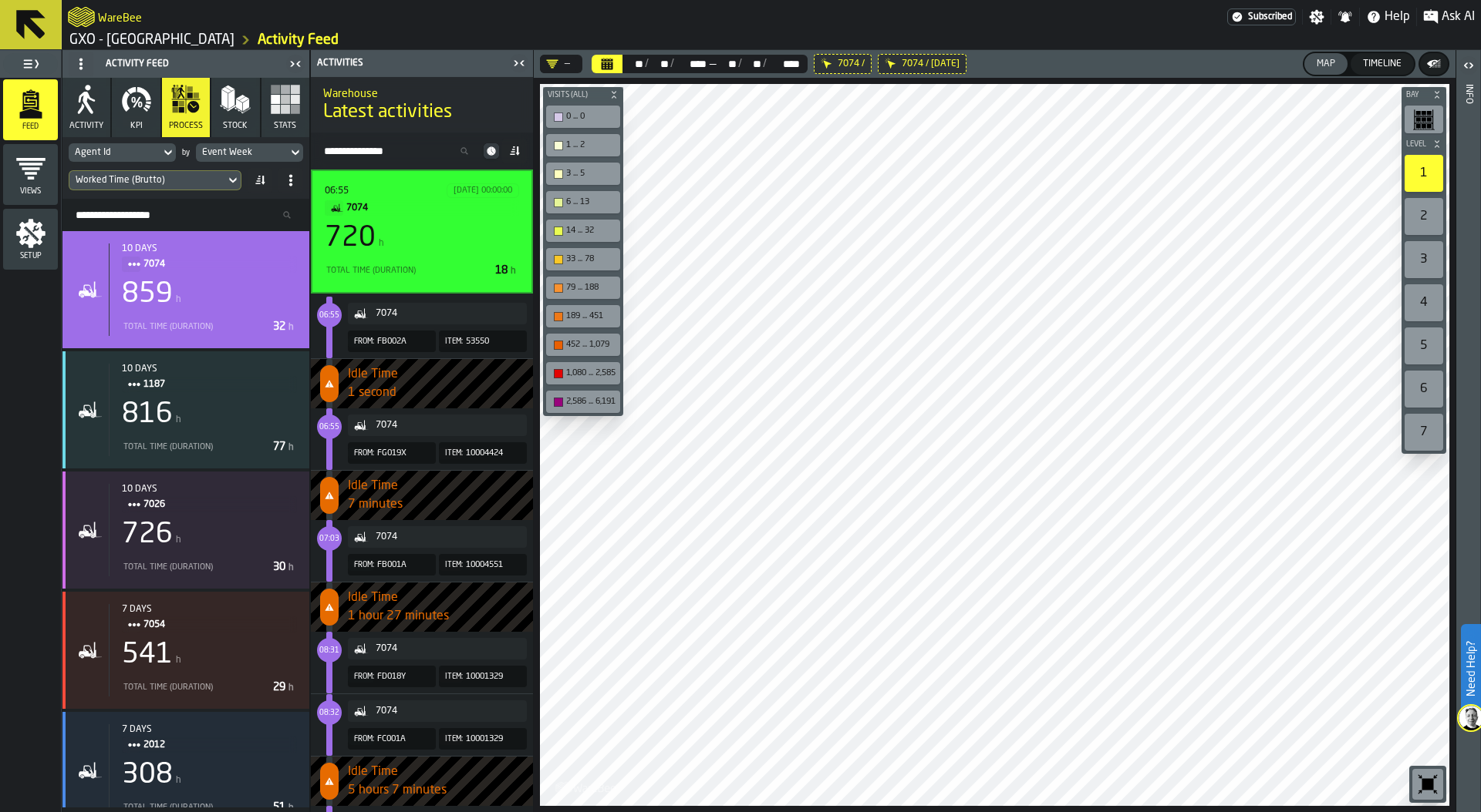
click at [258, 148] on div "Event Week" at bounding box center [242, 152] width 79 height 11
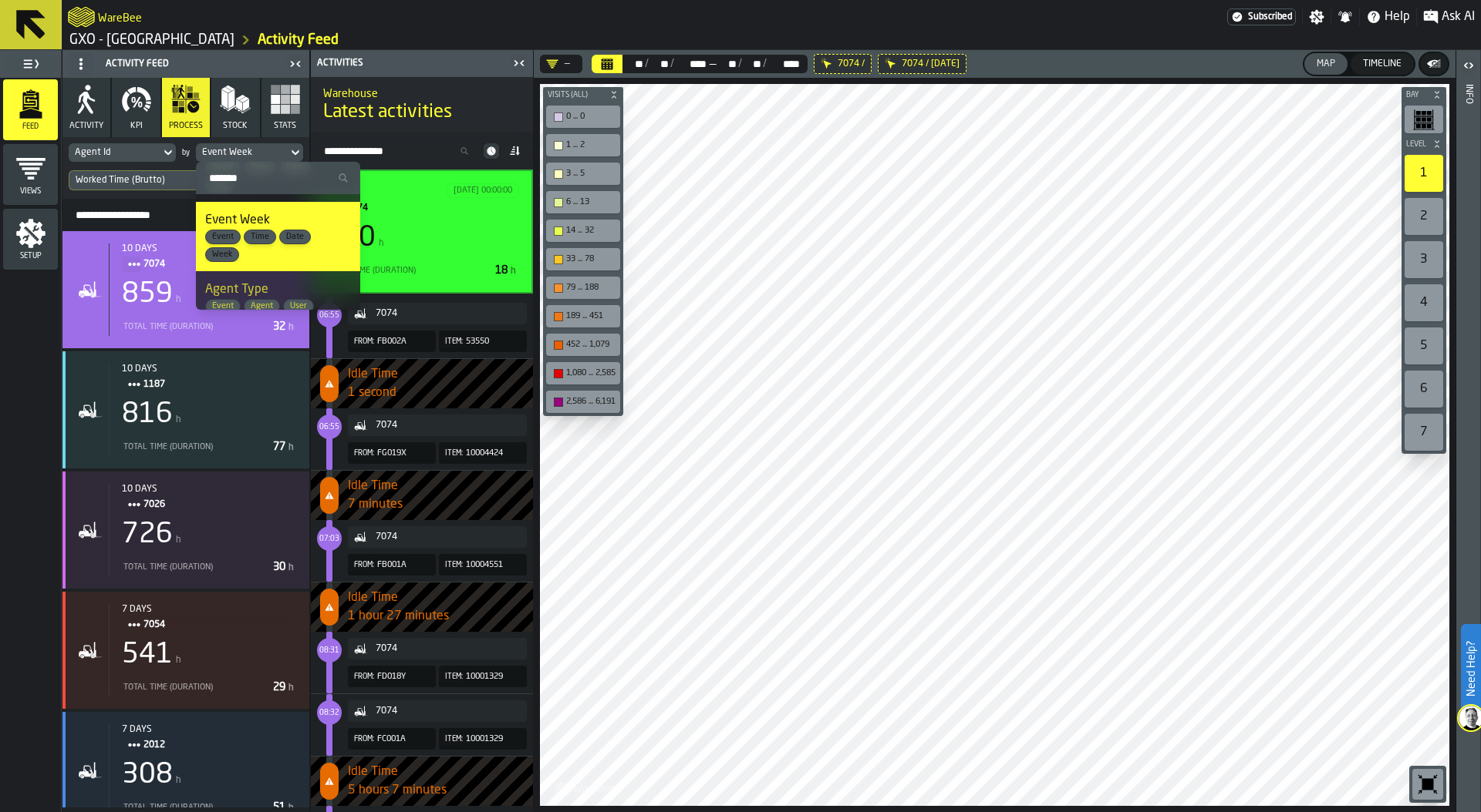
scroll to position [119, 0]
click at [131, 152] on div "Agent Id" at bounding box center [115, 152] width 79 height 11
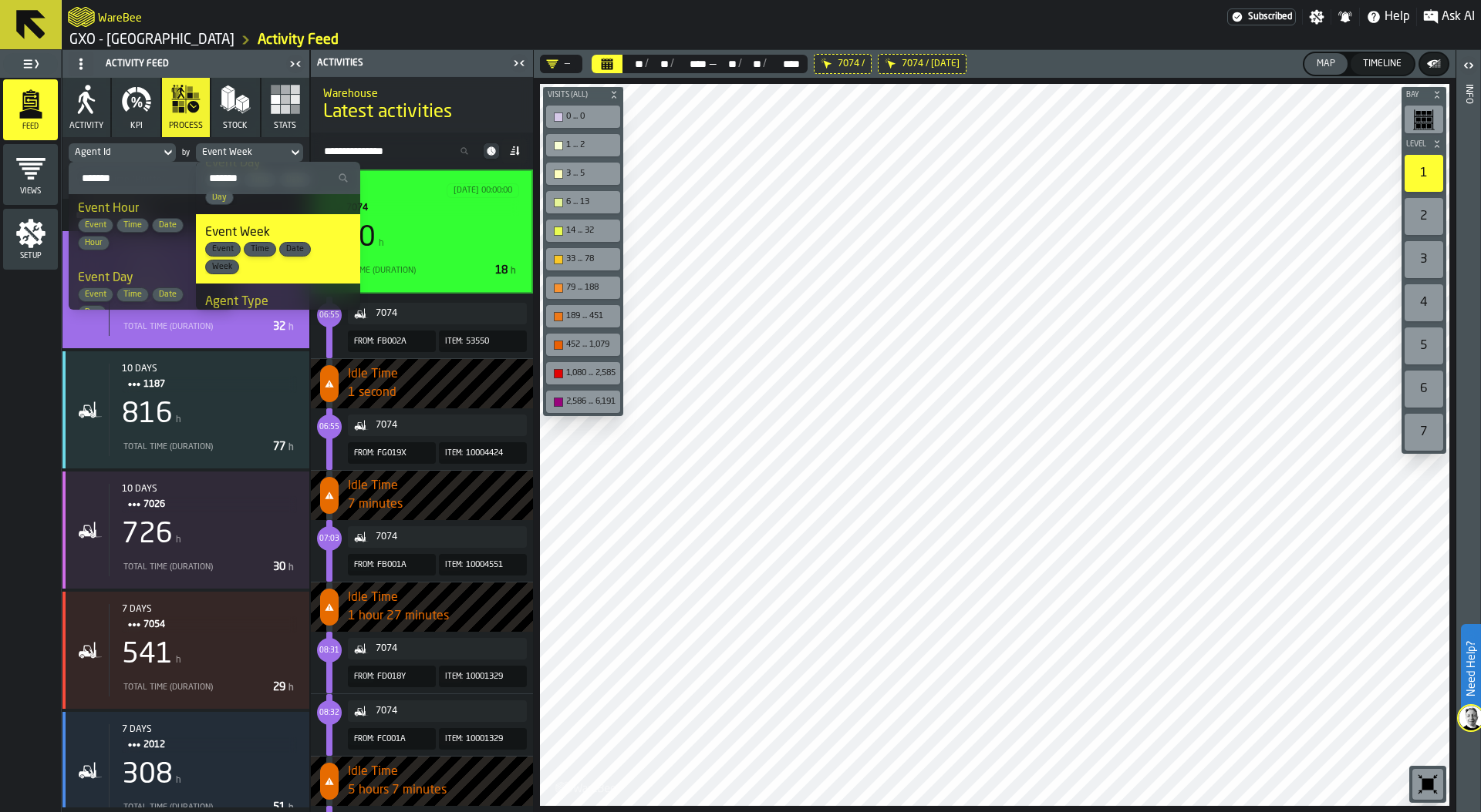
scroll to position [0, 0]
click at [243, 151] on div "Event Week" at bounding box center [242, 152] width 79 height 11
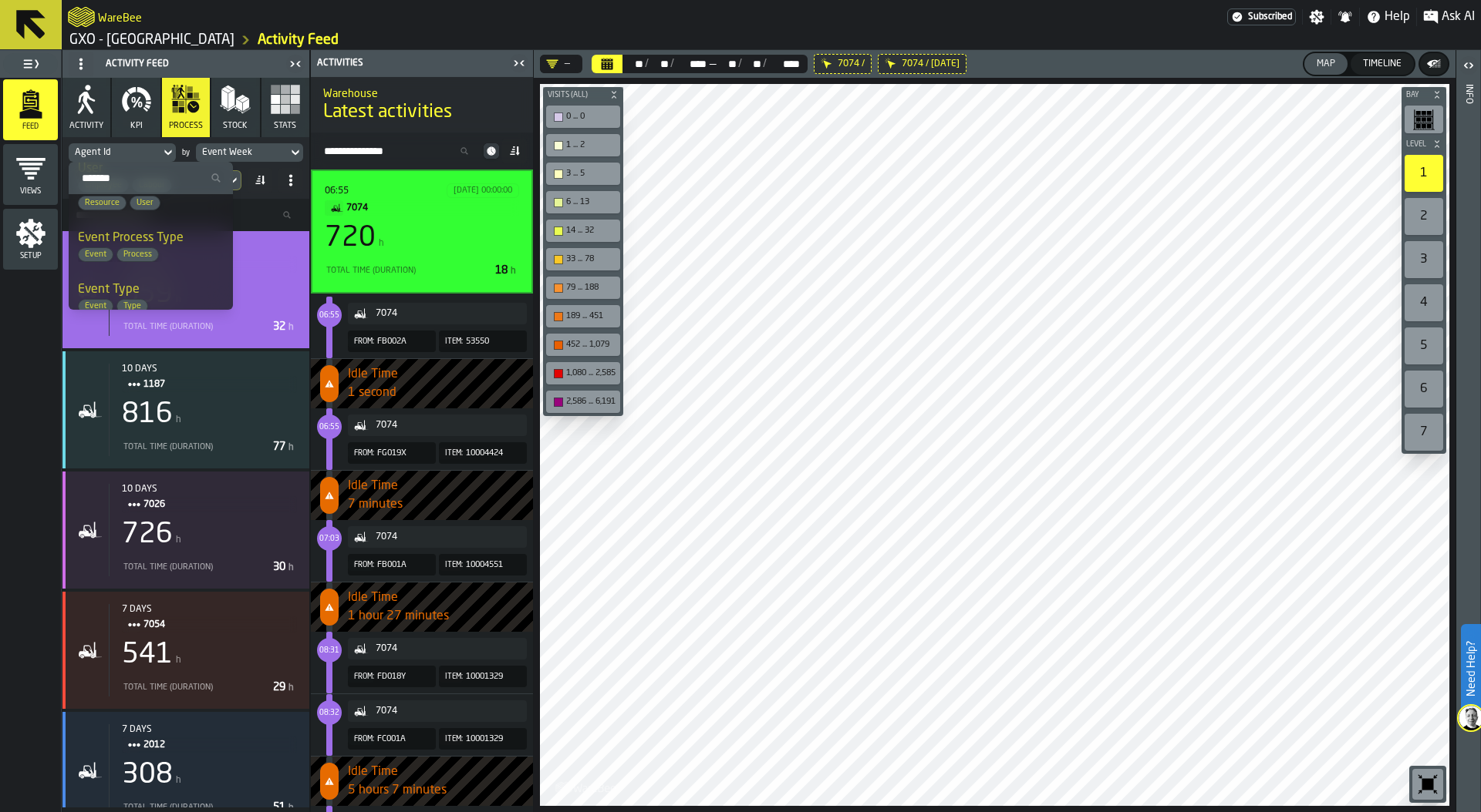
scroll to position [418, 0]
click at [149, 253] on div "Event Process Type Event Process" at bounding box center [150, 253] width 146 height 33
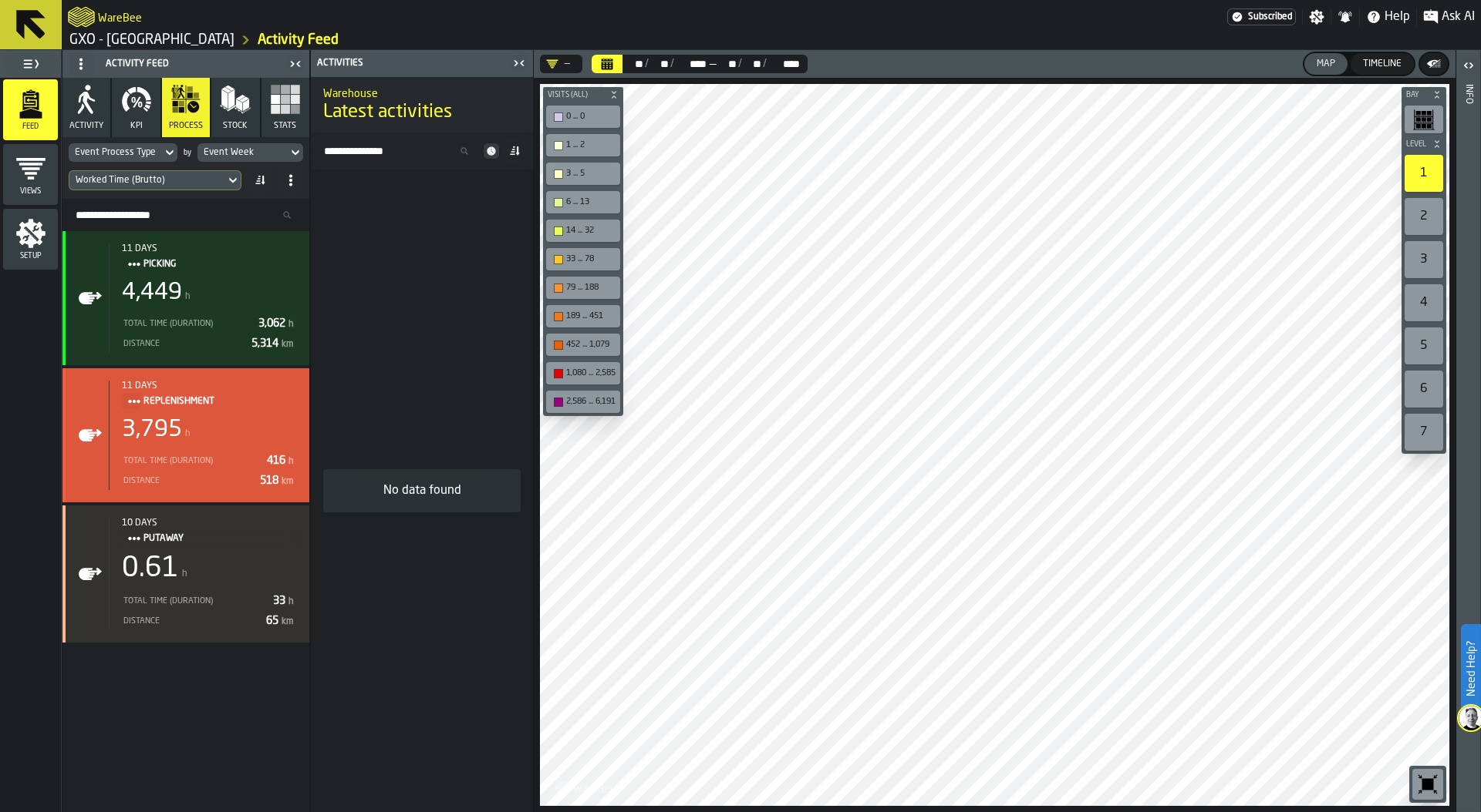
click at [200, 450] on div "Total Time (Duration) 416 h" at bounding box center [208, 460] width 175 height 20
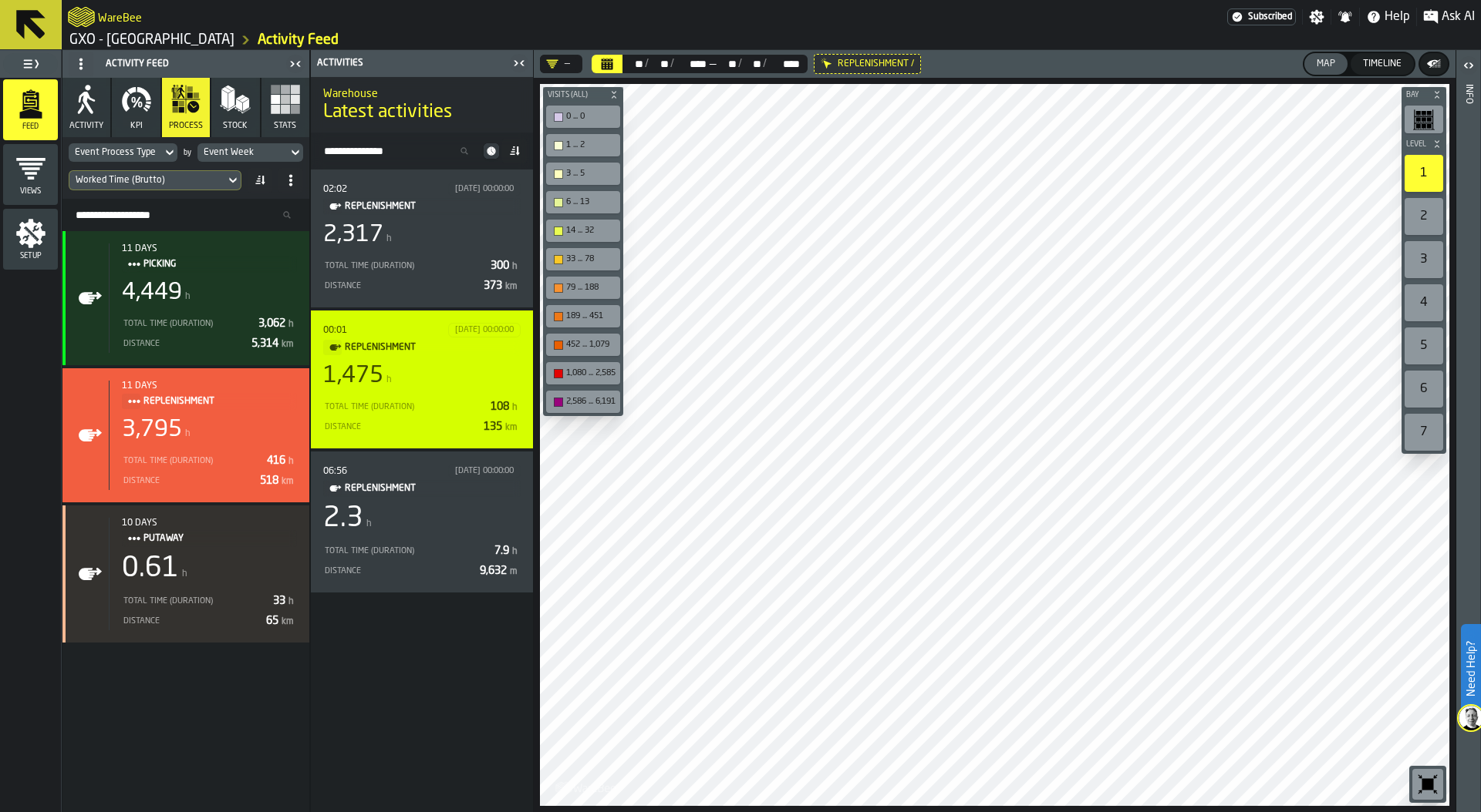
click at [448, 351] on span "REPLENISHMENT" at bounding box center [426, 348] width 164 height 17
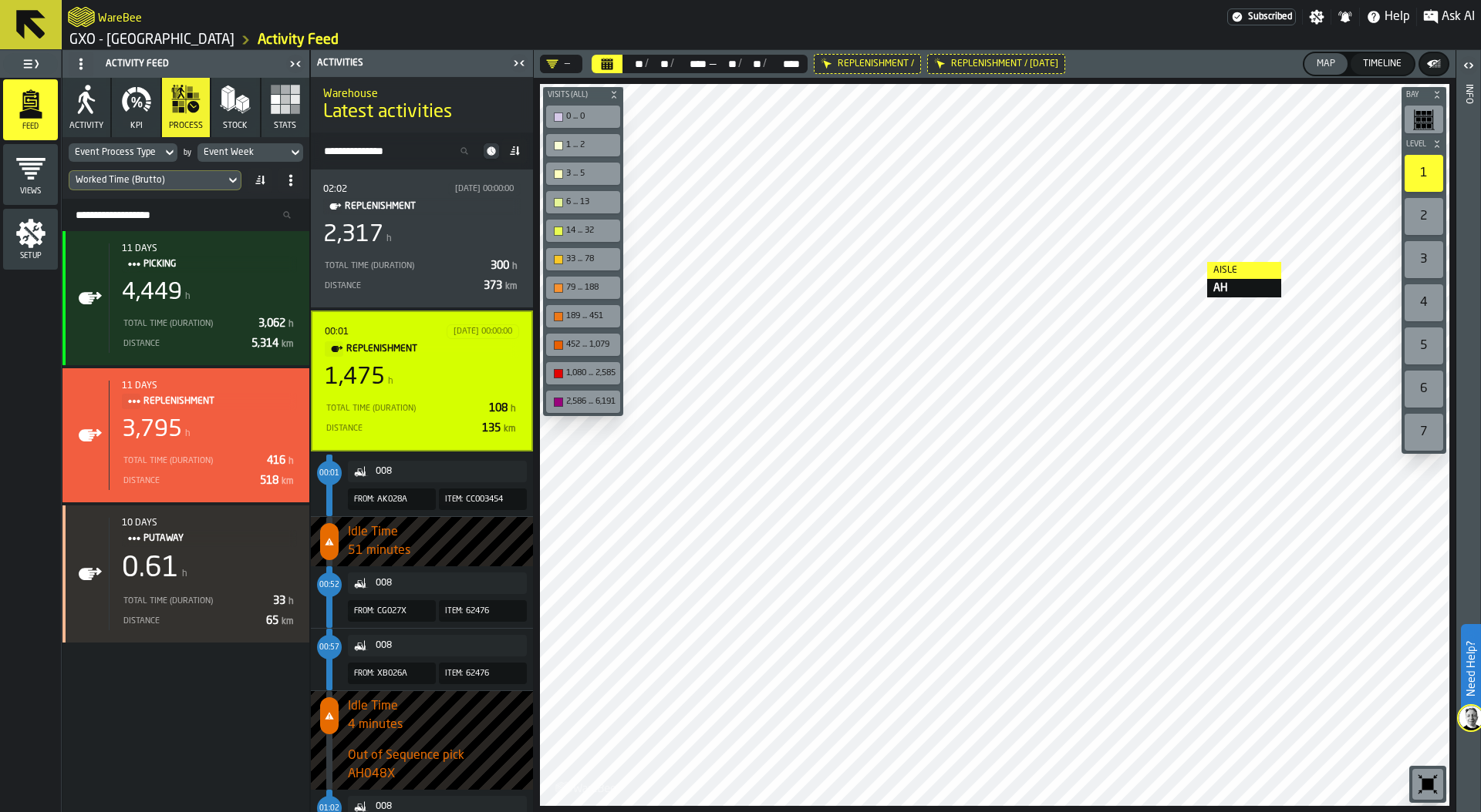
click at [1192, 263] on div at bounding box center [994, 445] width 909 height 722
click at [134, 111] on icon "button" at bounding box center [137, 100] width 31 height 31
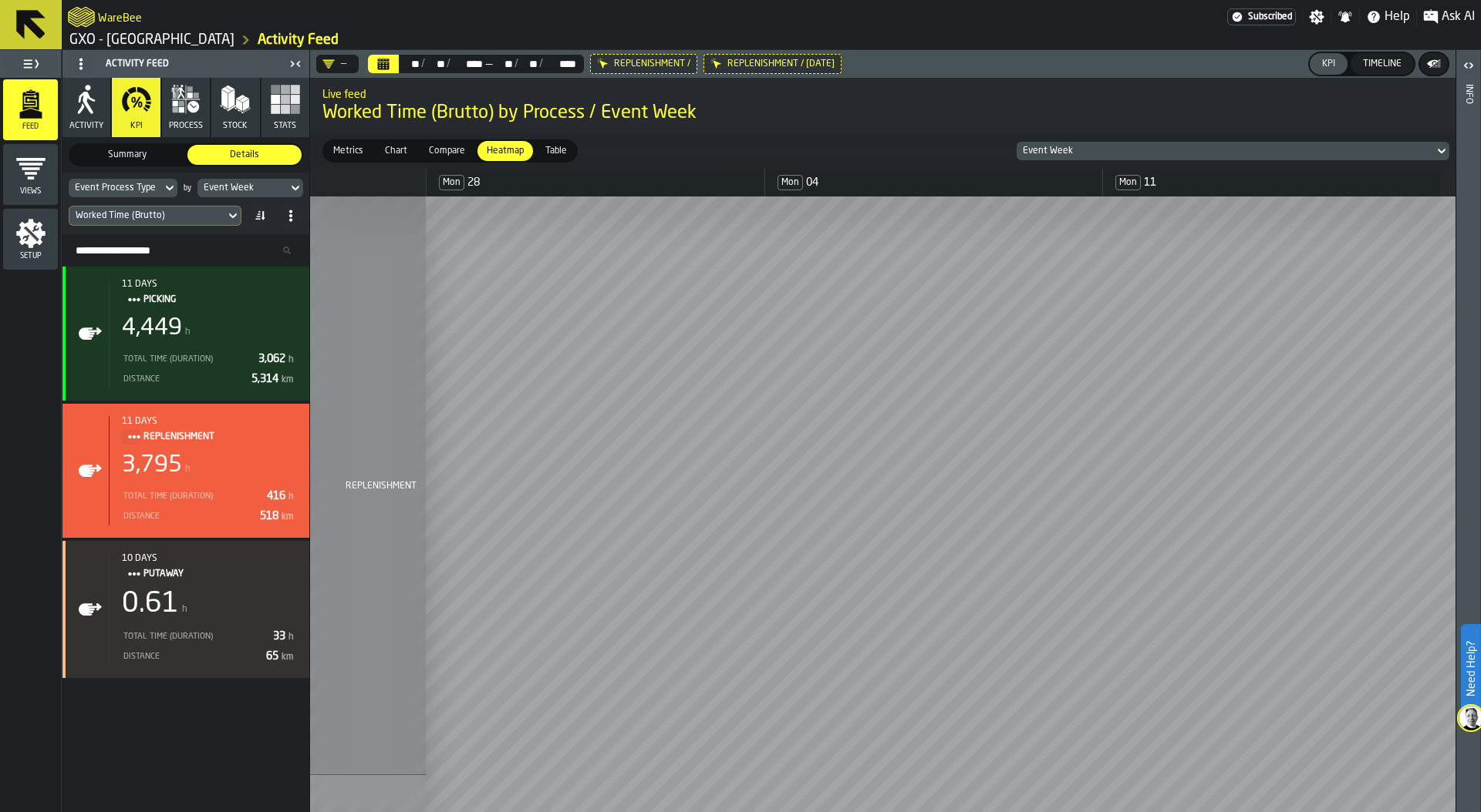
click at [109, 186] on div "Event Process Type" at bounding box center [115, 188] width 81 height 11
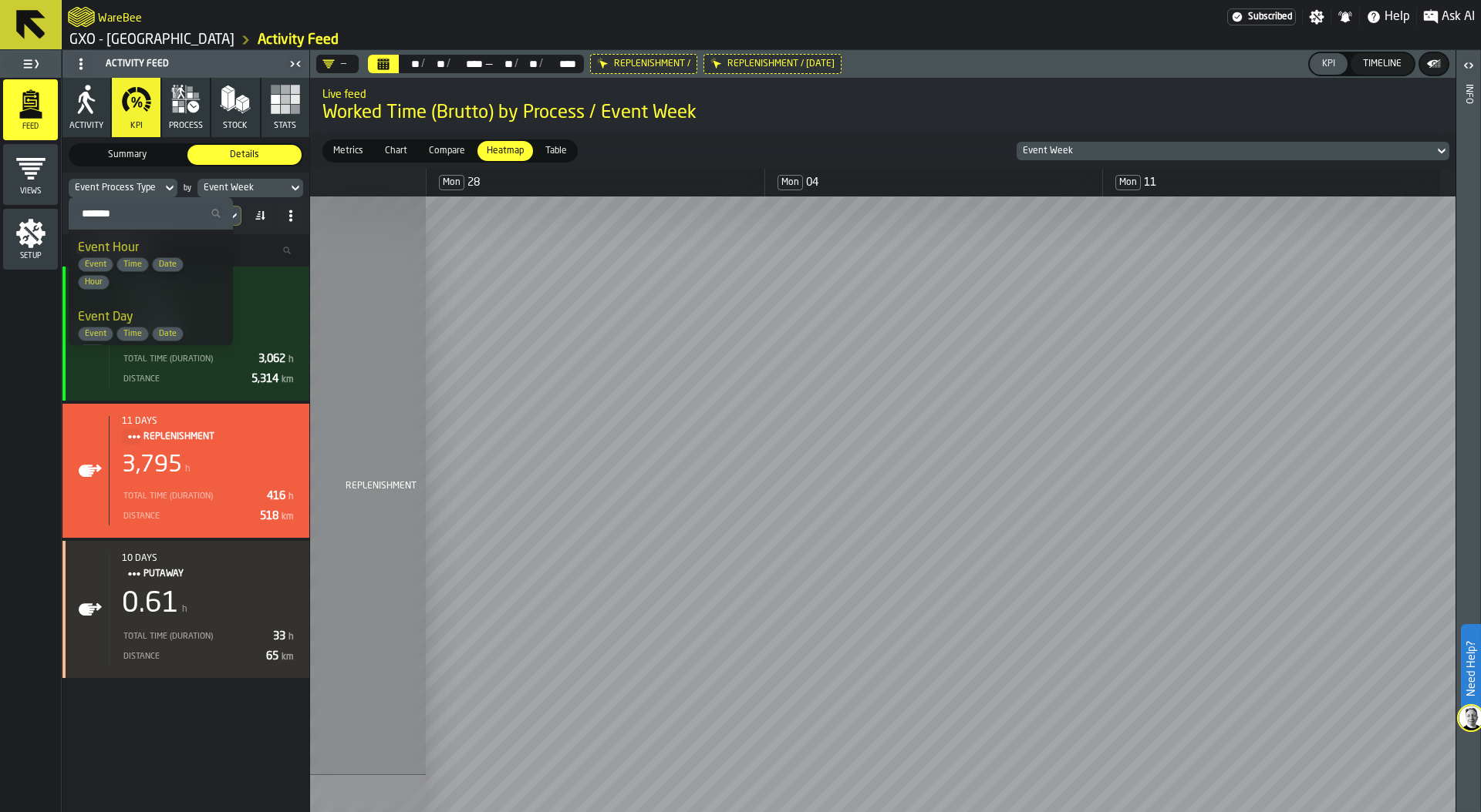
click at [0, 0] on icon at bounding box center [0, 0] width 0 height 0
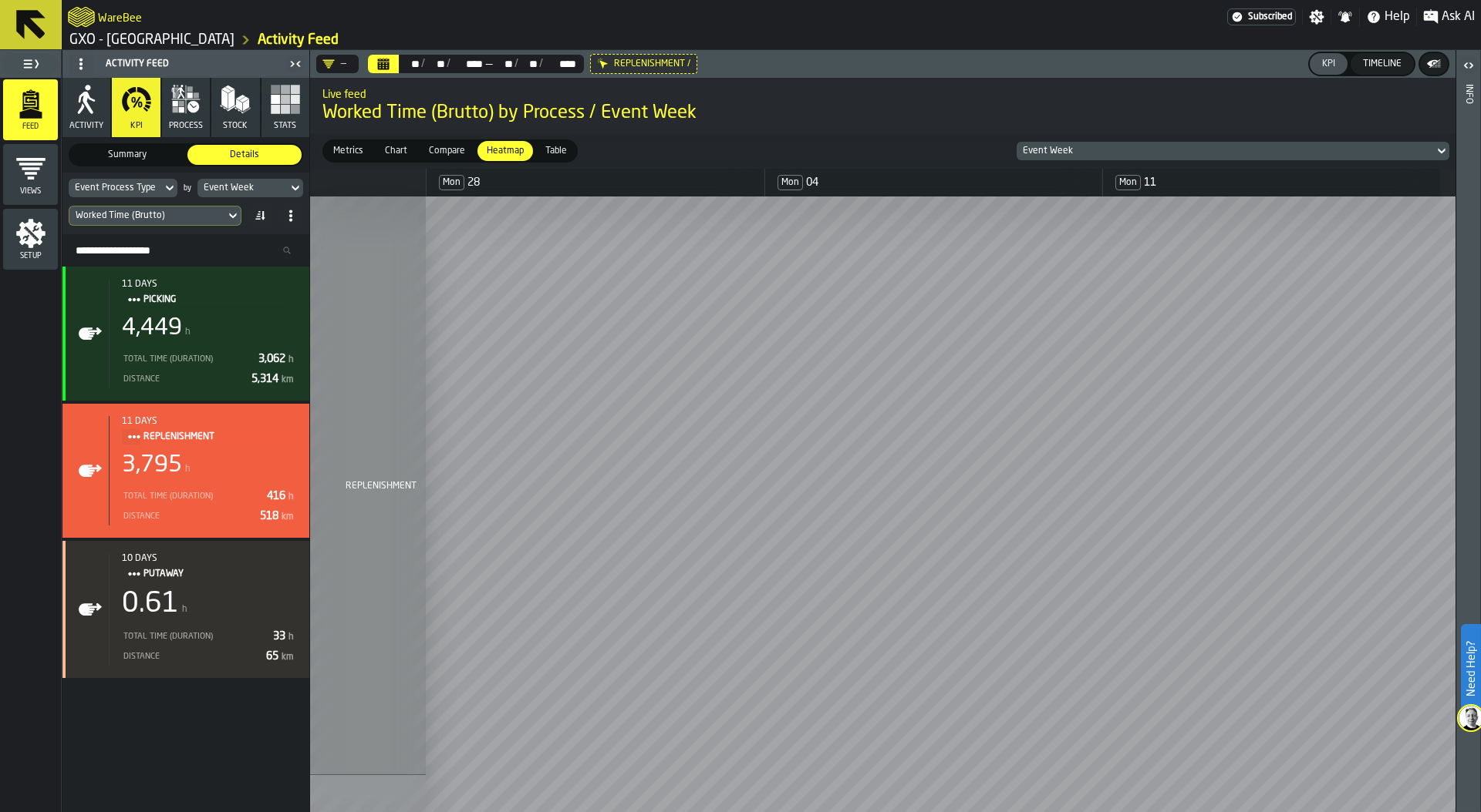
click at [0, 0] on icon at bounding box center [0, 0] width 0 height 0
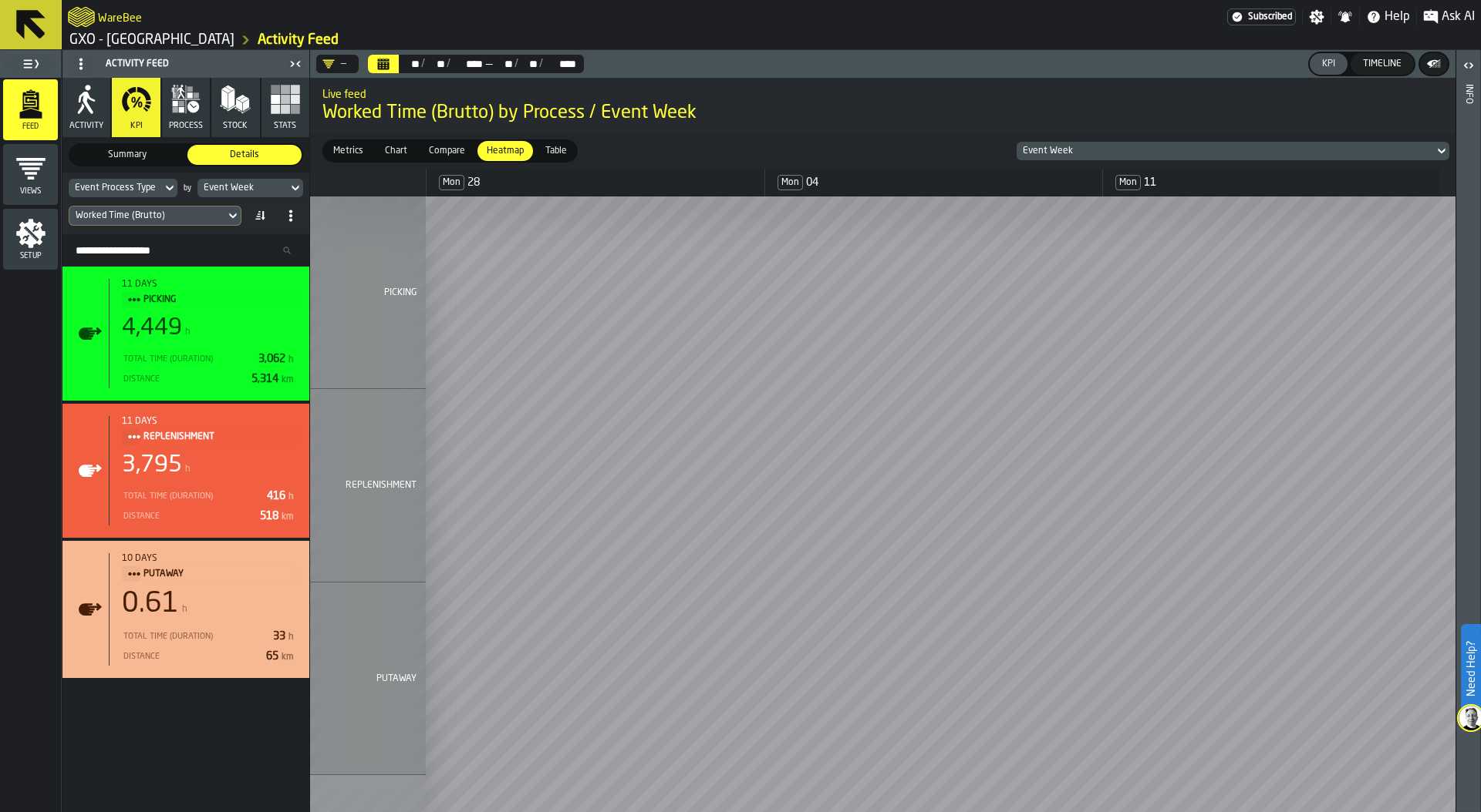
click at [142, 186] on div "Event Process Type" at bounding box center [115, 188] width 81 height 11
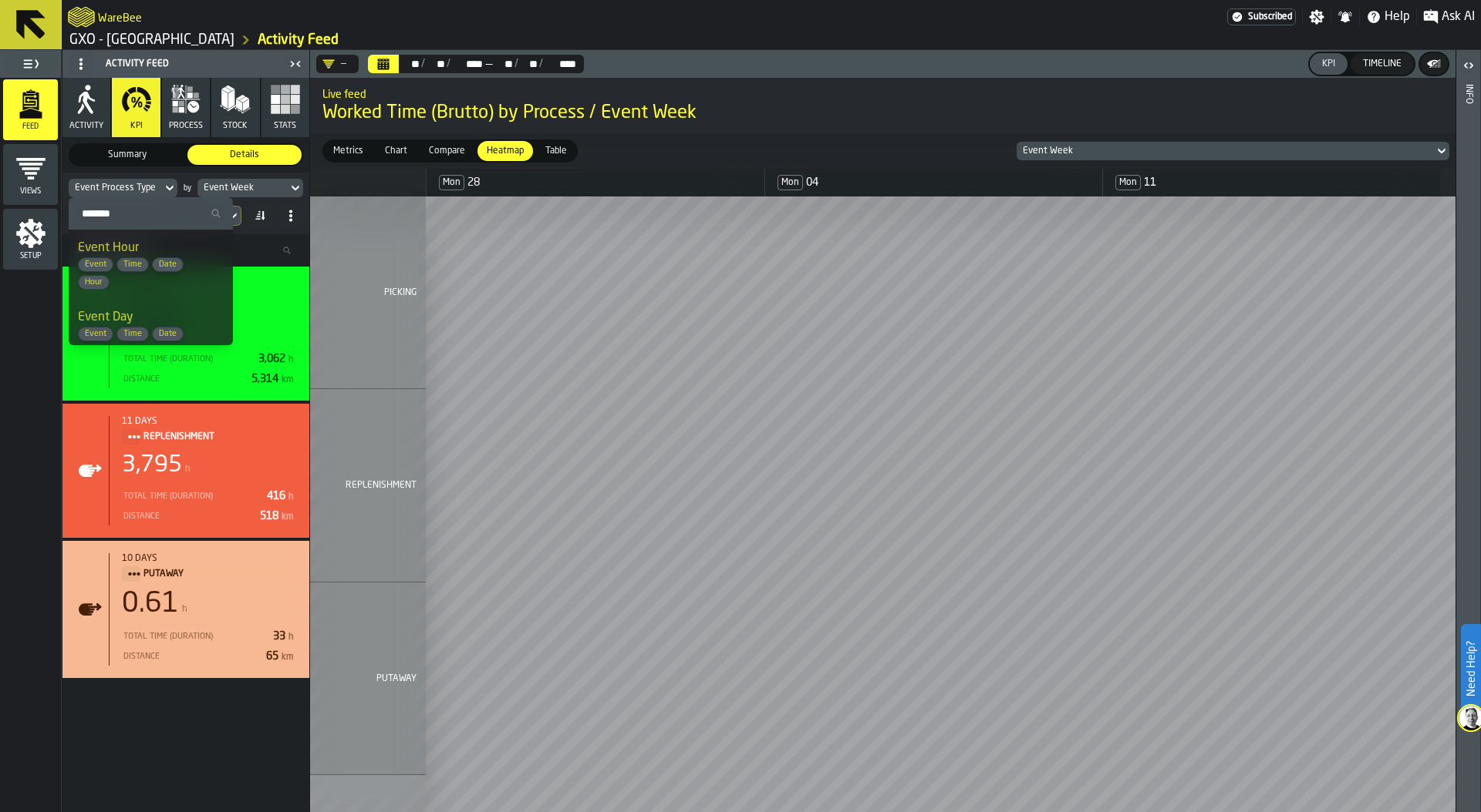
click at [125, 207] on input "Search" at bounding box center [151, 213] width 152 height 20
type input "****"
click at [121, 334] on span "Agent Id" at bounding box center [101, 335] width 47 height 12
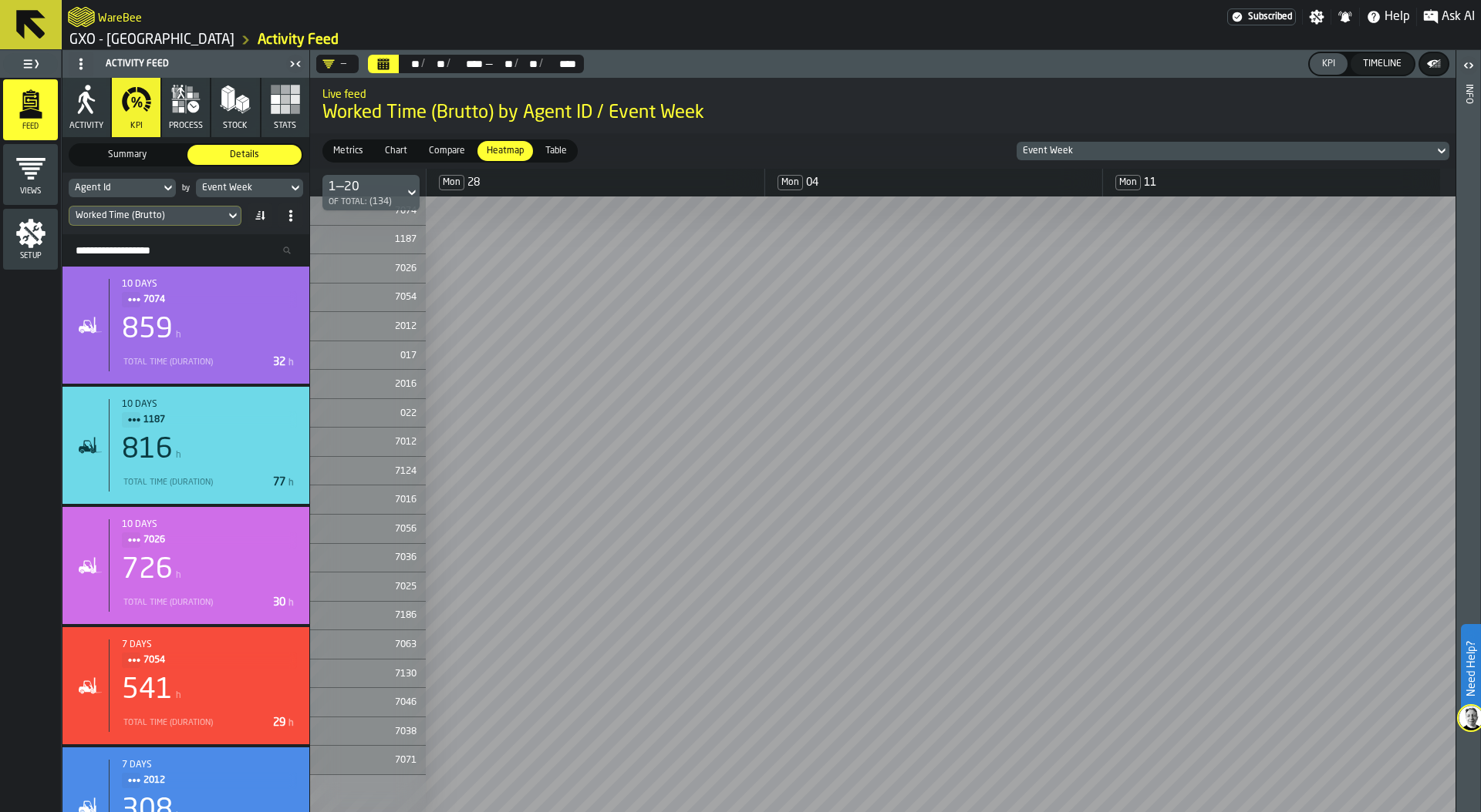
click at [335, 63] on div "—" at bounding box center [334, 64] width 24 height 12
click at [343, 60] on div "—" at bounding box center [334, 64] width 24 height 12
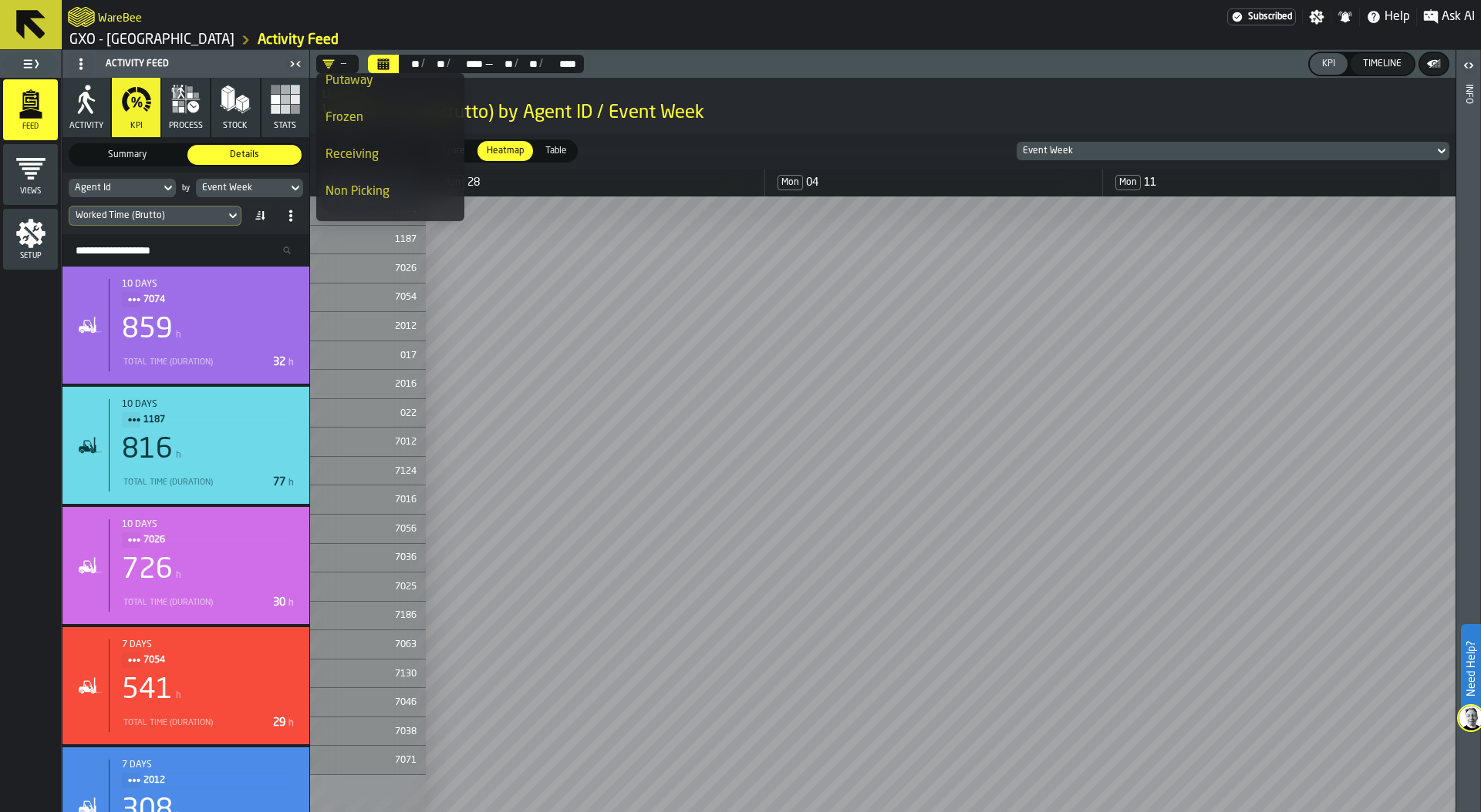
scroll to position [259, 0]
click at [372, 203] on div "Picking Only" at bounding box center [390, 202] width 129 height 18
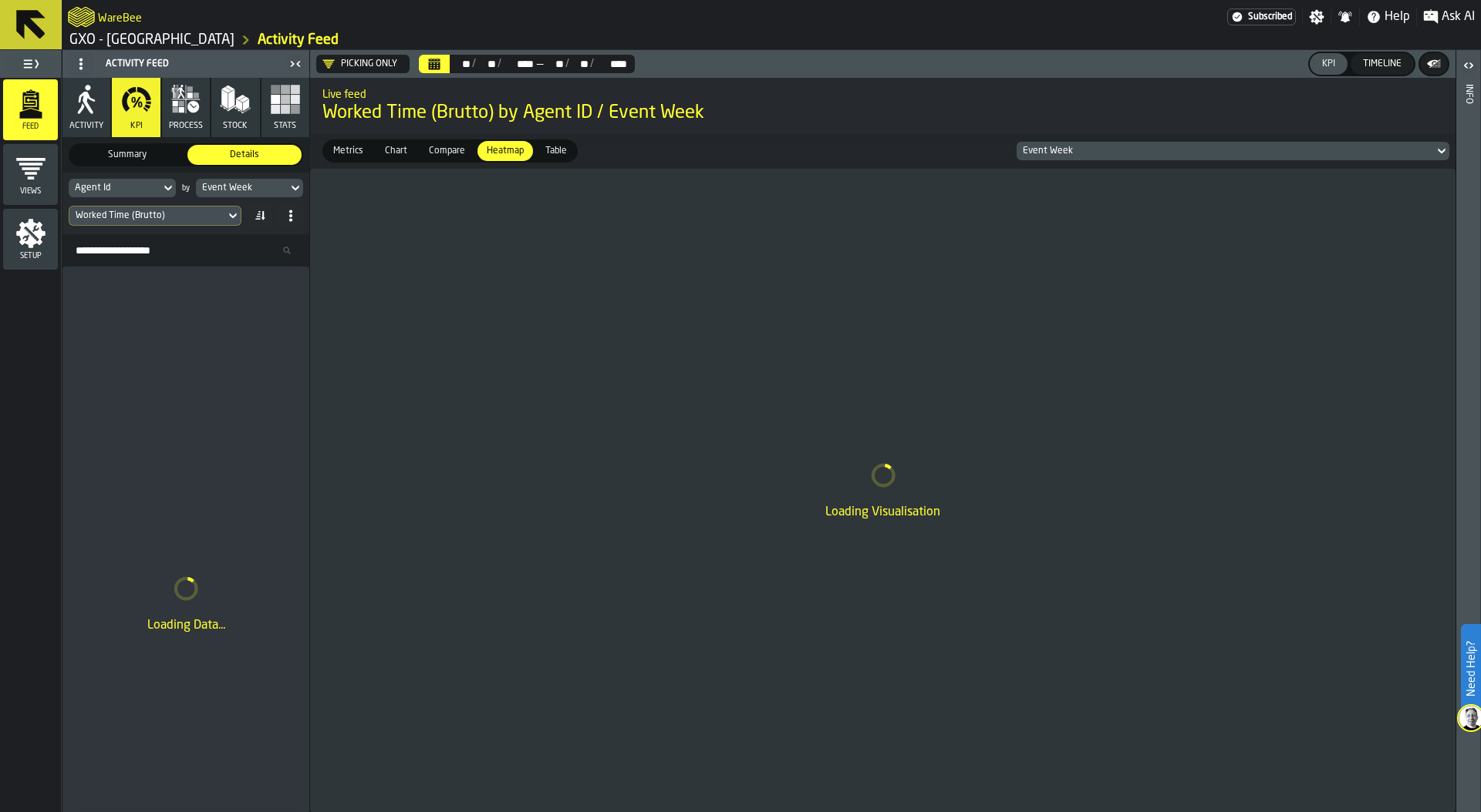
click at [175, 212] on div "Worked Time (Brutto)" at bounding box center [147, 215] width 143 height 11
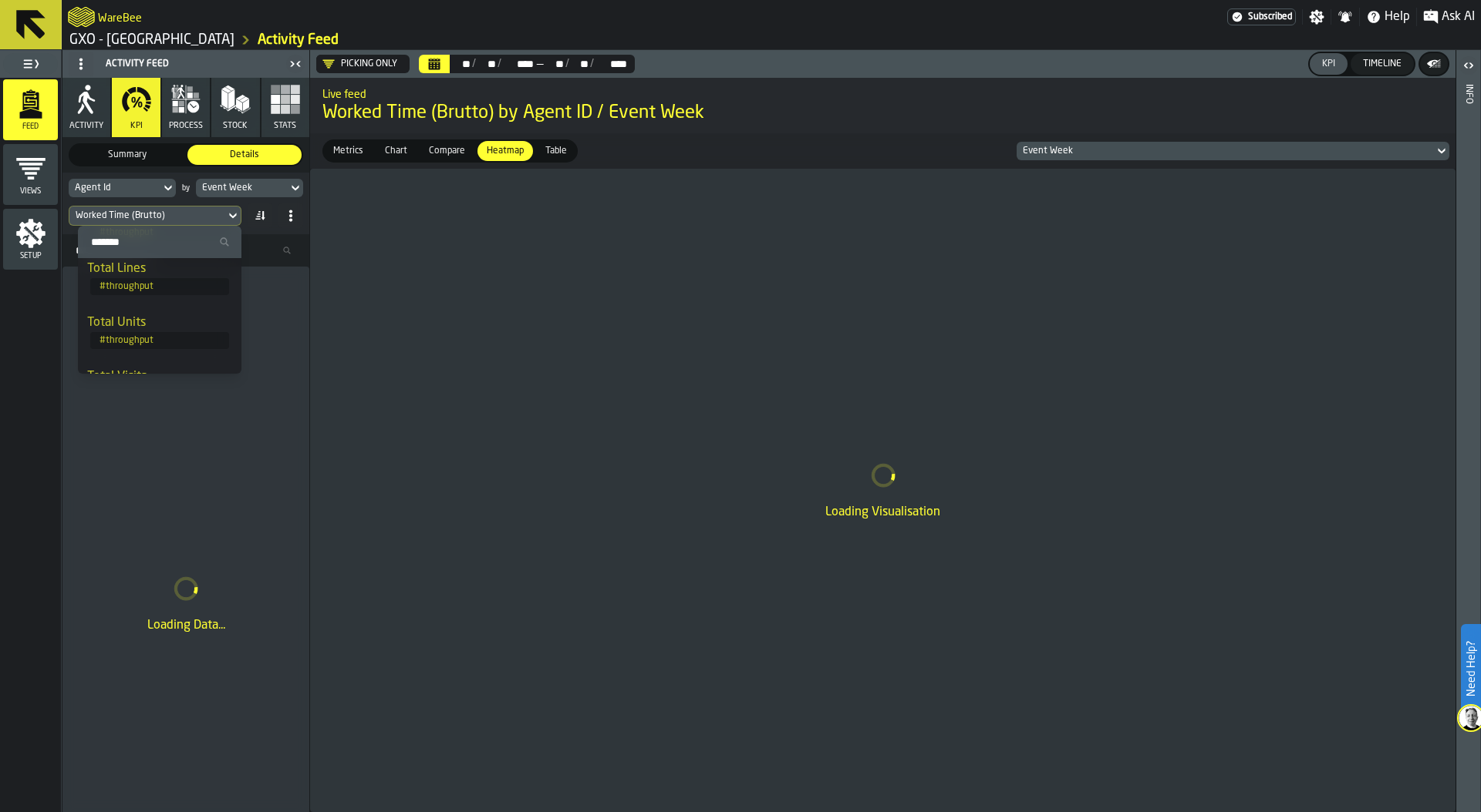
scroll to position [125, 0]
click at [143, 317] on div "Total Units" at bounding box center [159, 313] width 145 height 18
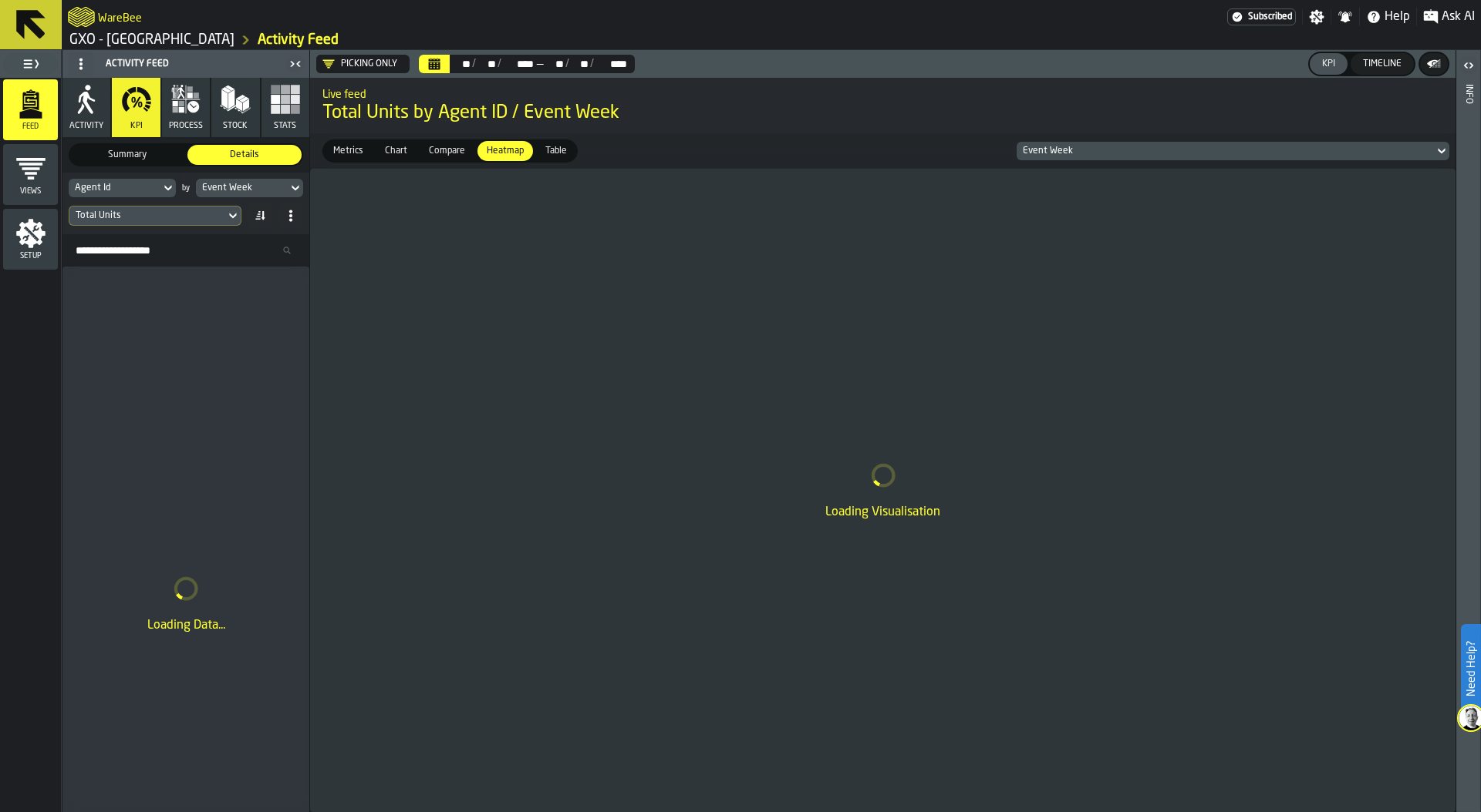
click at [263, 181] on div "Event Week" at bounding box center [241, 189] width 92 height 17
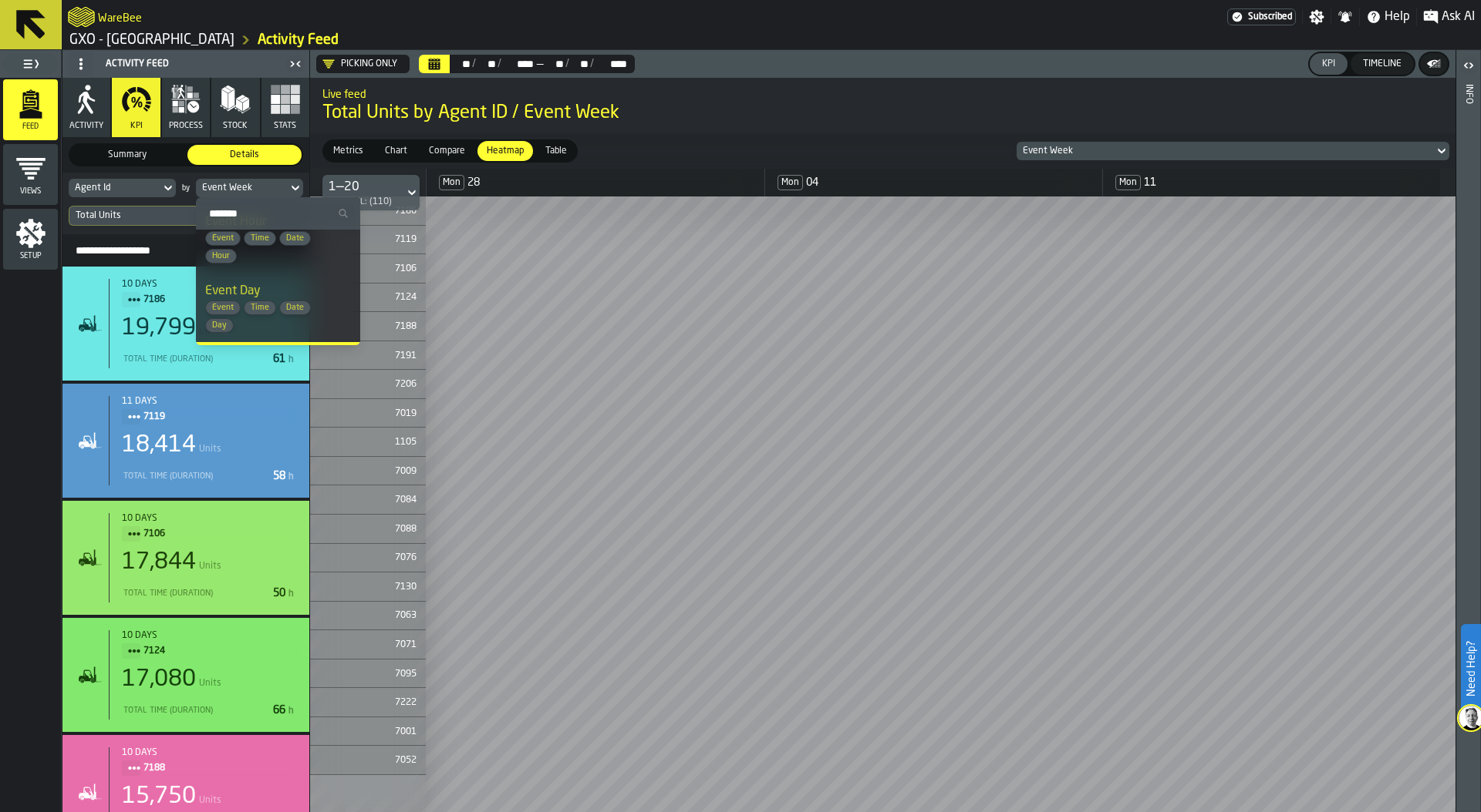
scroll to position [30, 0]
click at [271, 301] on span "Time" at bounding box center [260, 304] width 31 height 10
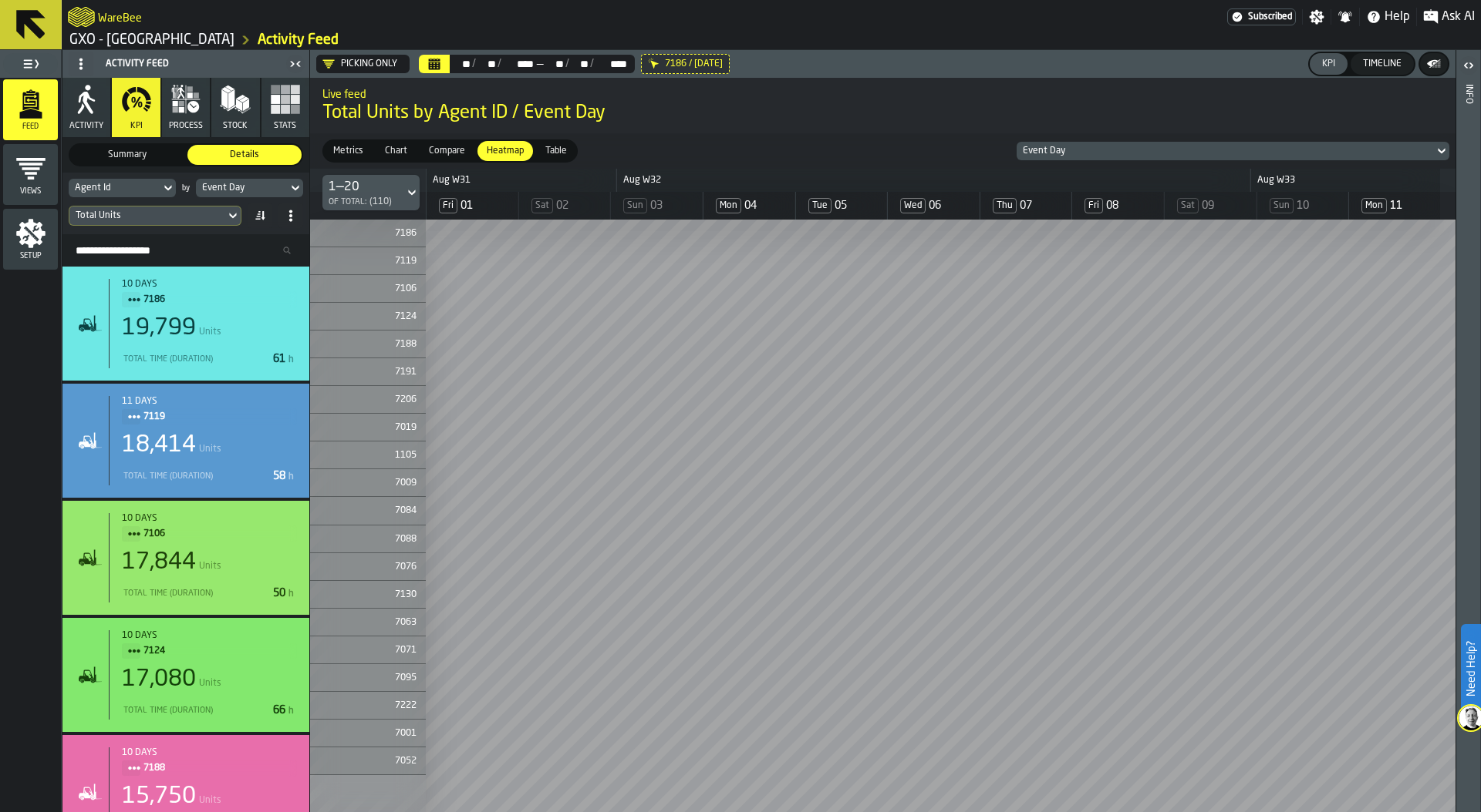
click at [557, 151] on span "Table" at bounding box center [556, 151] width 34 height 14
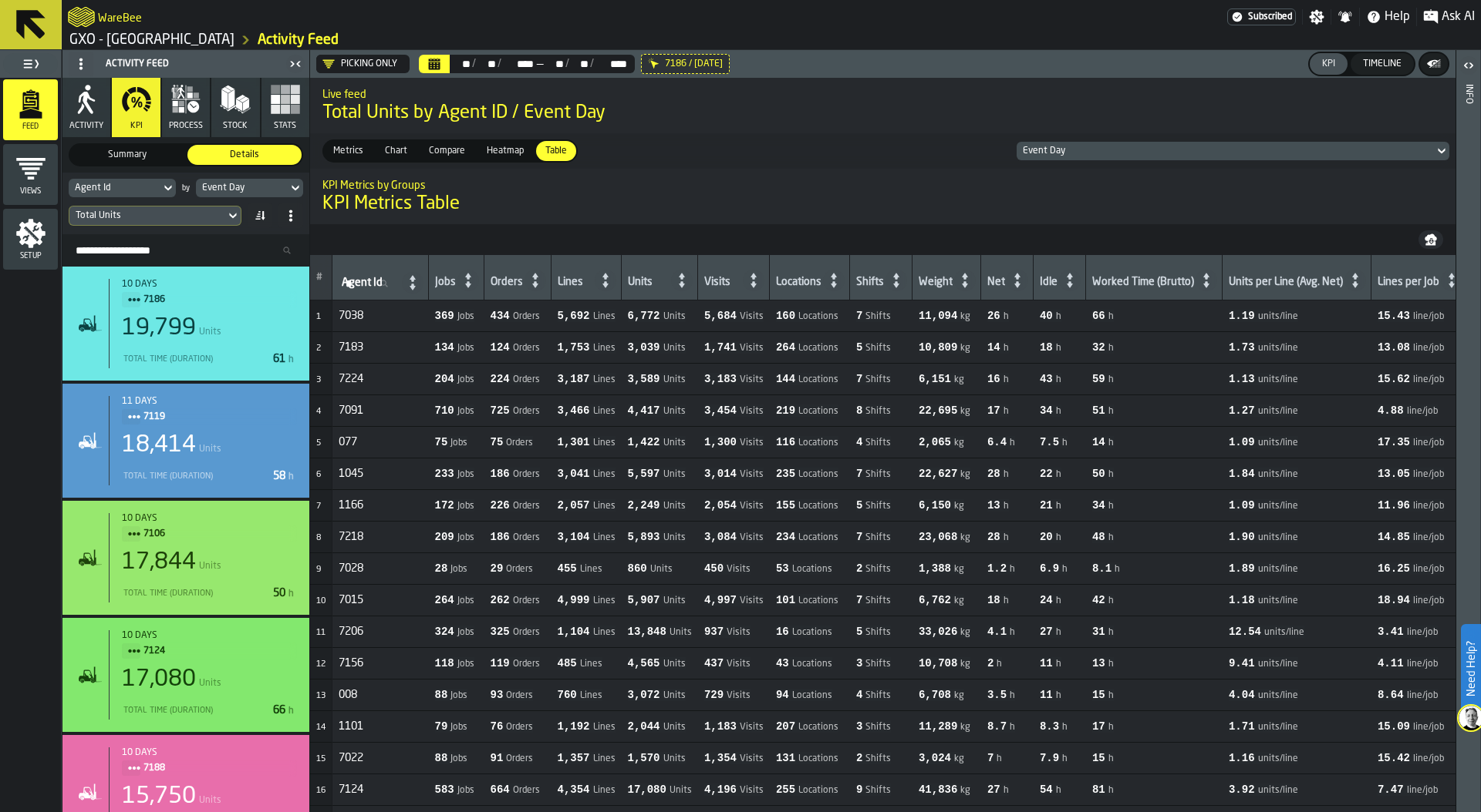
click at [496, 148] on span "Heatmap" at bounding box center [505, 151] width 49 height 14
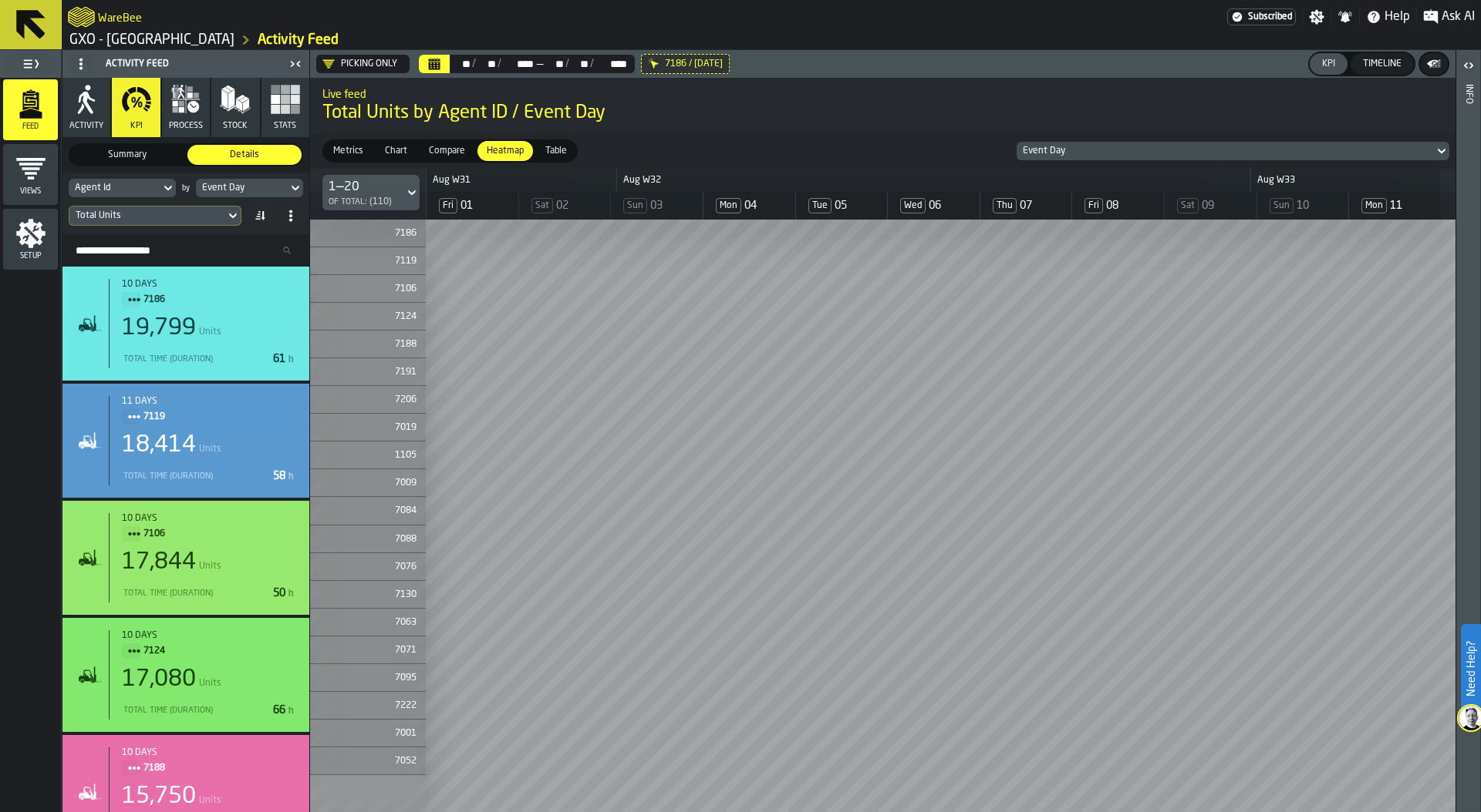
click at [539, 148] on span "Table" at bounding box center [556, 151] width 34 height 14
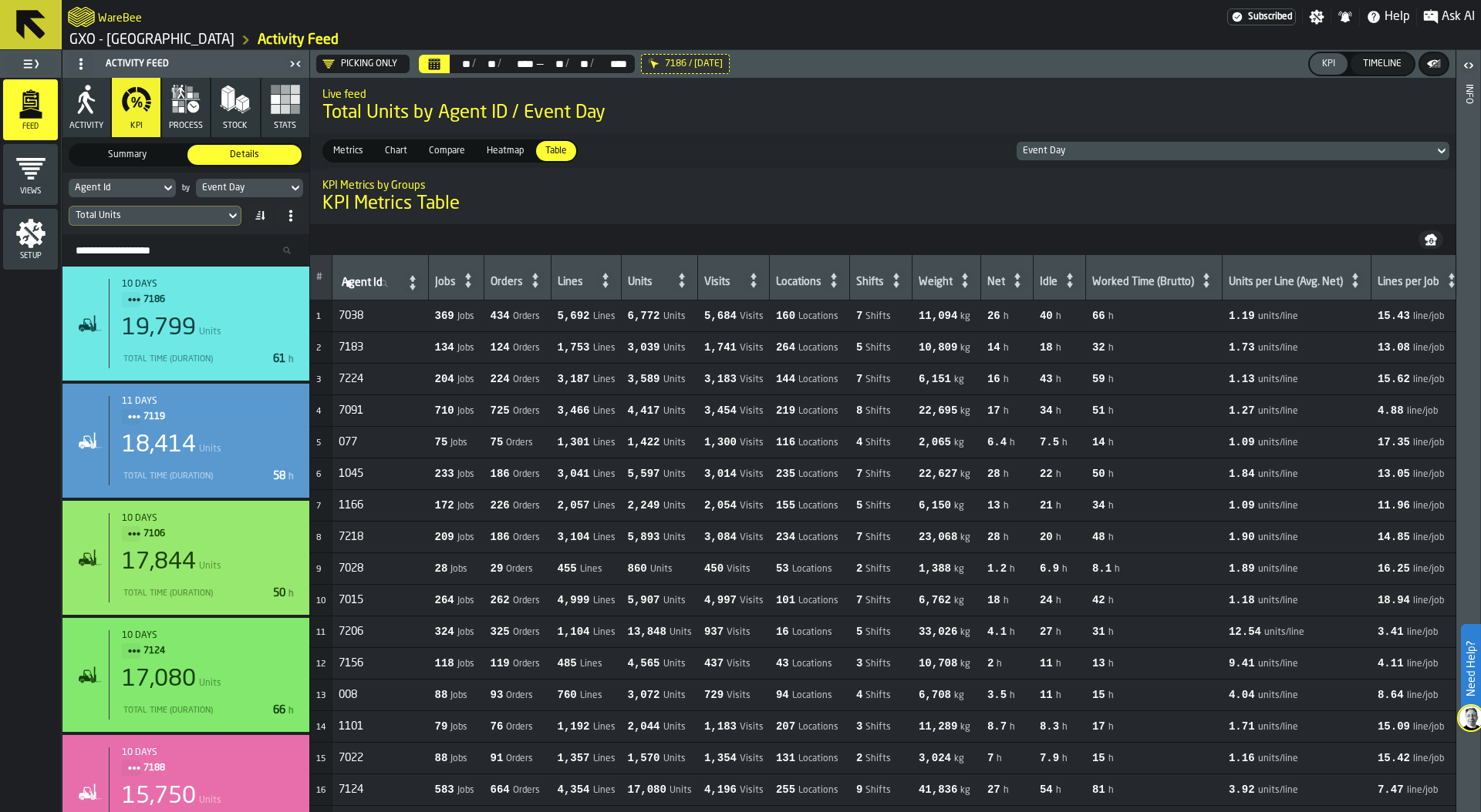
click at [359, 283] on span "Agent Id" at bounding box center [362, 282] width 40 height 12
click at [359, 283] on input "Agent Id Agent Id" at bounding box center [370, 283] width 62 height 20
type input "****"
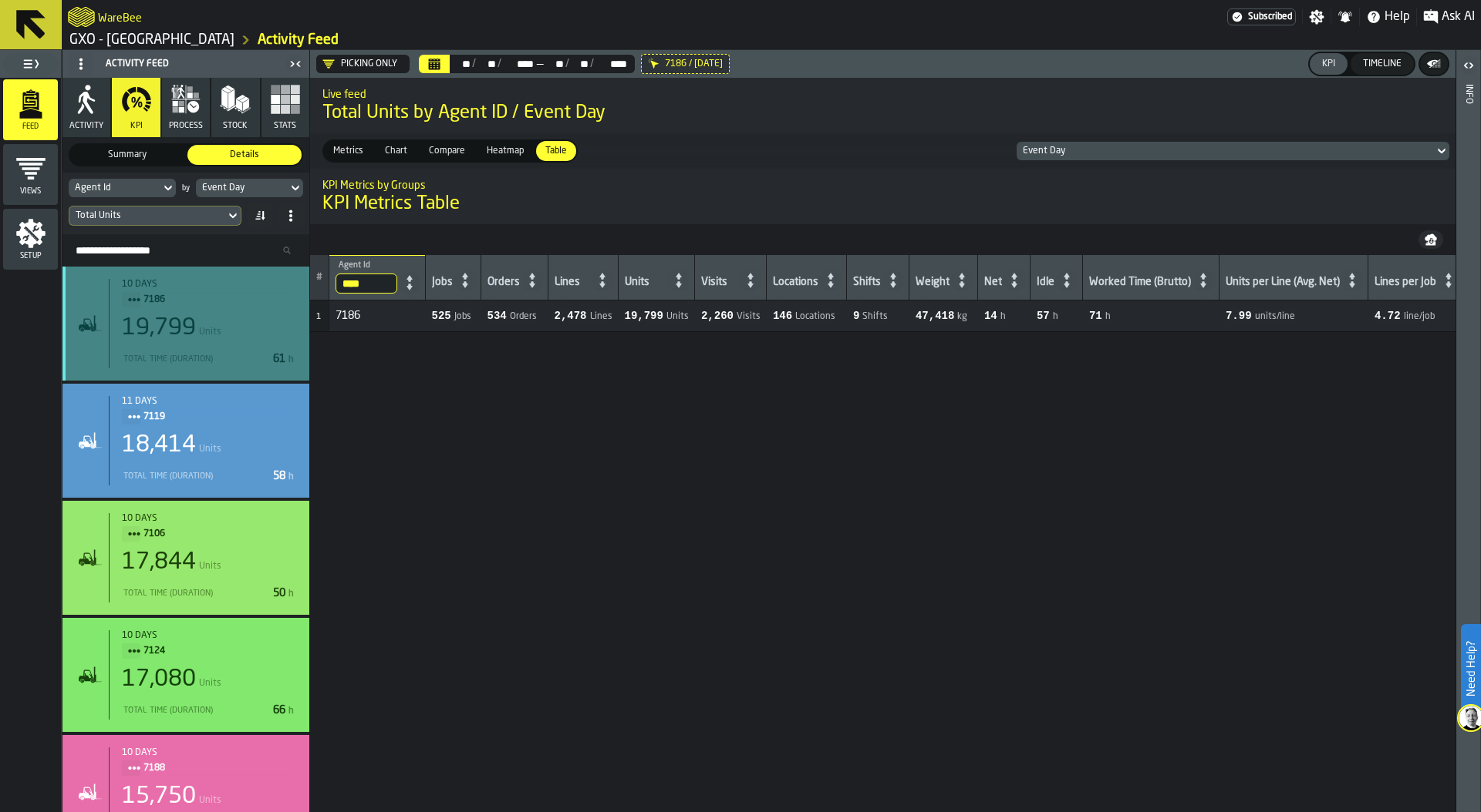
click at [161, 300] on span "7186" at bounding box center [214, 300] width 141 height 17
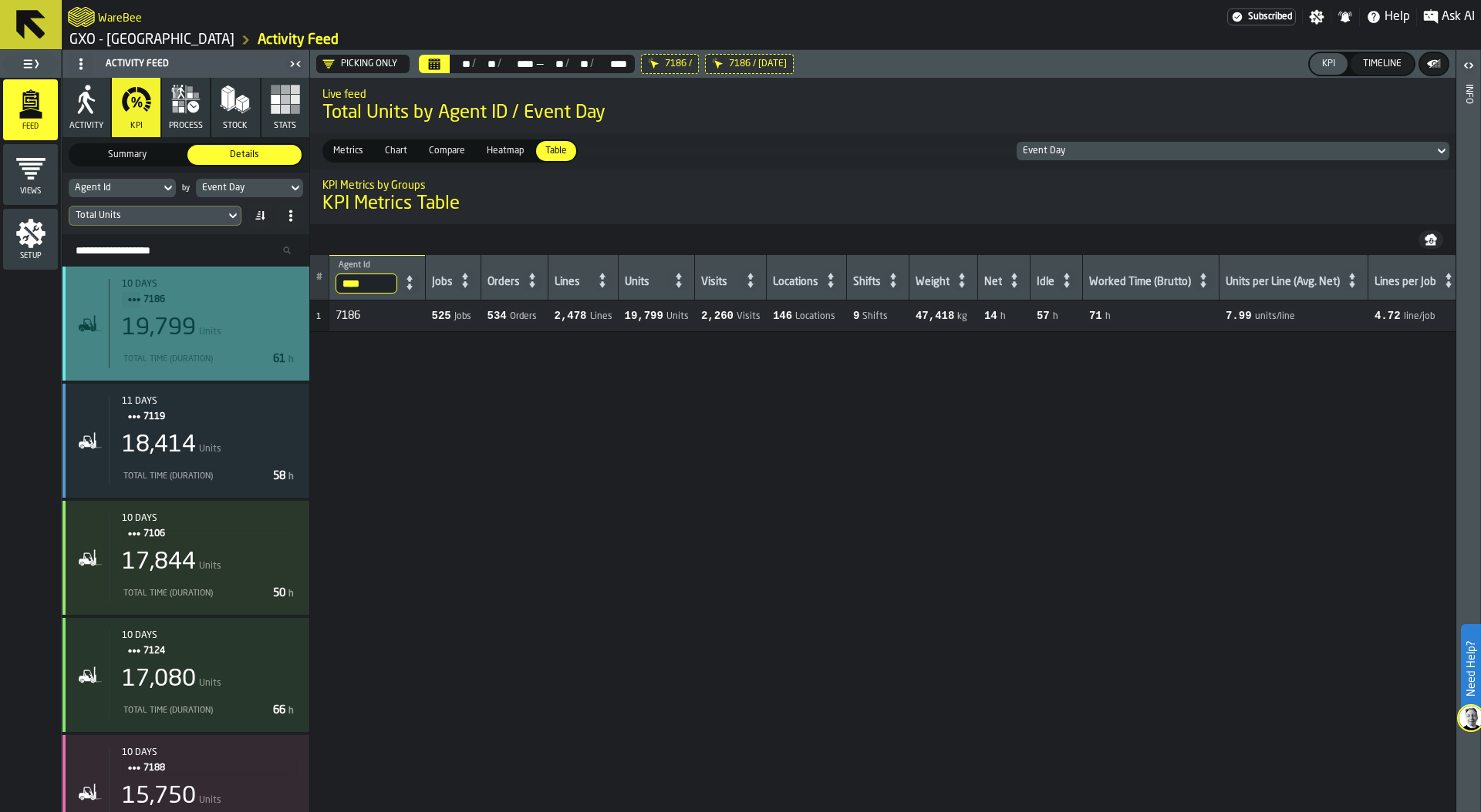
click at [235, 342] on div "10 days 7186 19,799 Units Total Time (Duration) 61 h" at bounding box center [202, 324] width 188 height 90
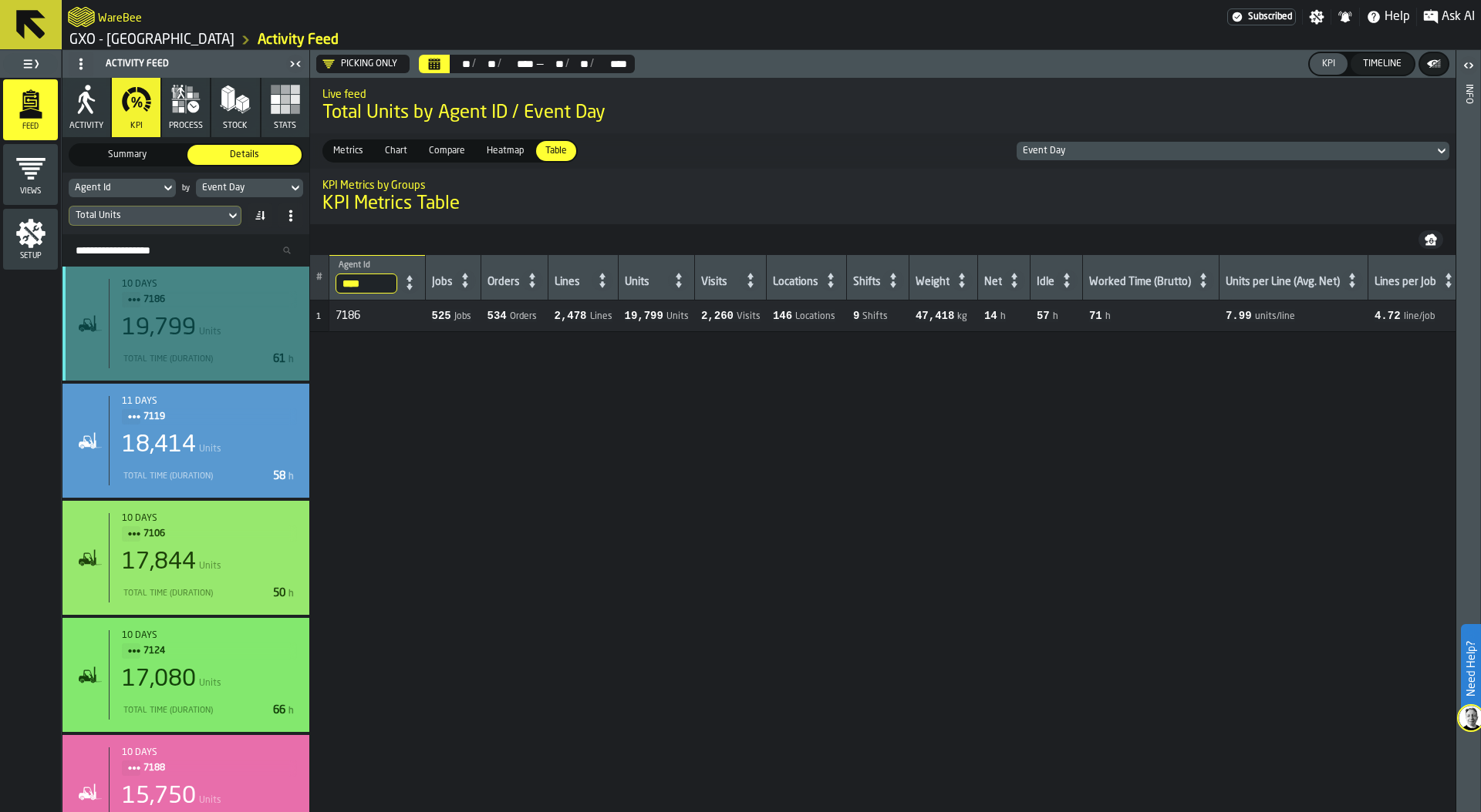
click at [235, 342] on div "10 days 7186 19,799 Units Total Time (Duration) 61 h" at bounding box center [202, 324] width 188 height 90
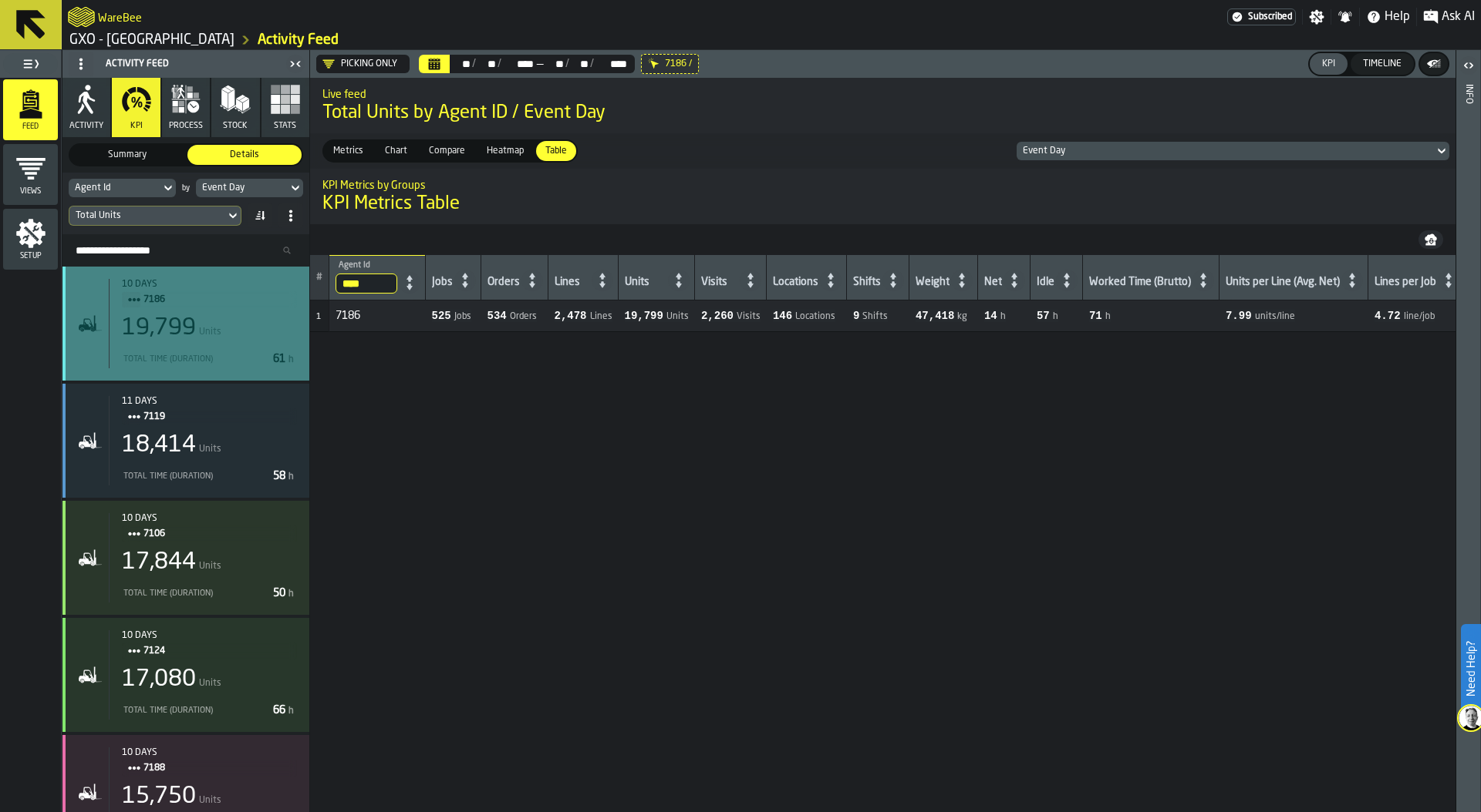
click at [235, 342] on div "10 days 7186 19,799 Units Total Time (Duration) 61 h" at bounding box center [202, 324] width 188 height 90
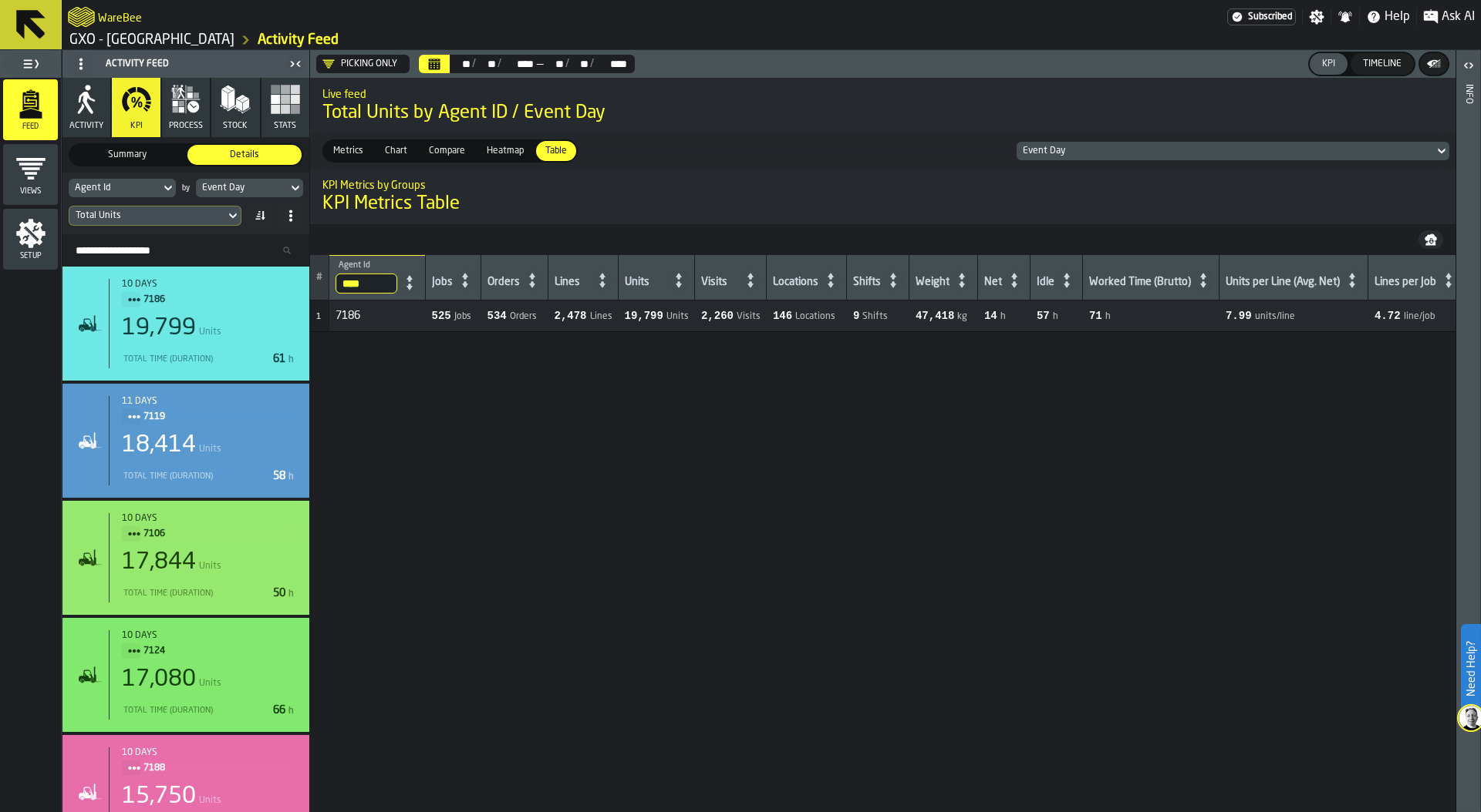
click at [1437, 57] on icon "button-" at bounding box center [1434, 64] width 16 height 15
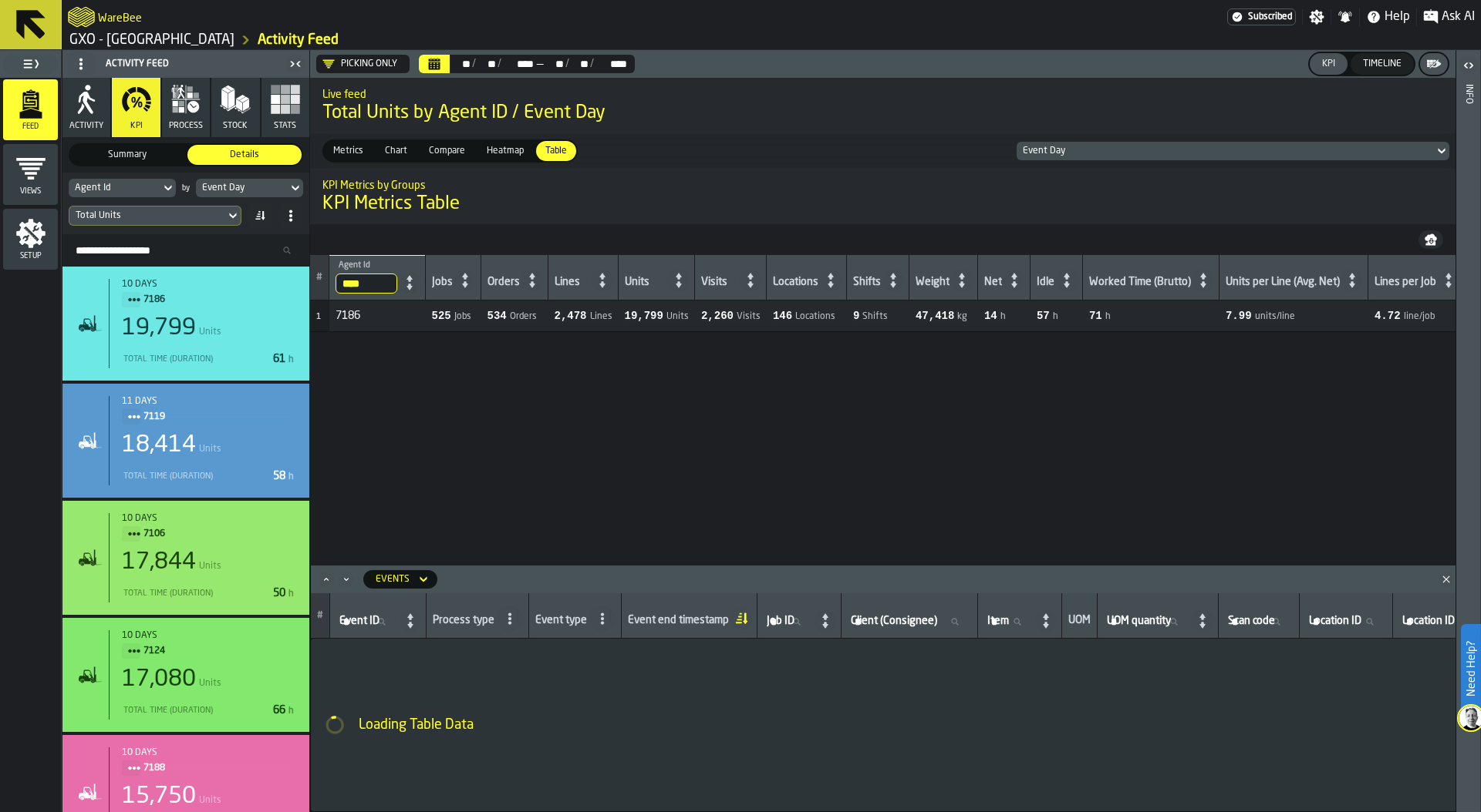
click at [501, 149] on span "Heatmap" at bounding box center [505, 151] width 49 height 14
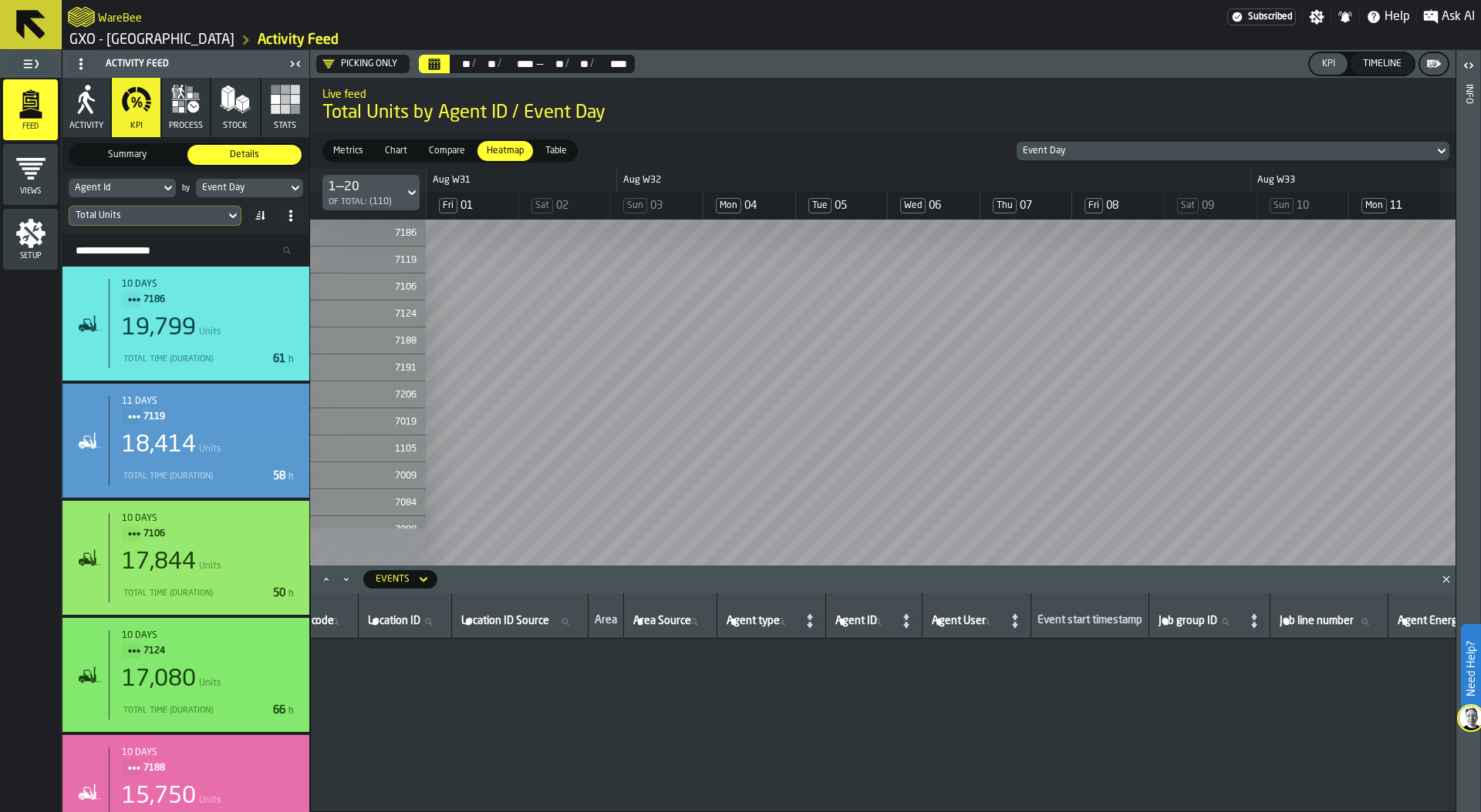
scroll to position [0, 961]
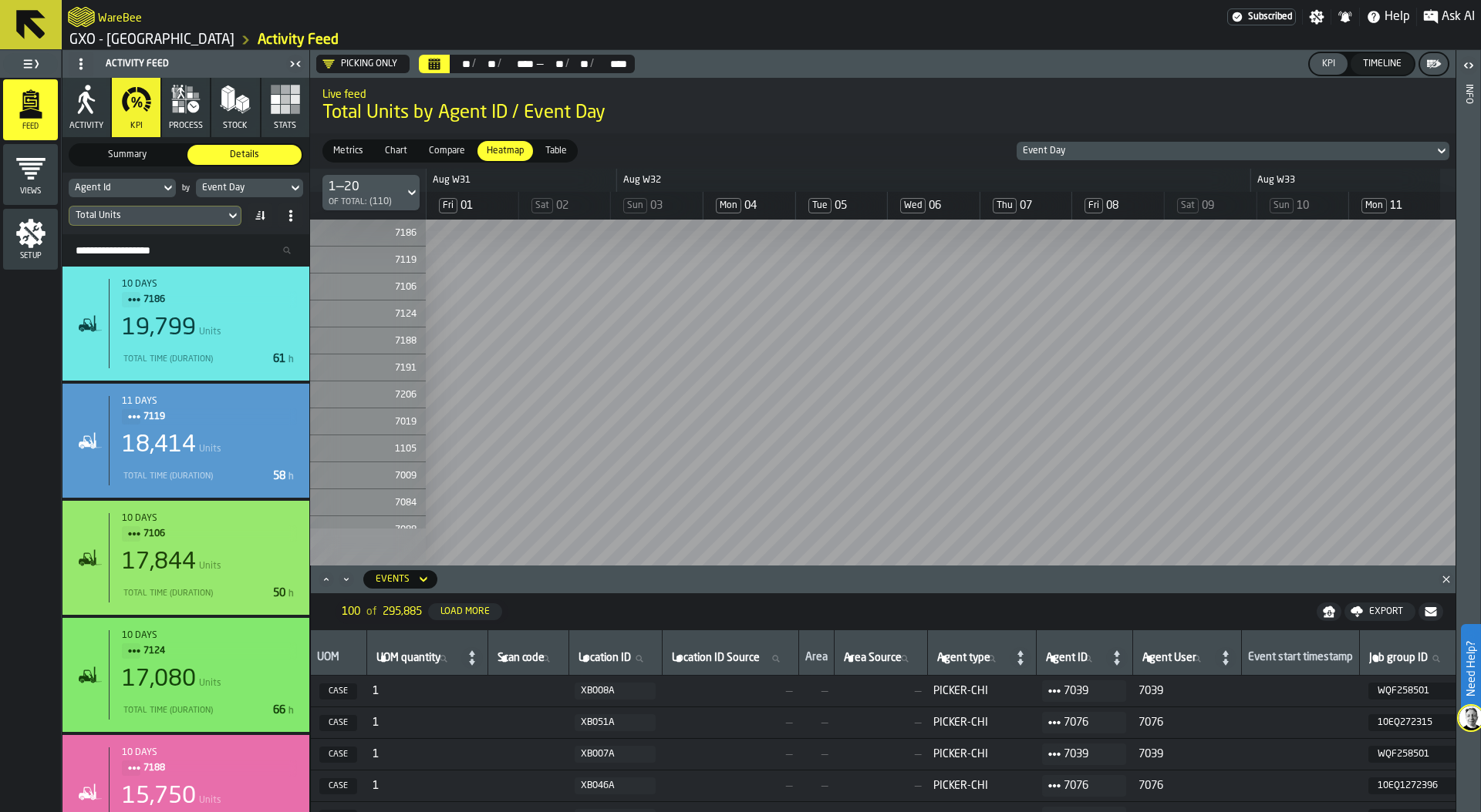
click at [1102, 661] on label "Agent ID Agent ID" at bounding box center [1073, 659] width 62 height 20
click at [1102, 661] on input "Agent ID Agent ID" at bounding box center [1073, 659] width 62 height 20
type input "****"
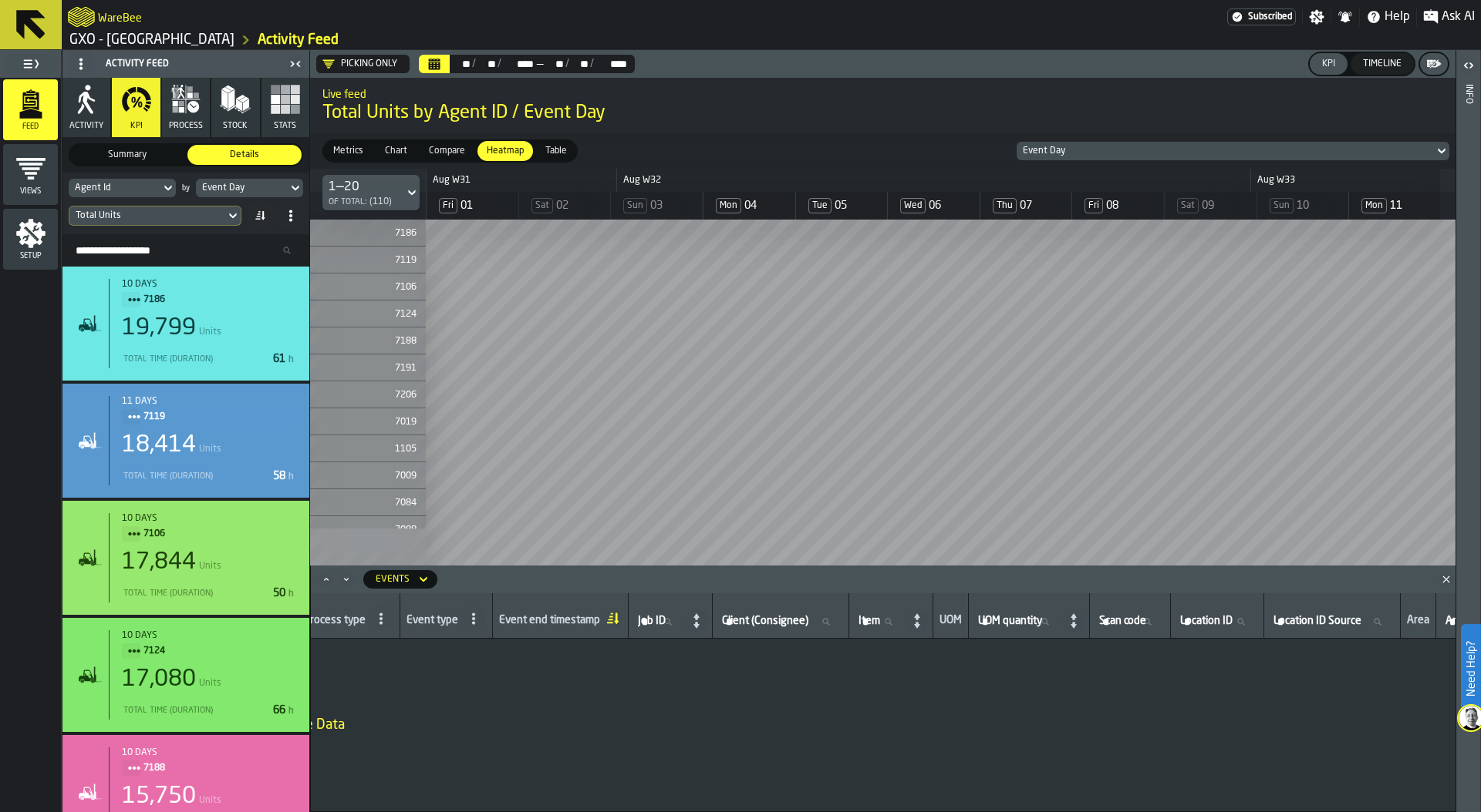
scroll to position [0, 0]
click at [594, 613] on span at bounding box center [602, 618] width 25 height 25
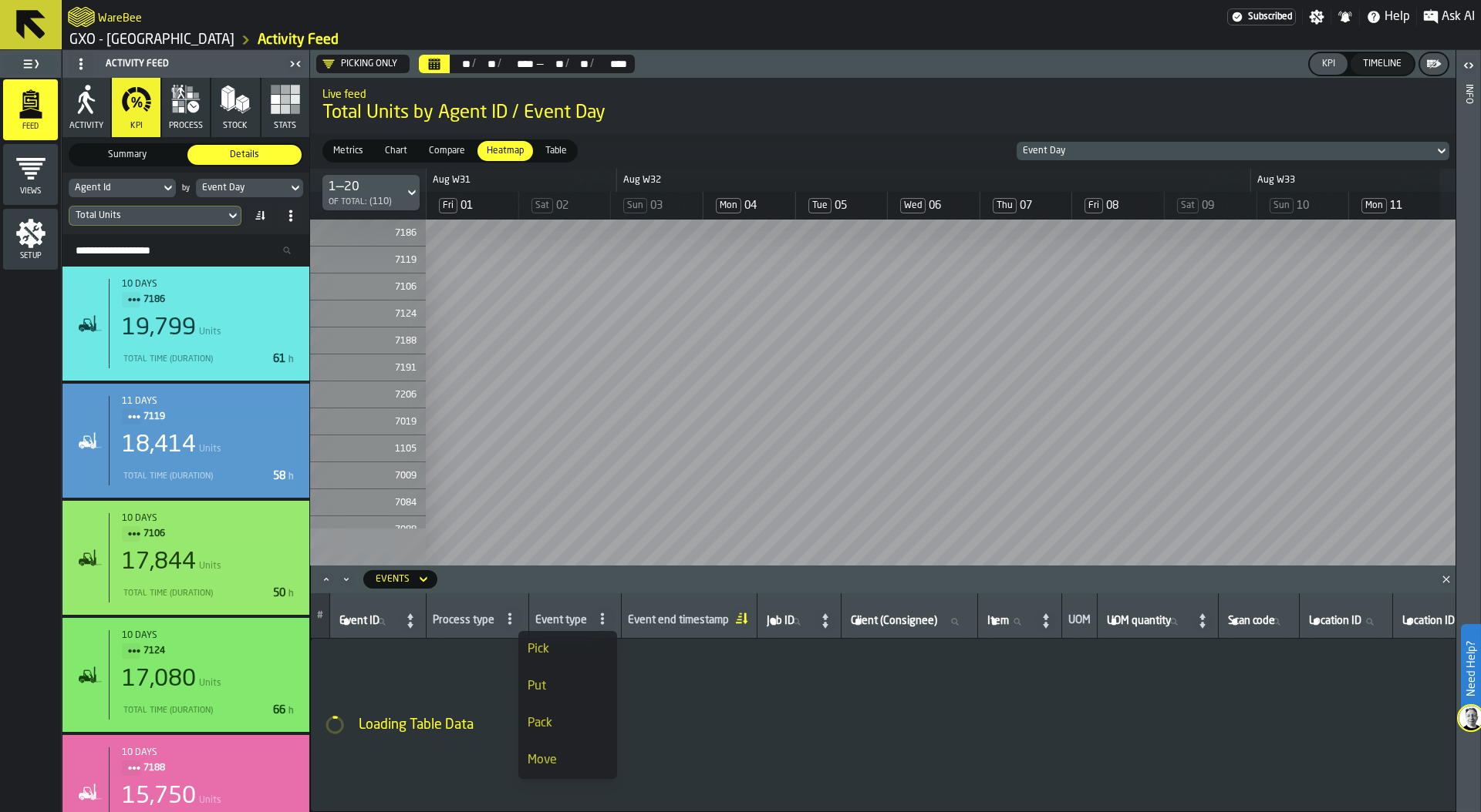
click at [515, 613] on icon at bounding box center [509, 619] width 12 height 12
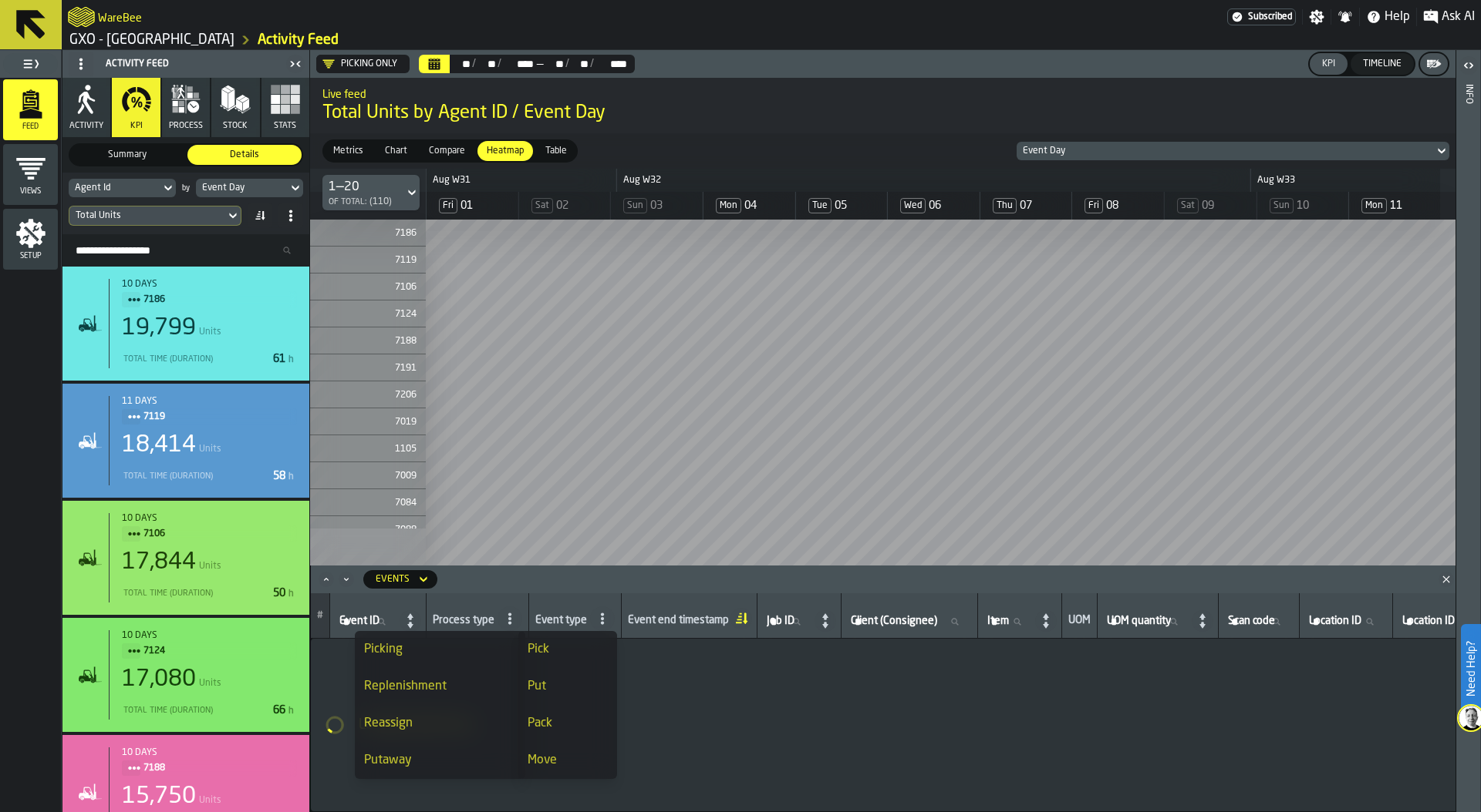
click at [442, 649] on div "Picking" at bounding box center [439, 649] width 152 height 18
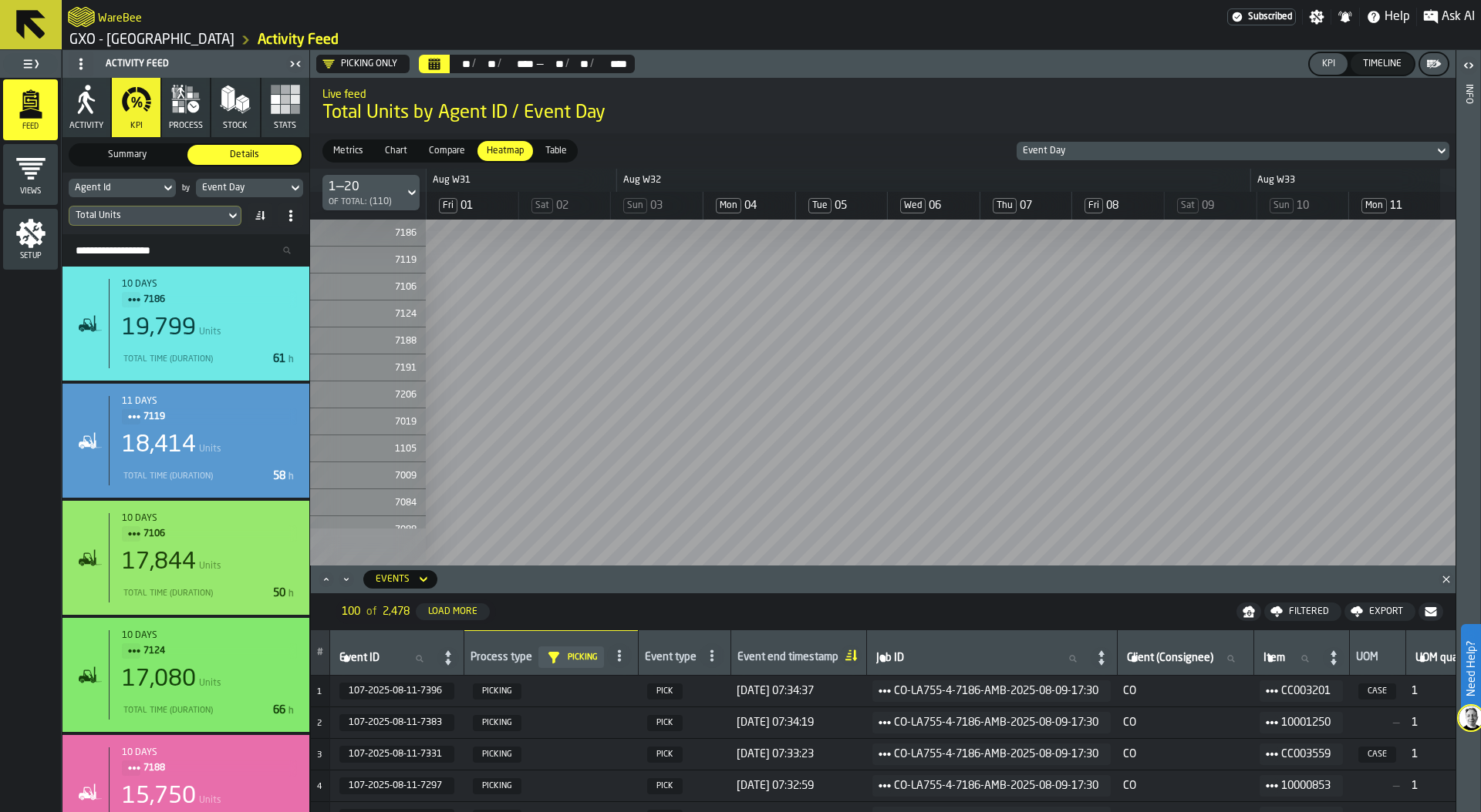
click at [439, 55] on button "Calendar" at bounding box center [434, 64] width 31 height 18
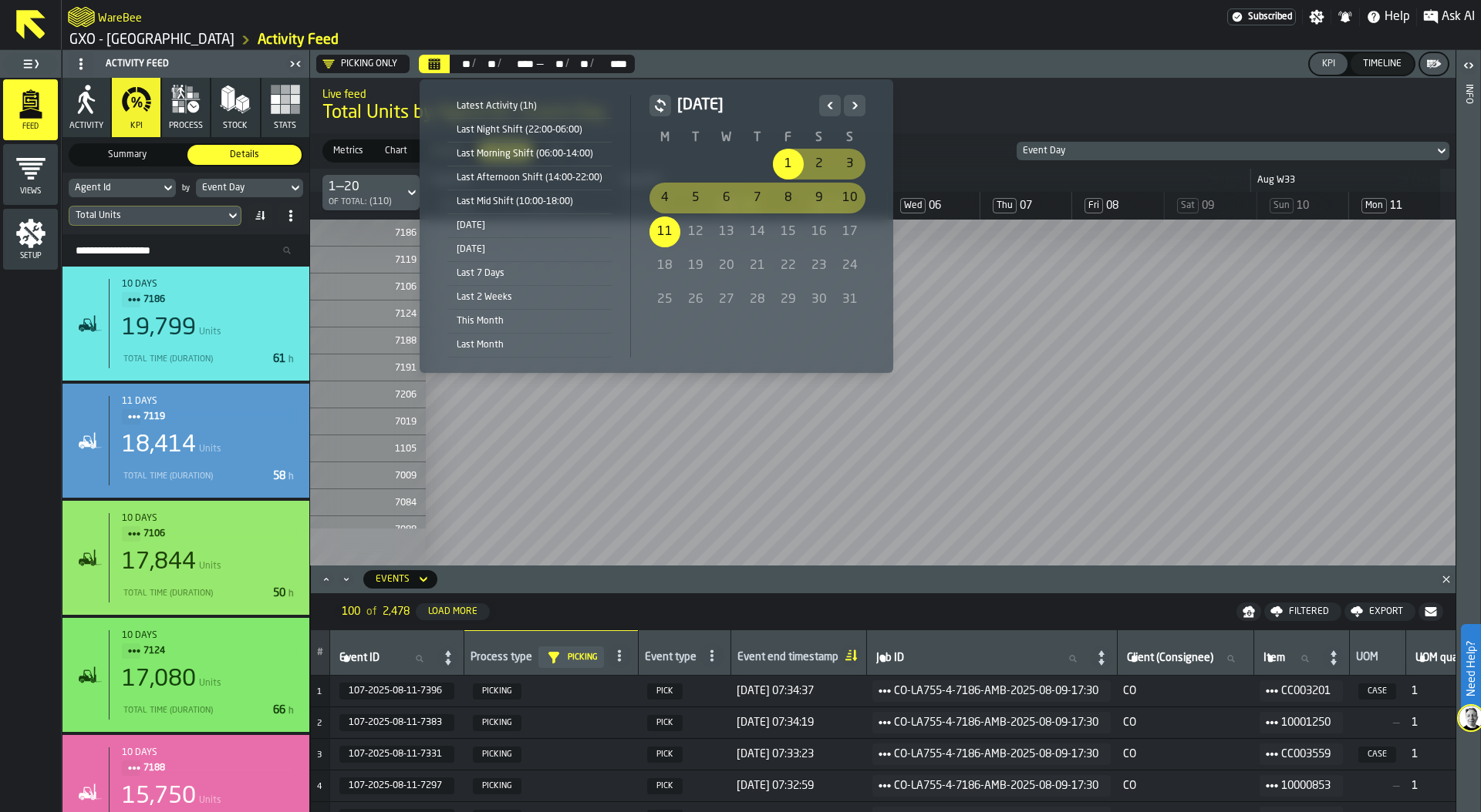
click at [780, 159] on div "1" at bounding box center [788, 164] width 31 height 31
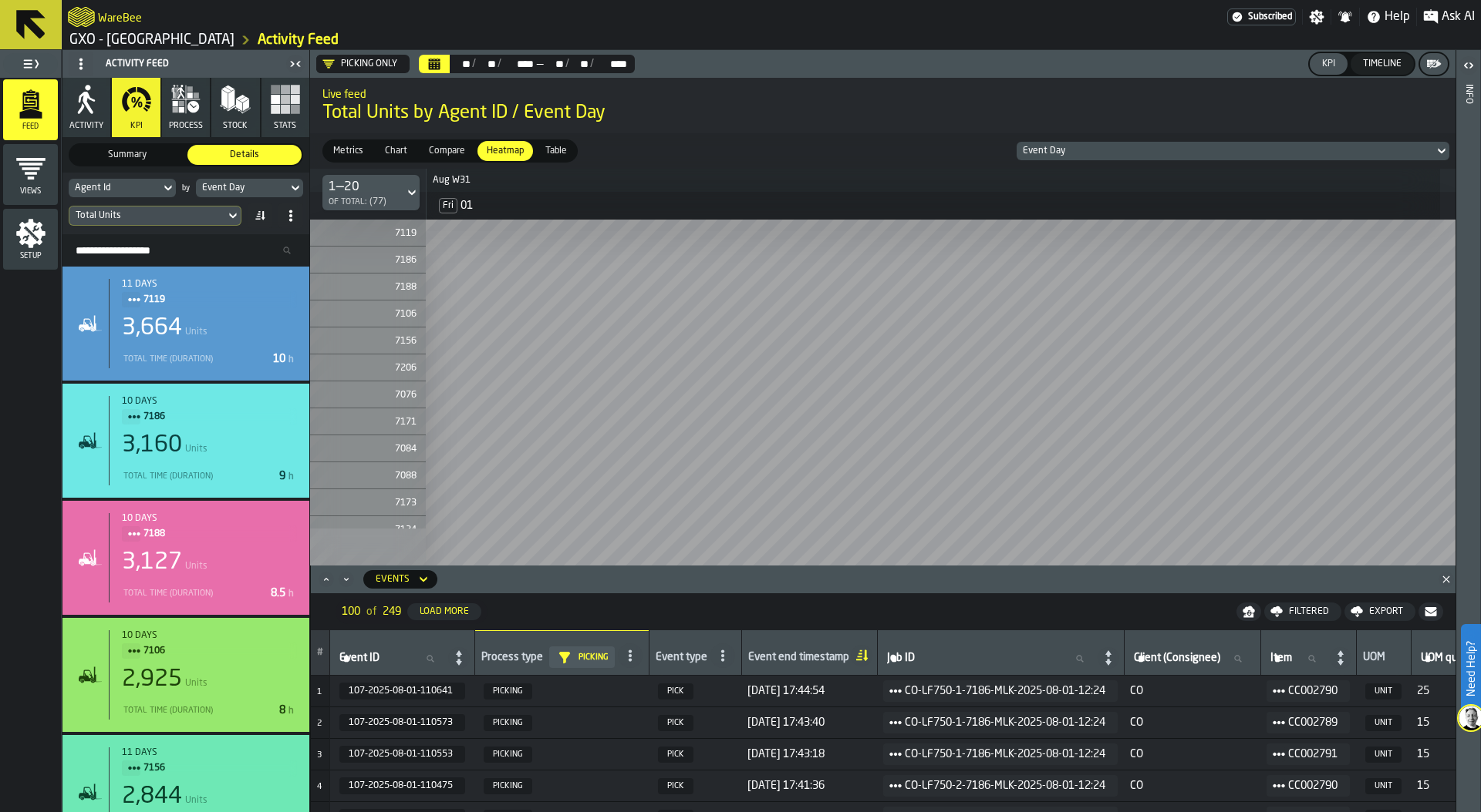
click at [456, 611] on div "Load More" at bounding box center [445, 611] width 62 height 11
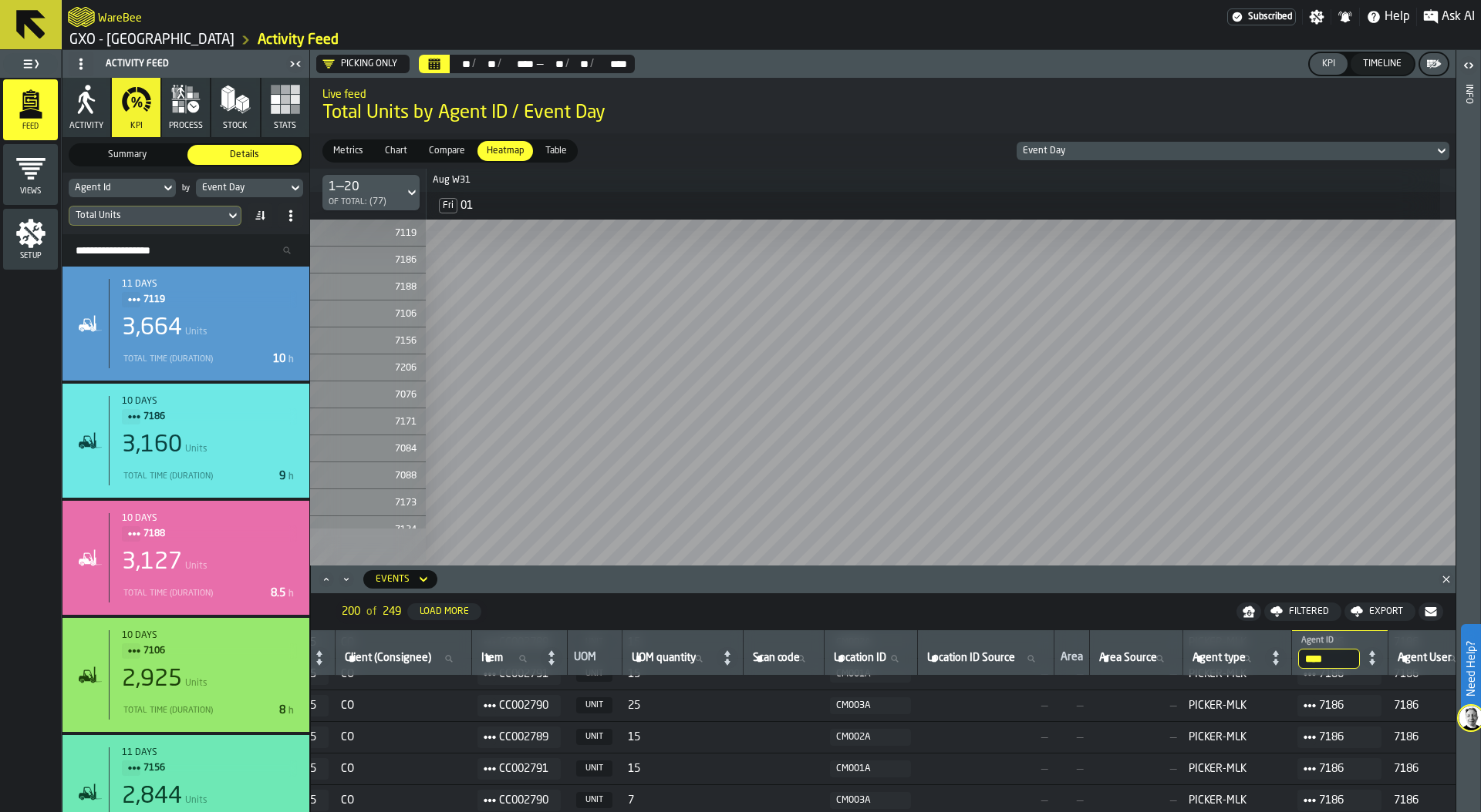
scroll to position [3874, 800]
click at [1248, 612] on icon "button-" at bounding box center [1248, 610] width 12 height 7
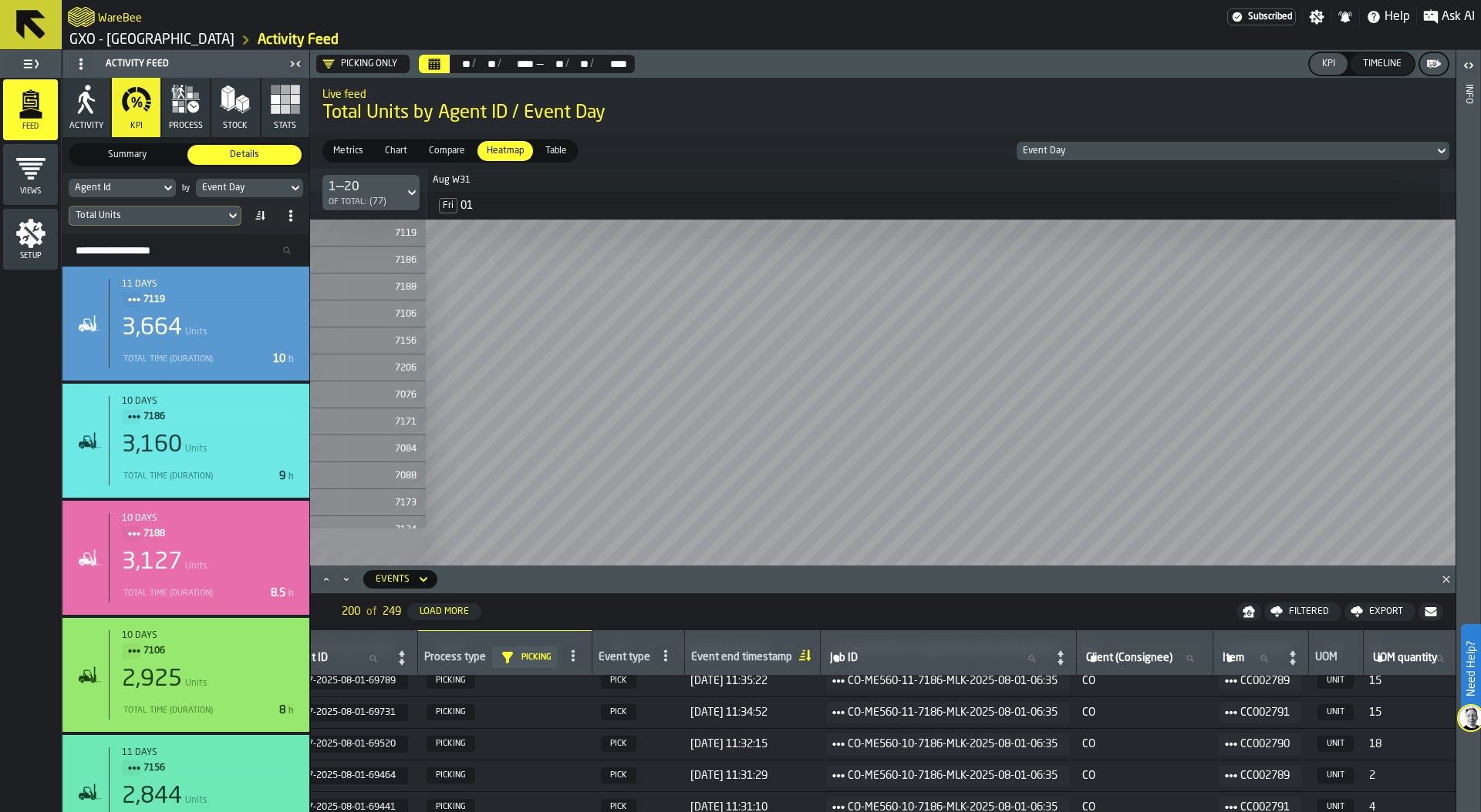
scroll to position [4150, 0]
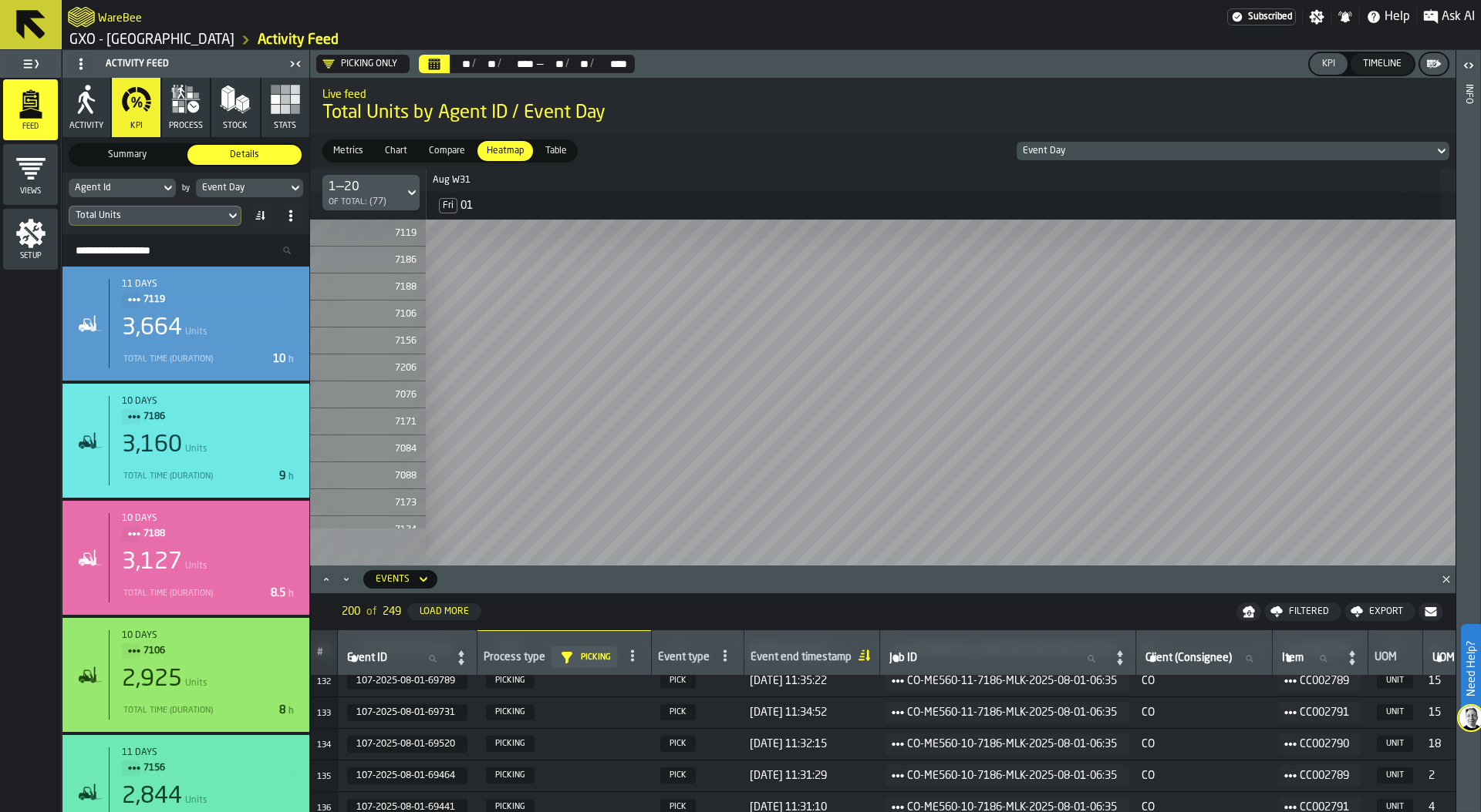
click at [19, 180] on icon "menu Views" at bounding box center [31, 169] width 31 height 31
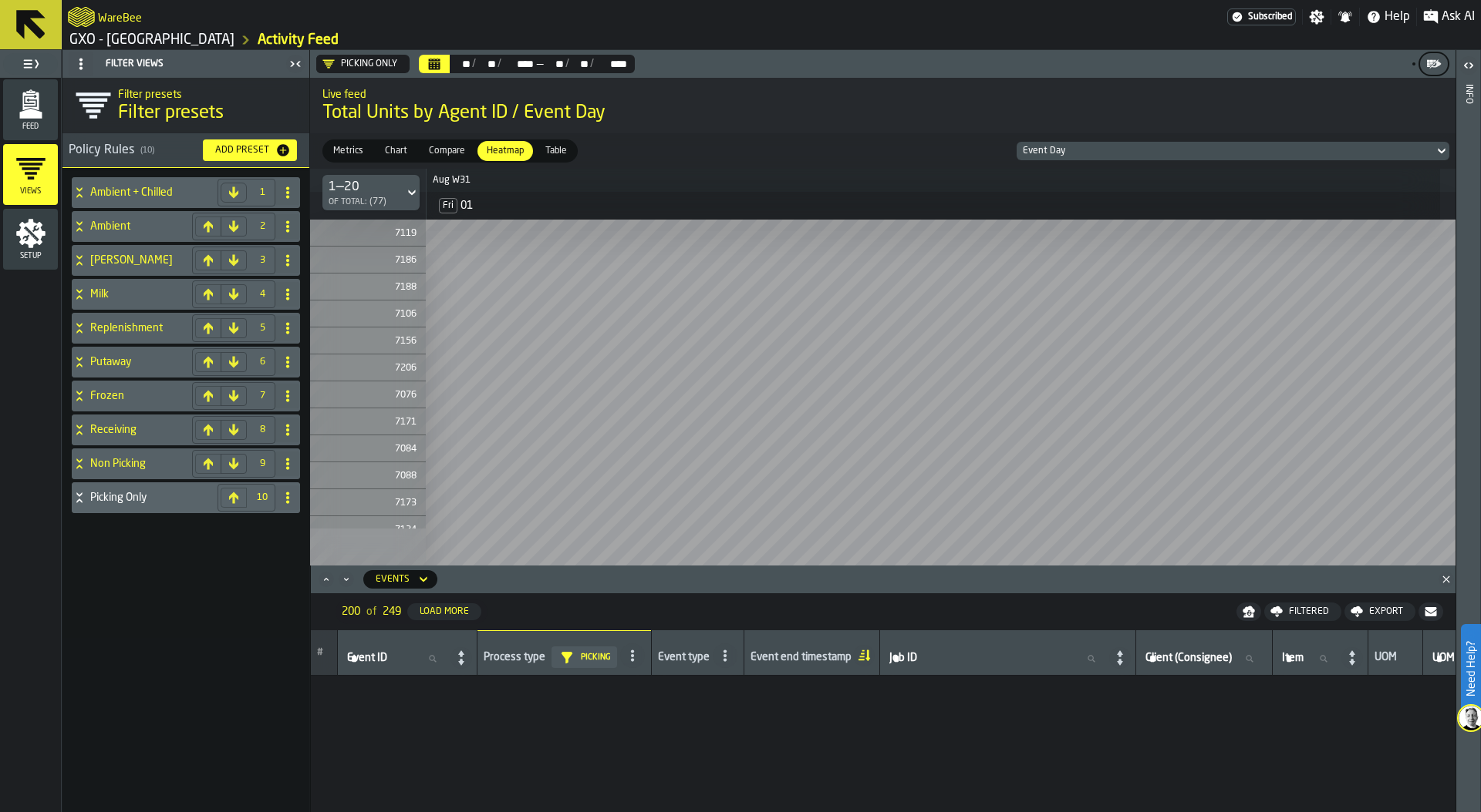
scroll to position [4150, 0]
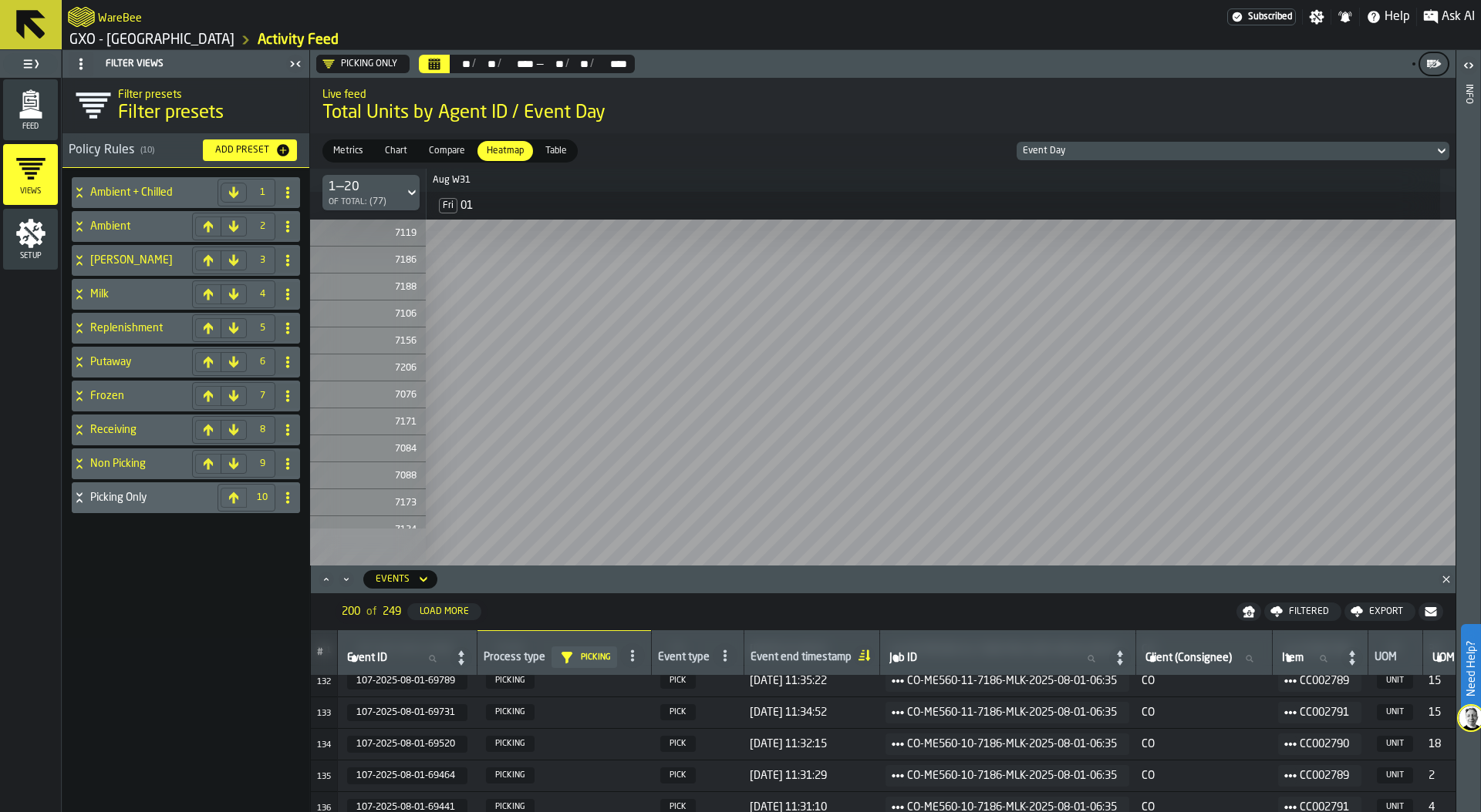
click at [237, 498] on icon at bounding box center [233, 498] width 9 height 11
click at [211, 465] on icon at bounding box center [208, 464] width 9 height 11
click at [210, 428] on icon at bounding box center [208, 430] width 9 height 11
click at [209, 386] on button at bounding box center [208, 395] width 26 height 20
click at [207, 357] on icon at bounding box center [208, 362] width 9 height 11
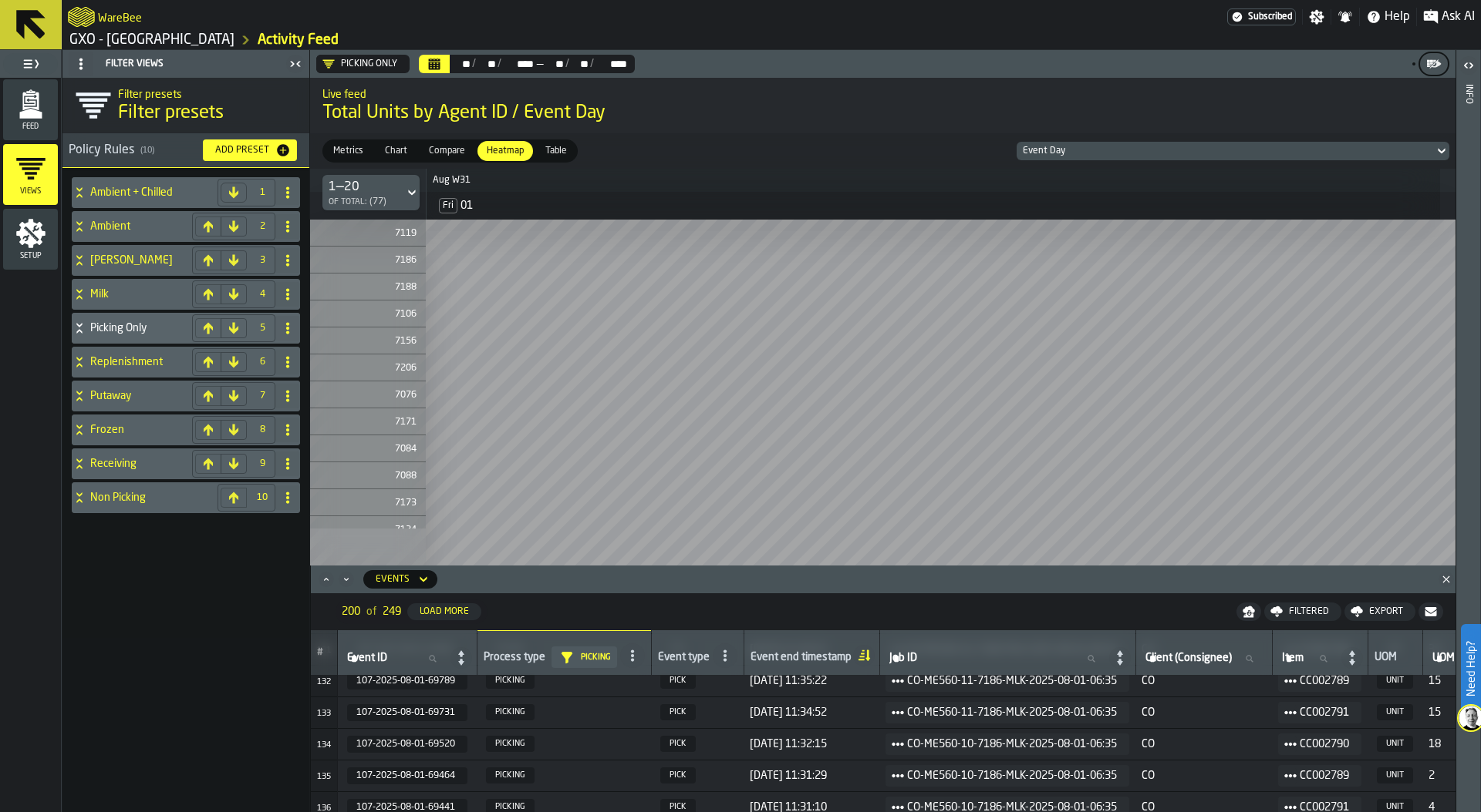
click at [242, 151] on div "Add Preset" at bounding box center [242, 150] width 66 height 11
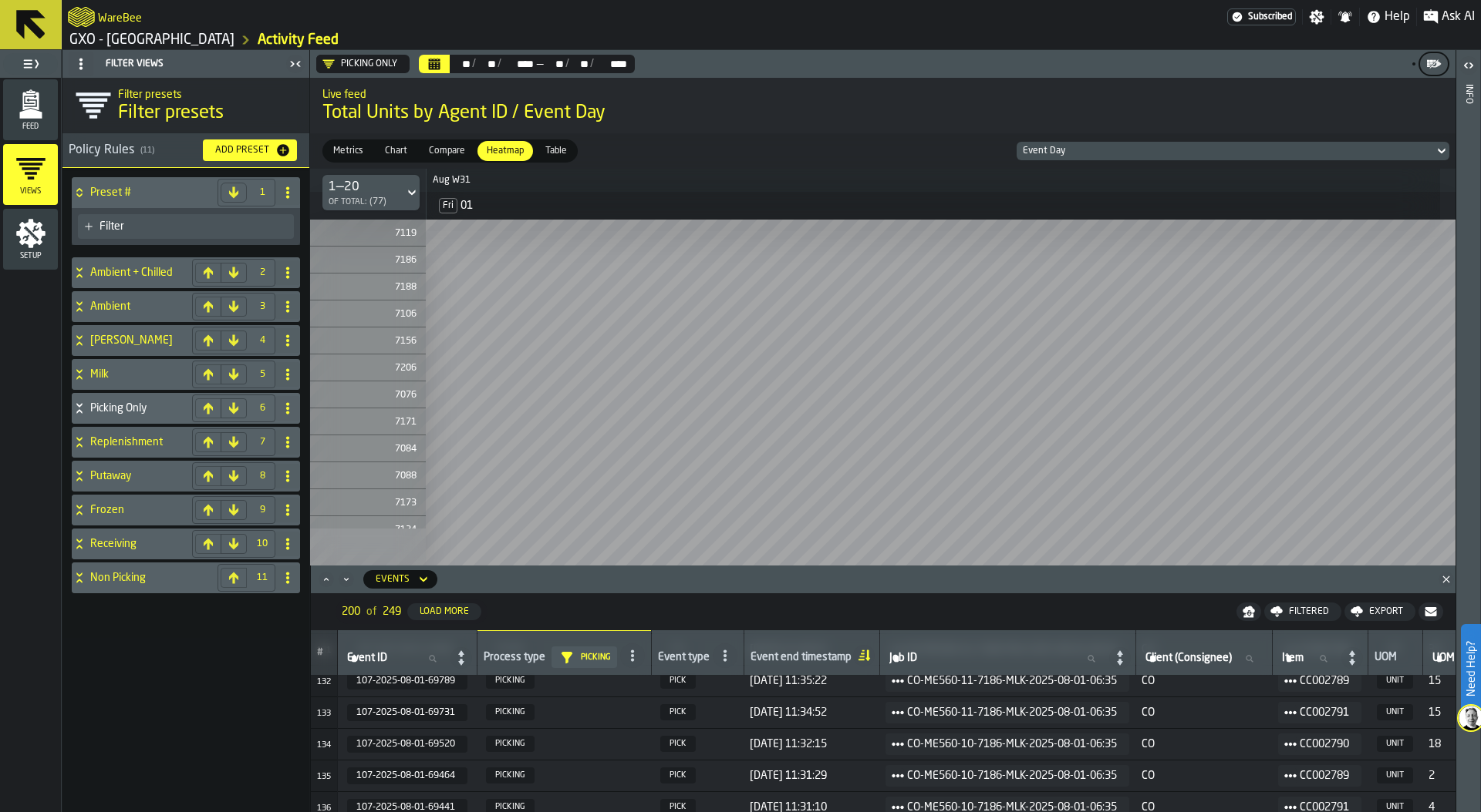
click at [158, 209] on div "Filter" at bounding box center [185, 226] width 228 height 37
click at [152, 232] on div "Filter" at bounding box center [193, 226] width 188 height 12
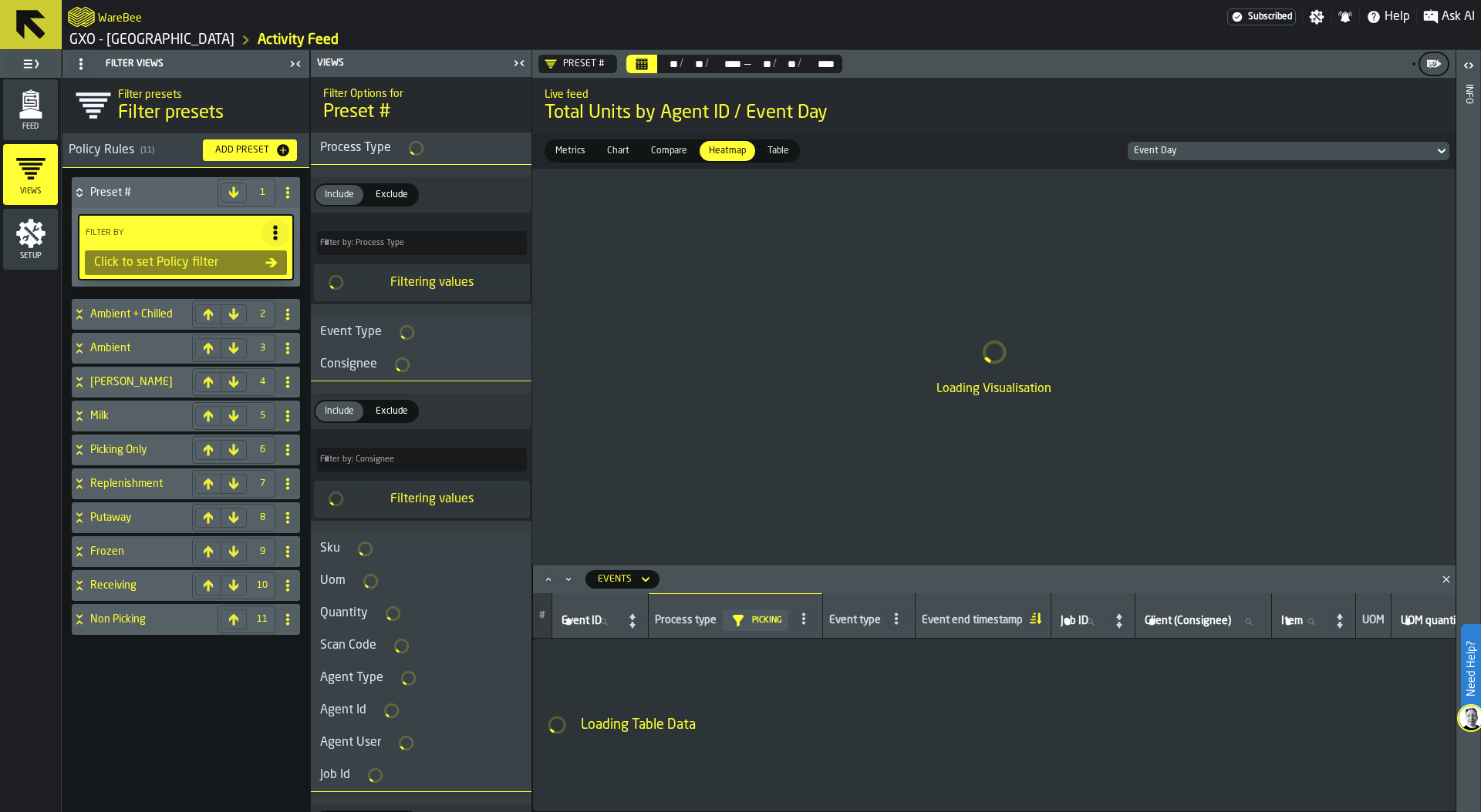
type input "*"
type input "***"
type input "*"
type input "***"
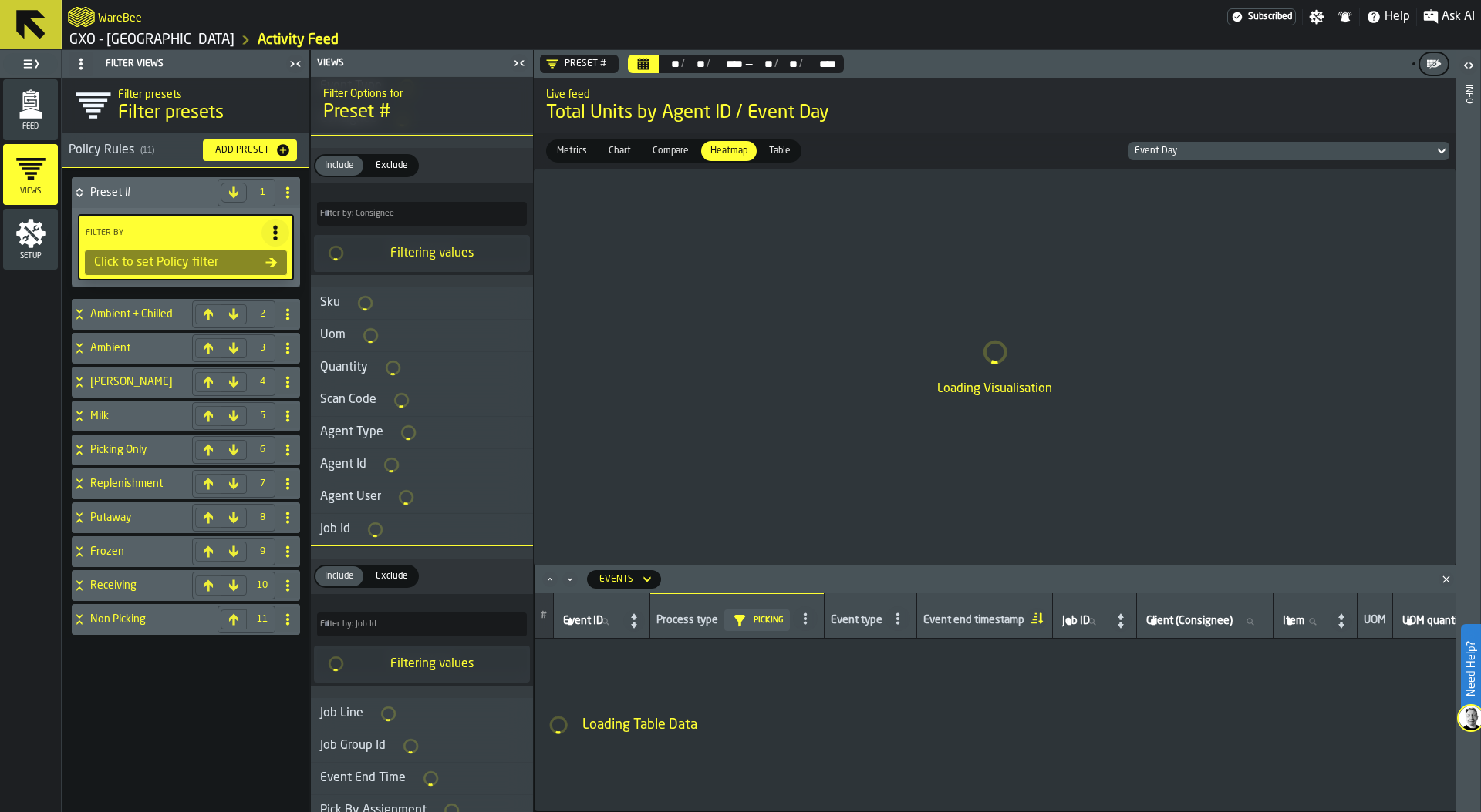
scroll to position [319, 0]
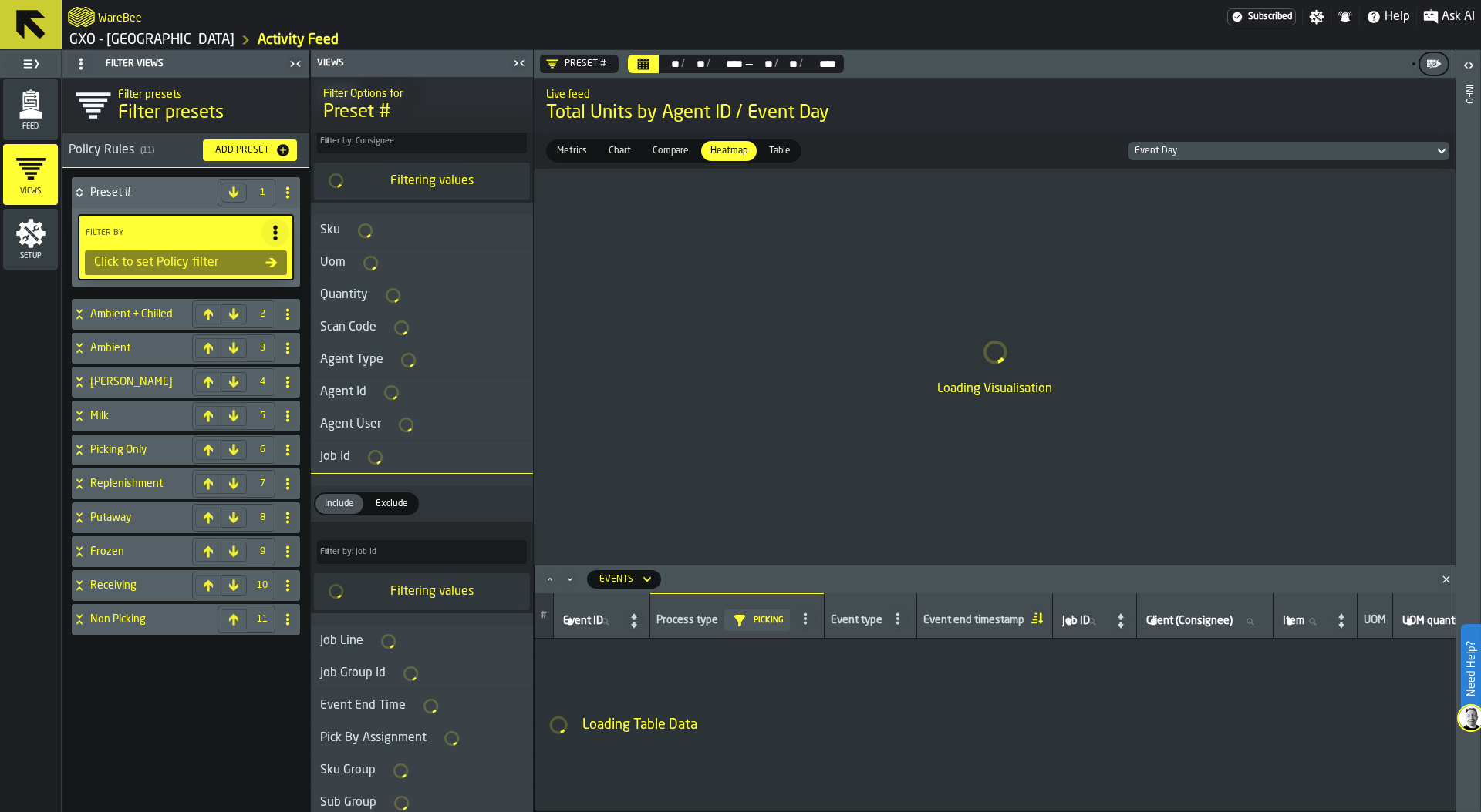
click at [337, 458] on div "Job Id" at bounding box center [335, 456] width 48 height 18
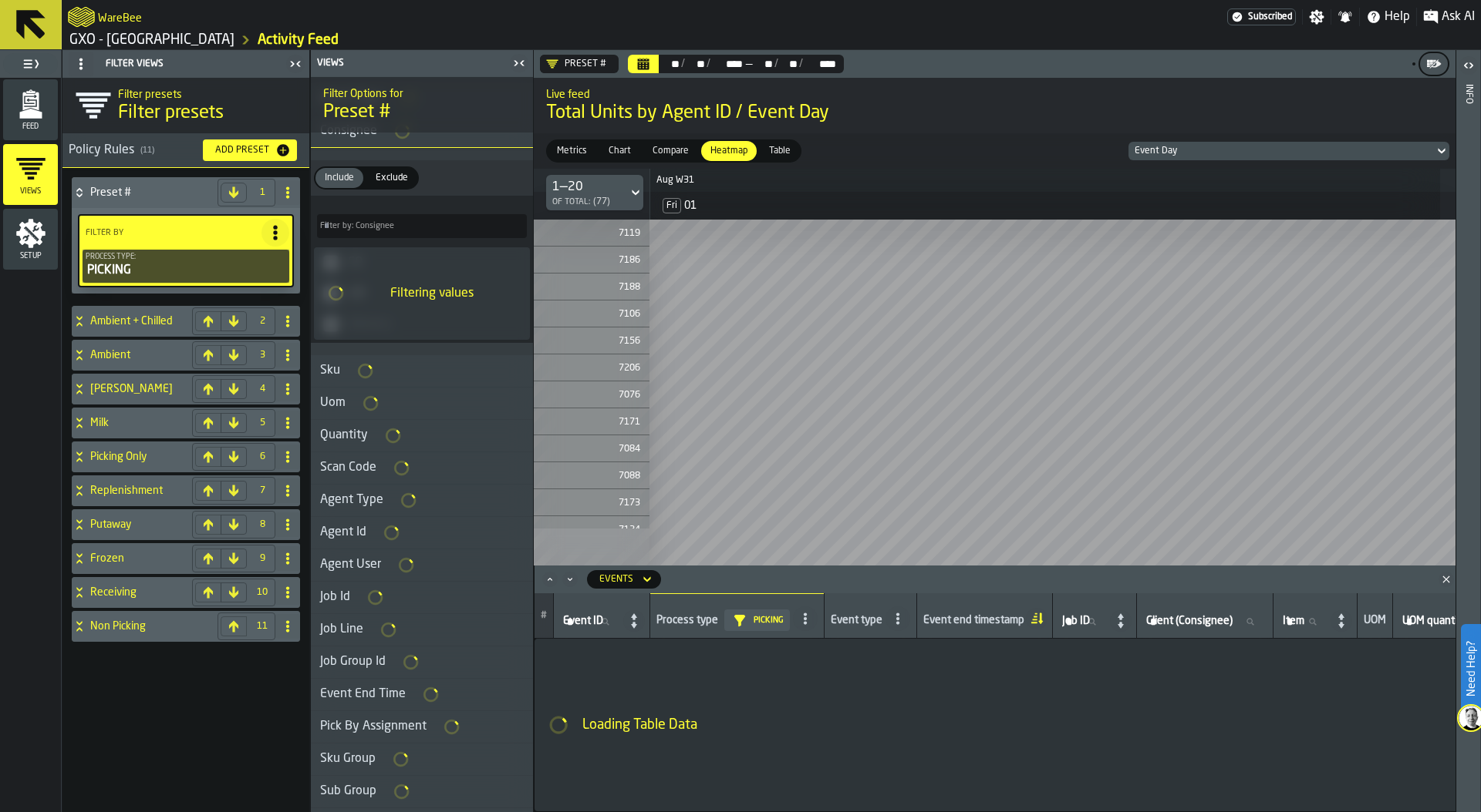
scroll to position [319, 0]
click at [348, 502] on div "Agent Type" at bounding box center [352, 499] width 82 height 18
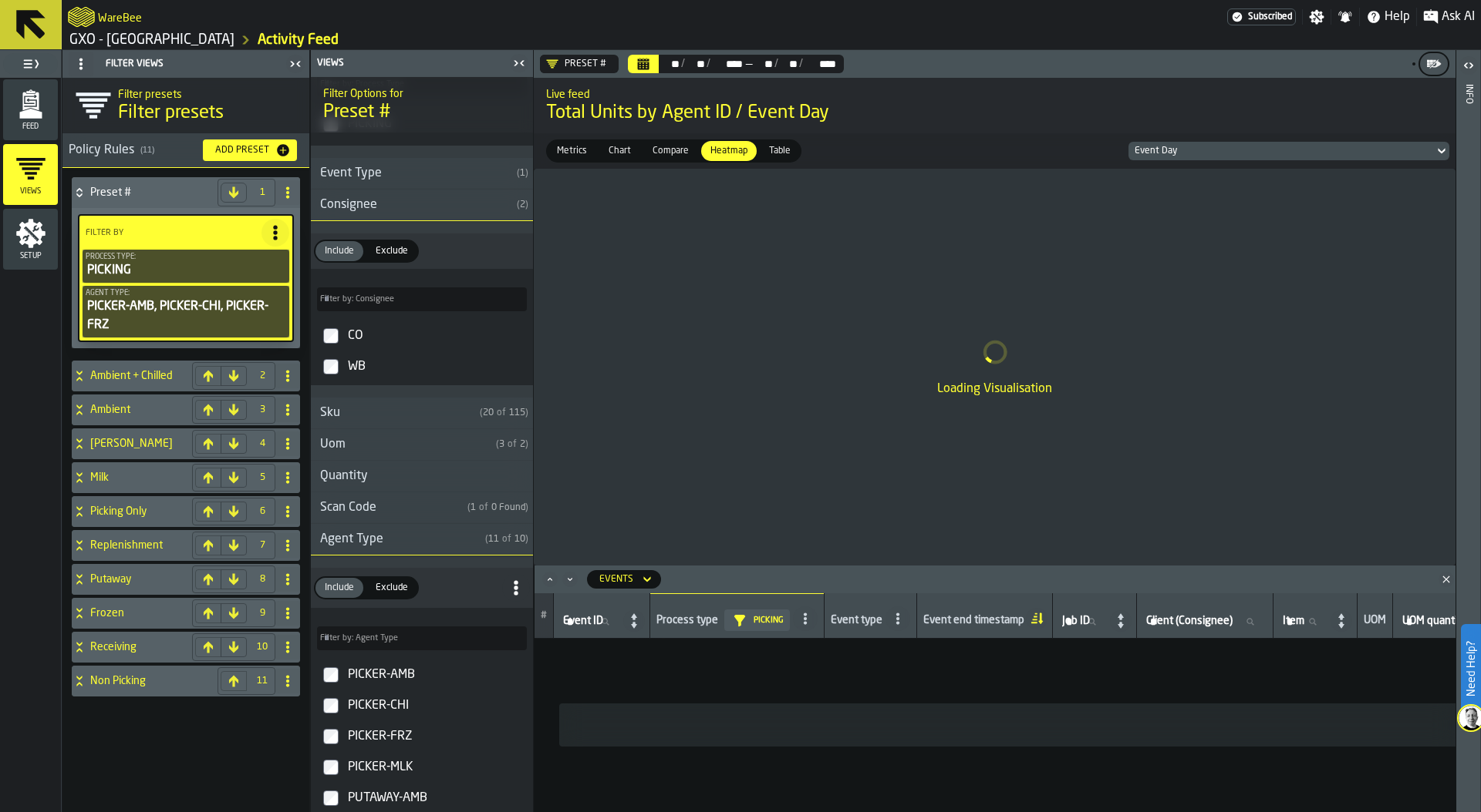
scroll to position [151, 0]
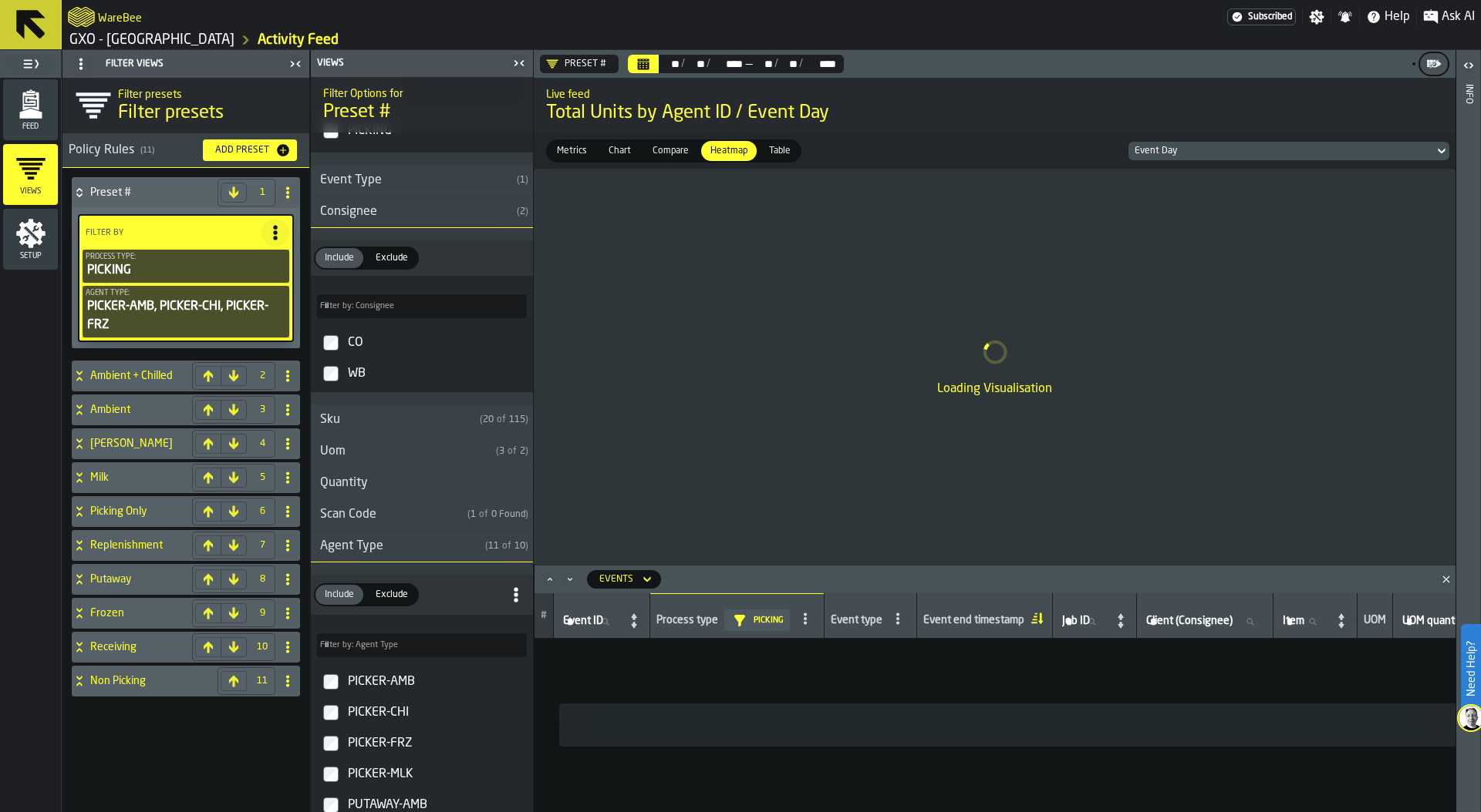
click at [290, 193] on icon at bounding box center [288, 193] width 12 height 12
type input "***"
click at [228, 217] on div "Rename" at bounding box center [226, 223] width 129 height 18
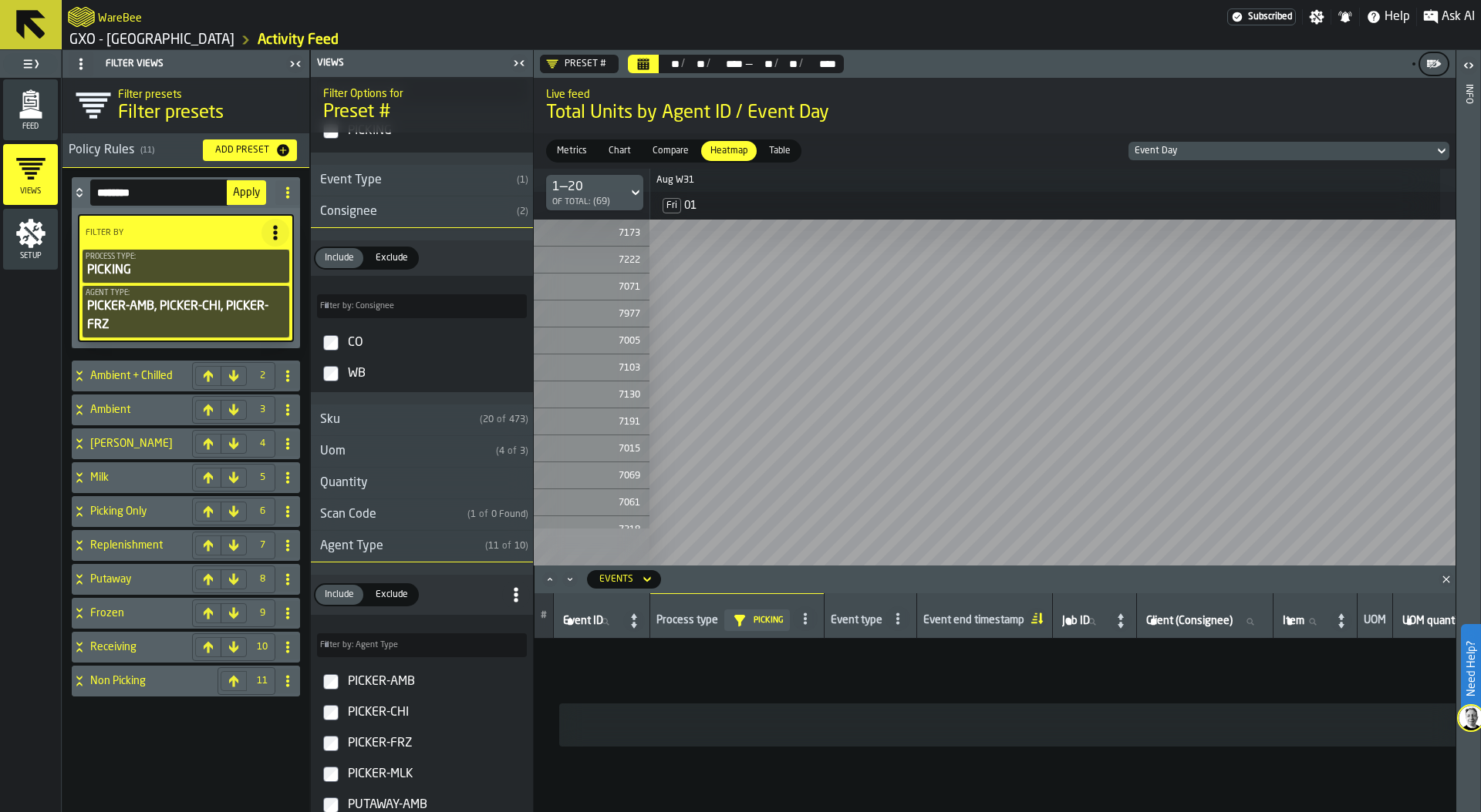
drag, startPoint x: 147, startPoint y: 194, endPoint x: 60, endPoint y: 194, distance: 87.0
click at [59, 194] on div "Feed Views Setup Filter Views Filter presets Filter presets Policy Rules ( 11 )…" at bounding box center [266, 431] width 533 height 762
type input "**********"
click at [241, 194] on span "Apply" at bounding box center [246, 192] width 27 height 11
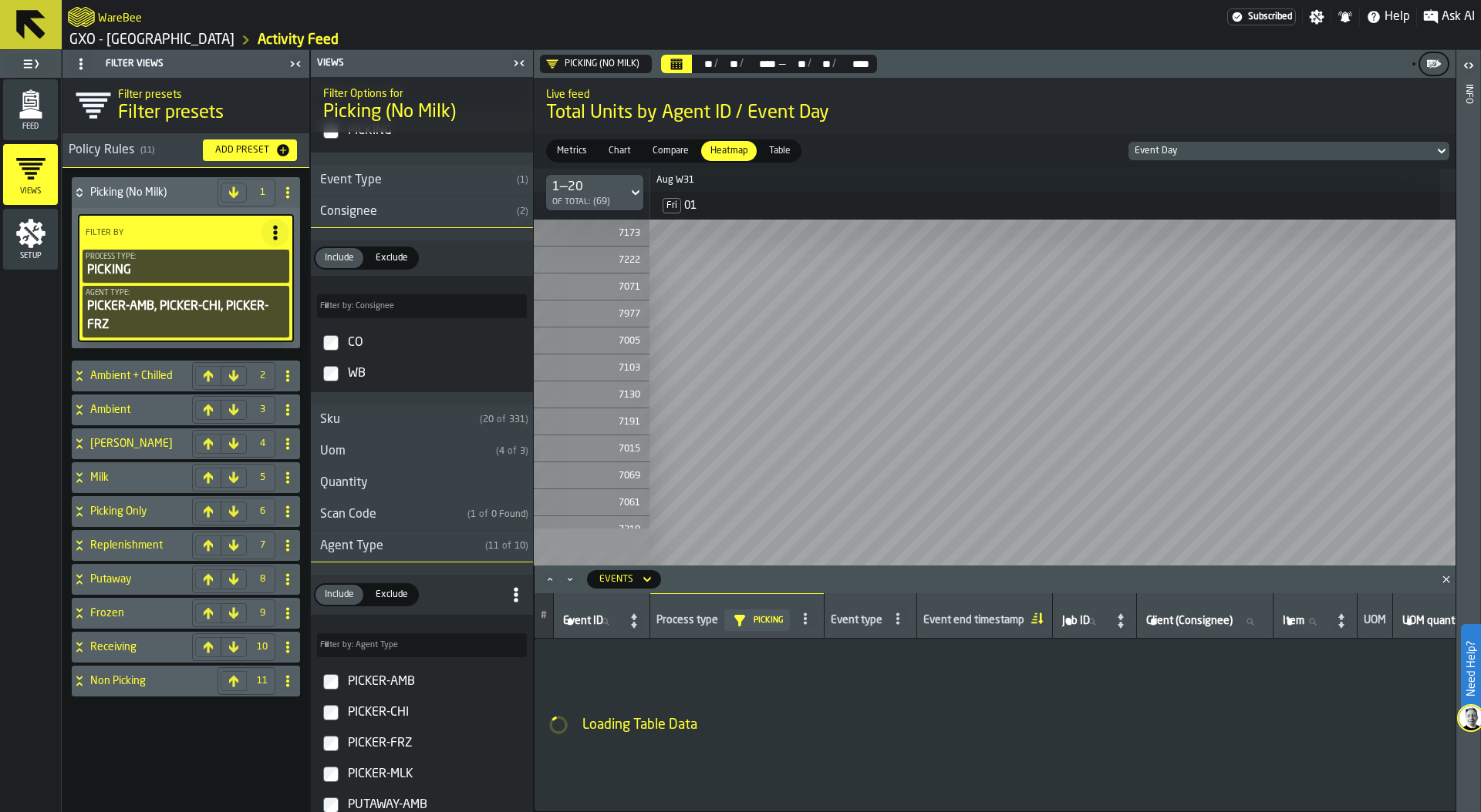
click at [34, 111] on polygon "menu Feed" at bounding box center [30, 114] width 22 height 10
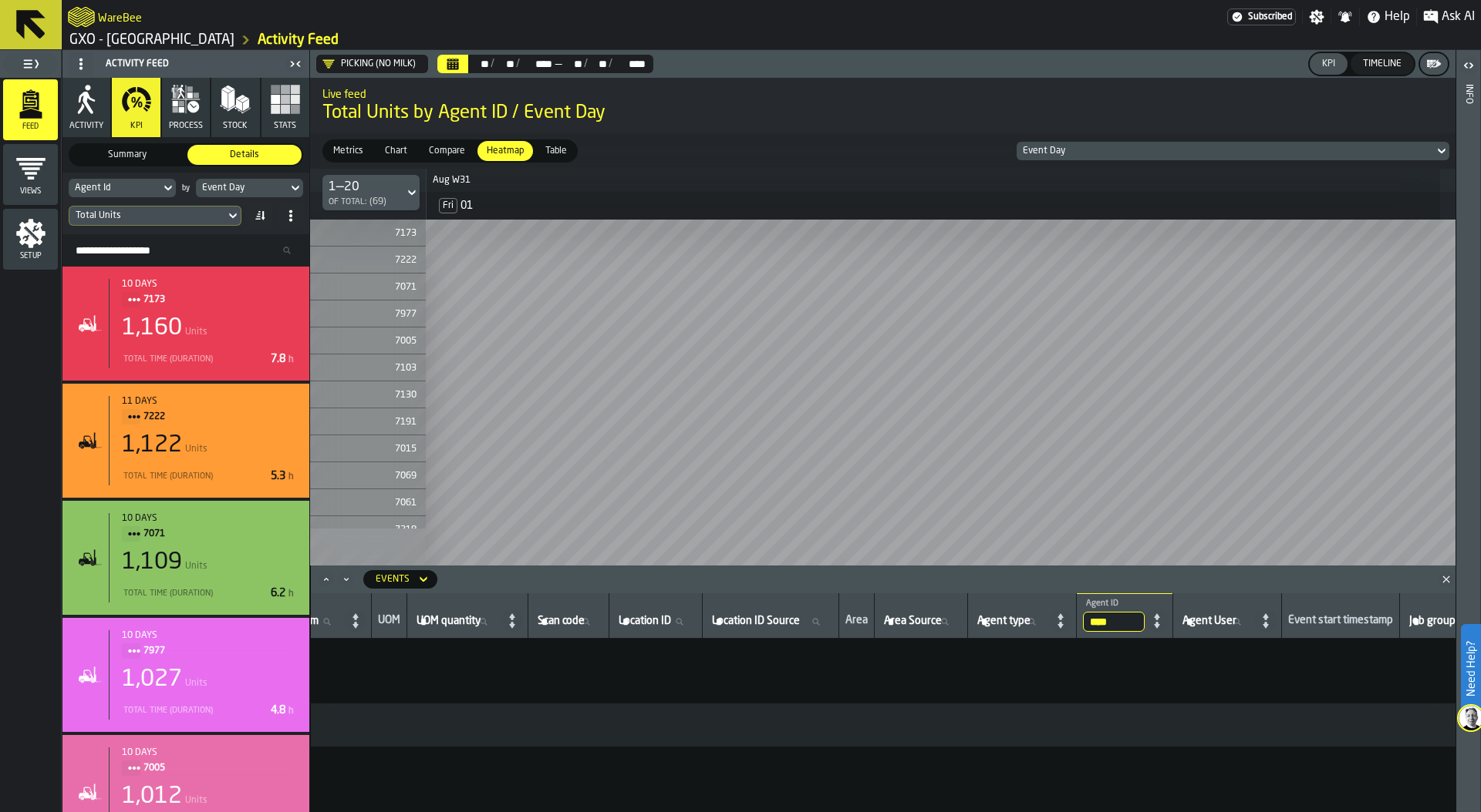
scroll to position [0, 792]
drag, startPoint x: 1139, startPoint y: 619, endPoint x: 1094, endPoint y: 618, distance: 45.0
click at [1094, 618] on th "**** Agent ID 7186" at bounding box center [1095, 616] width 96 height 46
type input "****"
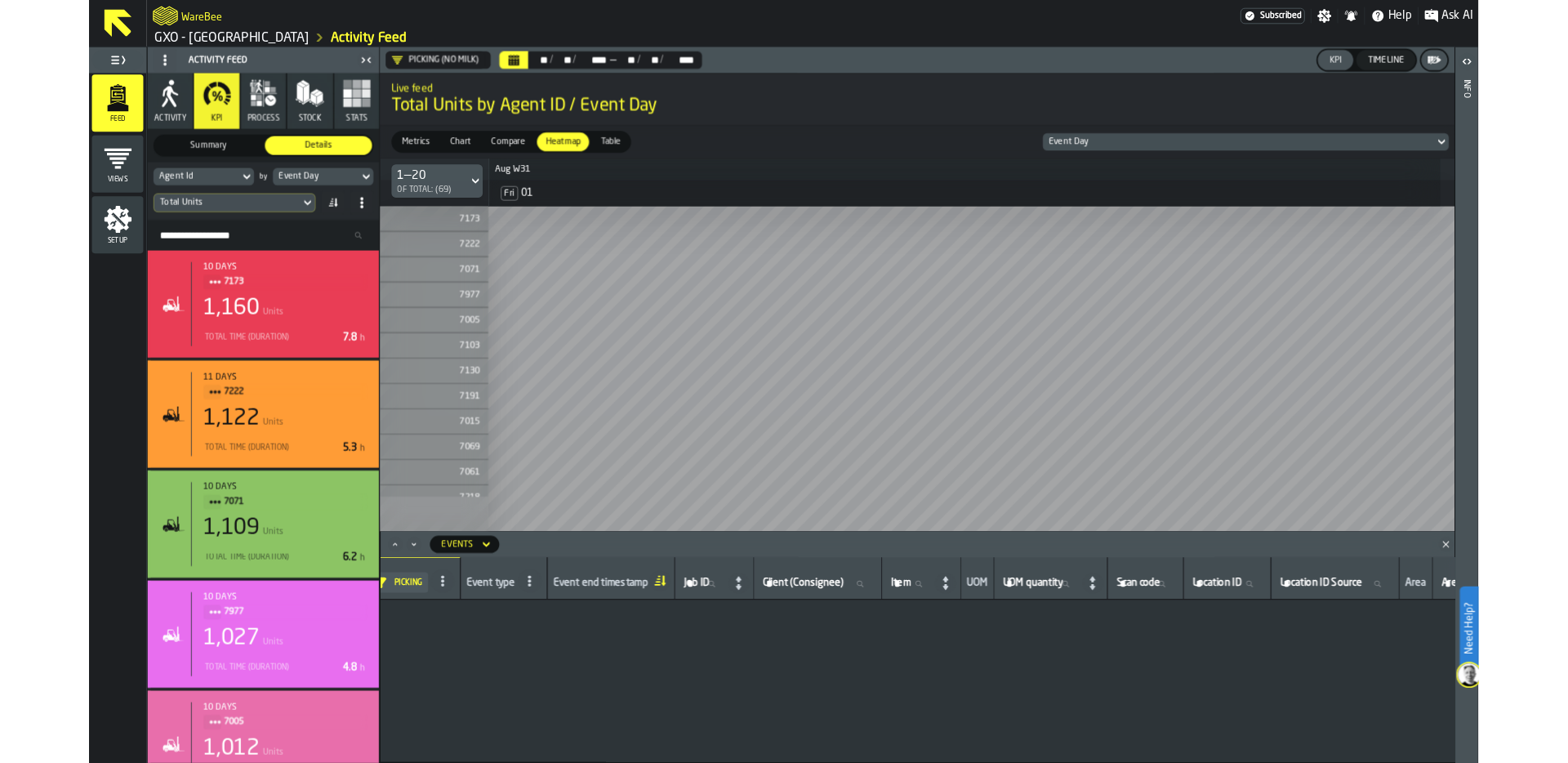
scroll to position [0, 0]
